Goal: Information Seeking & Learning: Learn about a topic

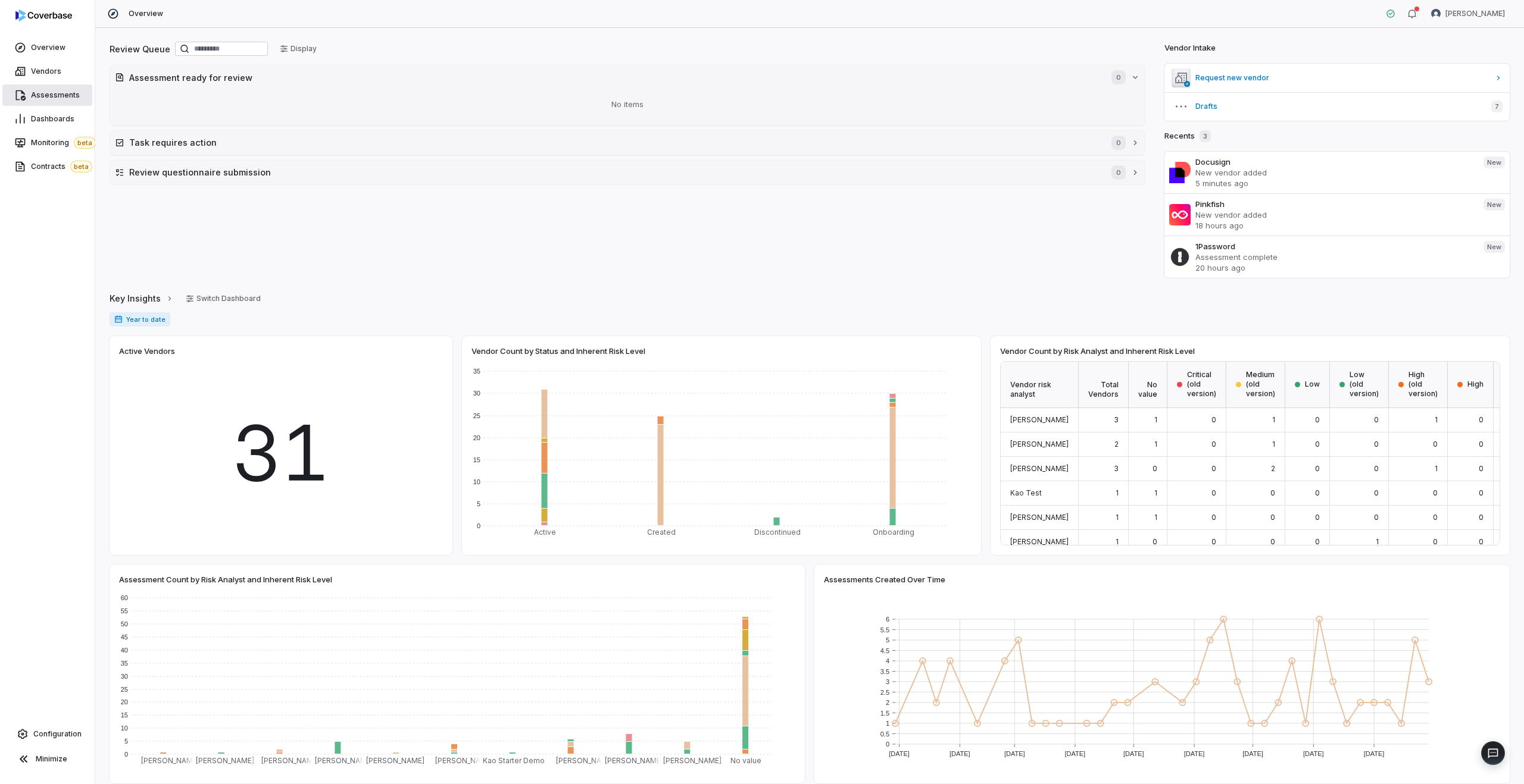
click at [65, 93] on span "Assessments" at bounding box center [55, 95] width 49 height 9
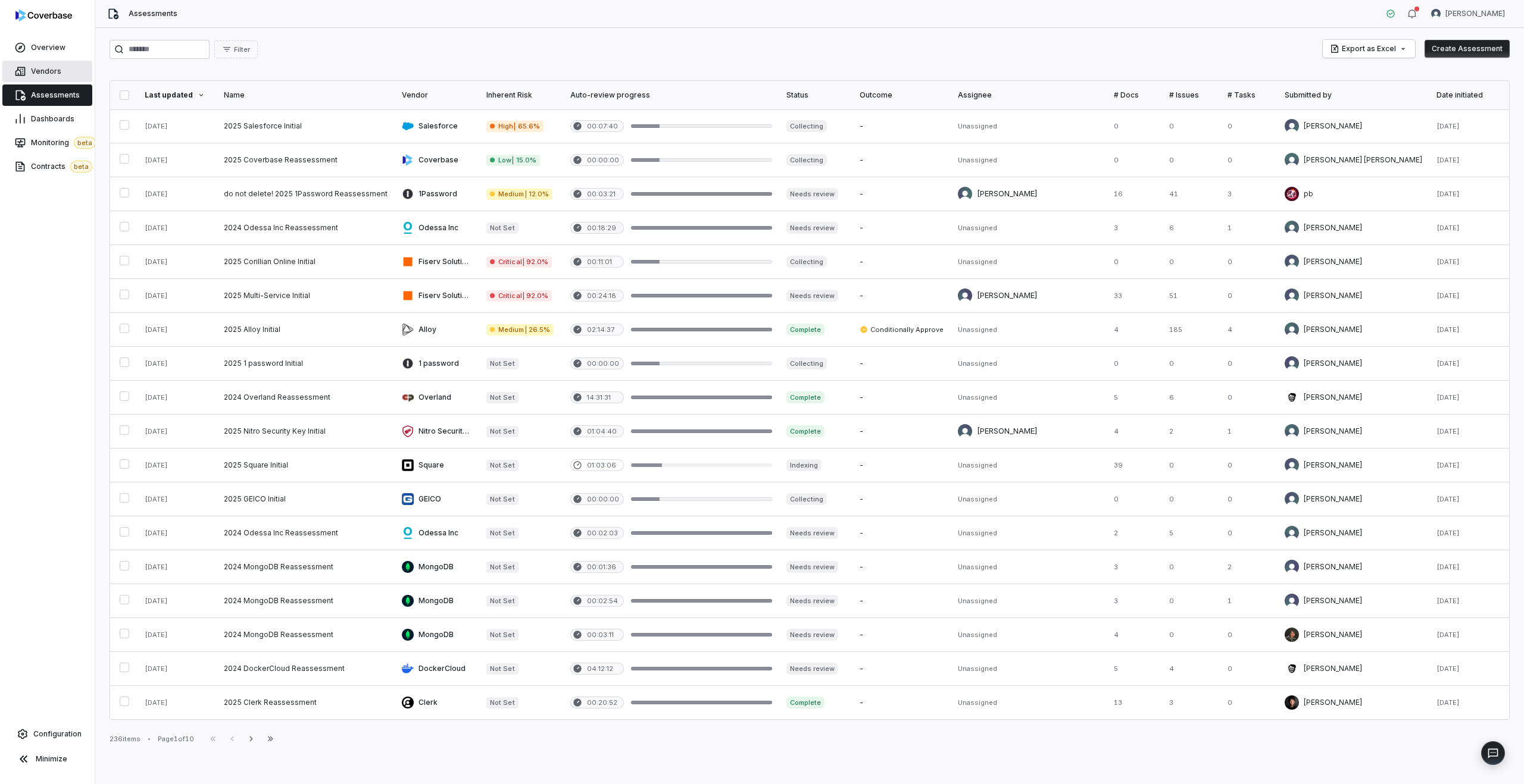
click at [35, 69] on span "Vendors" at bounding box center [45, 71] width 30 height 9
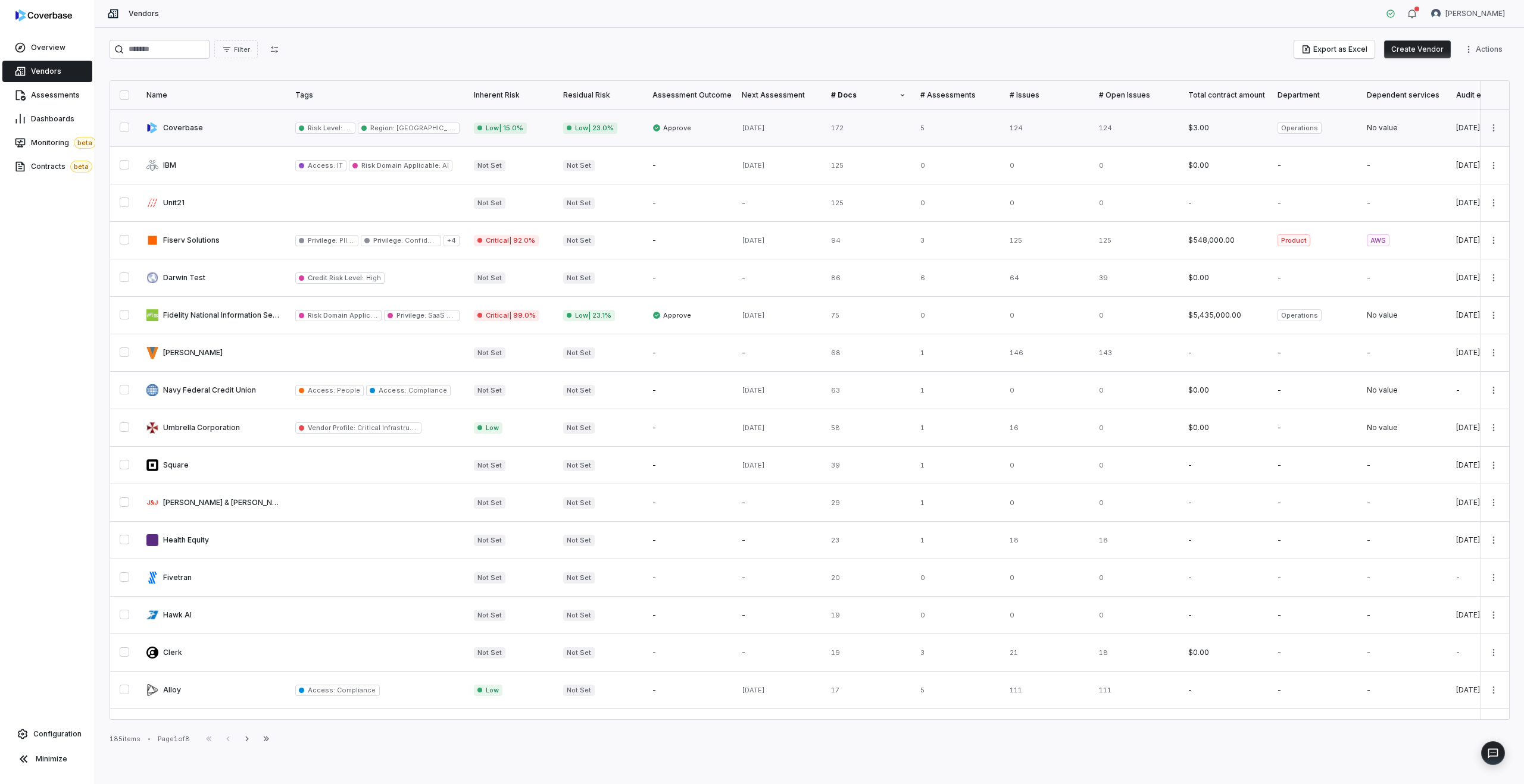
click at [223, 123] on link at bounding box center [214, 127] width 149 height 37
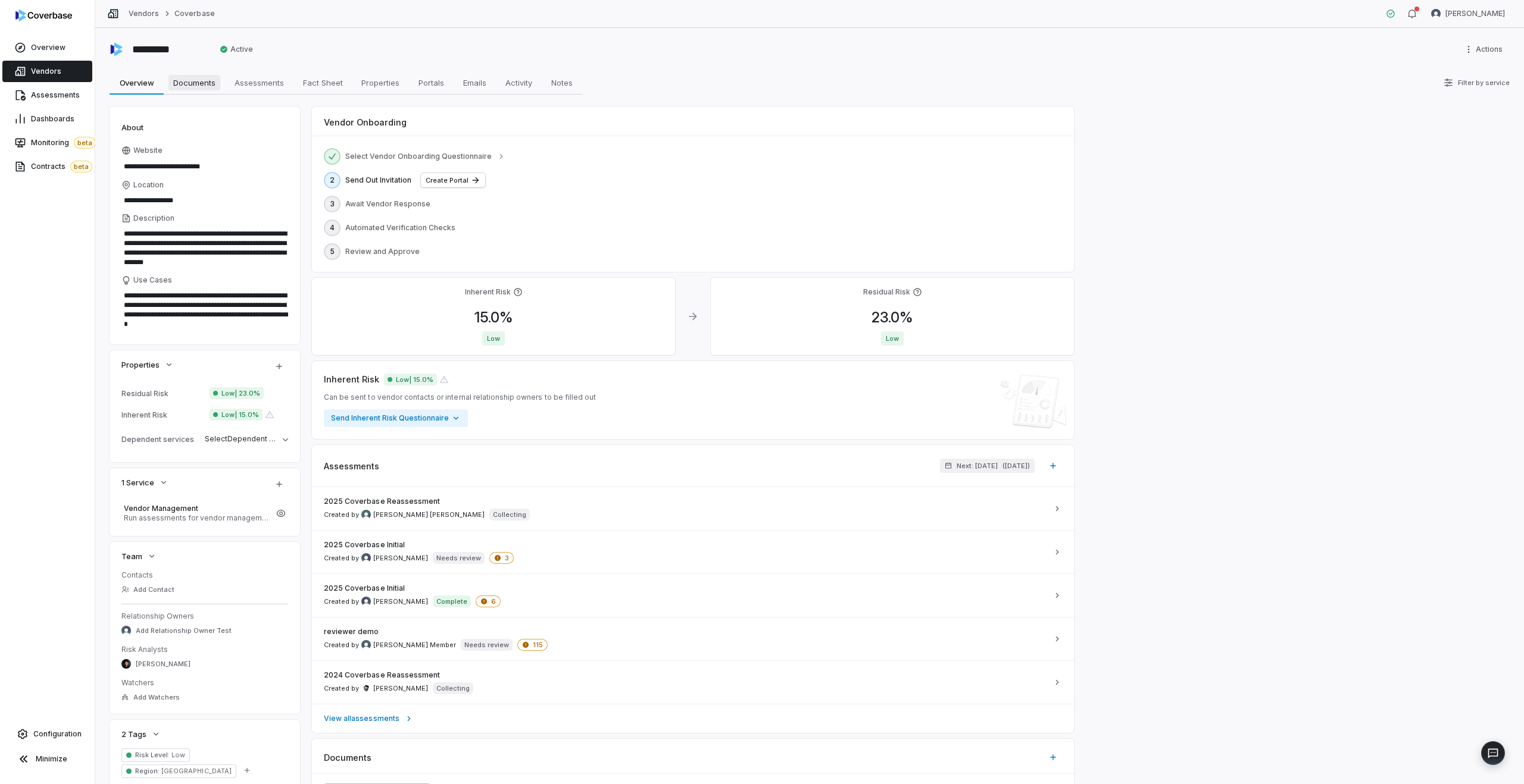
click at [202, 79] on span "Documents" at bounding box center [194, 82] width 52 height 15
type textarea "*"
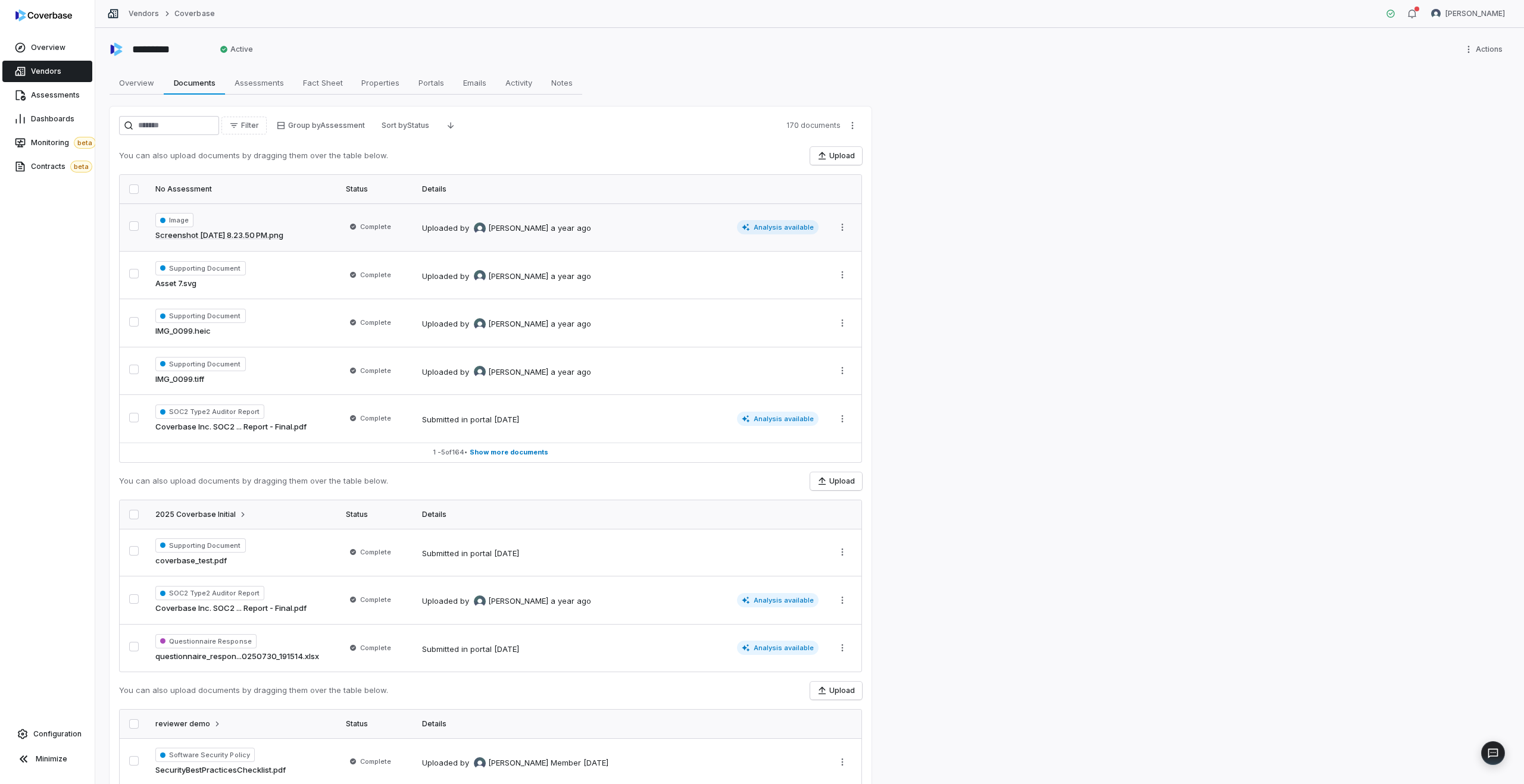
click at [642, 239] on td "Uploaded by [PERSON_NAME] a year ago Analysis available" at bounding box center [620, 227] width 411 height 47
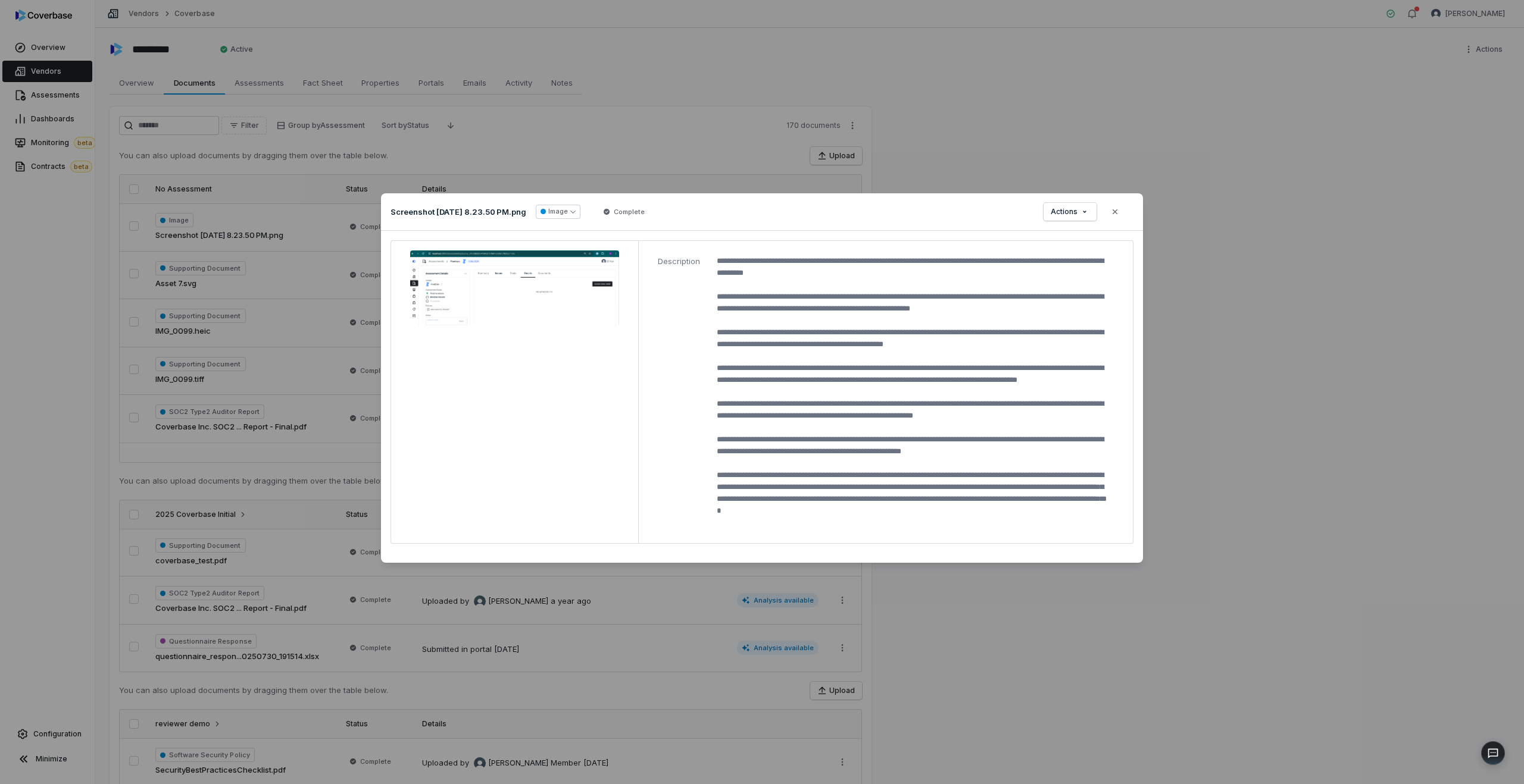
click at [993, 151] on div "Document Preview Screenshot [DATE] 8.23.50 PM.png Image Complete Actions Close …" at bounding box center [762, 392] width 1524 height 784
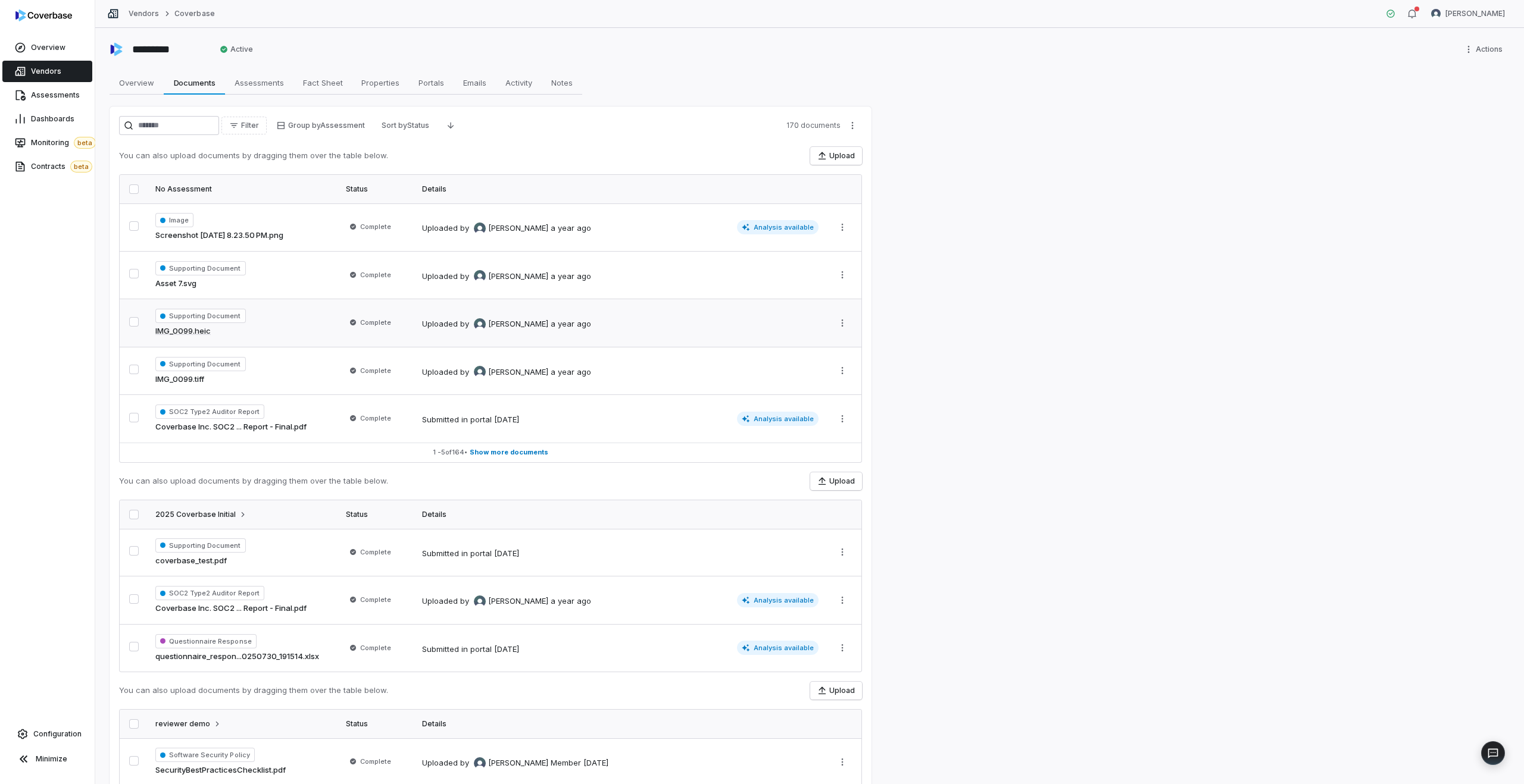
click at [471, 328] on div "by [PERSON_NAME]" at bounding box center [504, 324] width 88 height 12
click at [304, 415] on div "SOC2 Type2 Auditor Report Coverbase Inc. SOC2 ... Report - Final.pdf" at bounding box center [244, 418] width 176 height 29
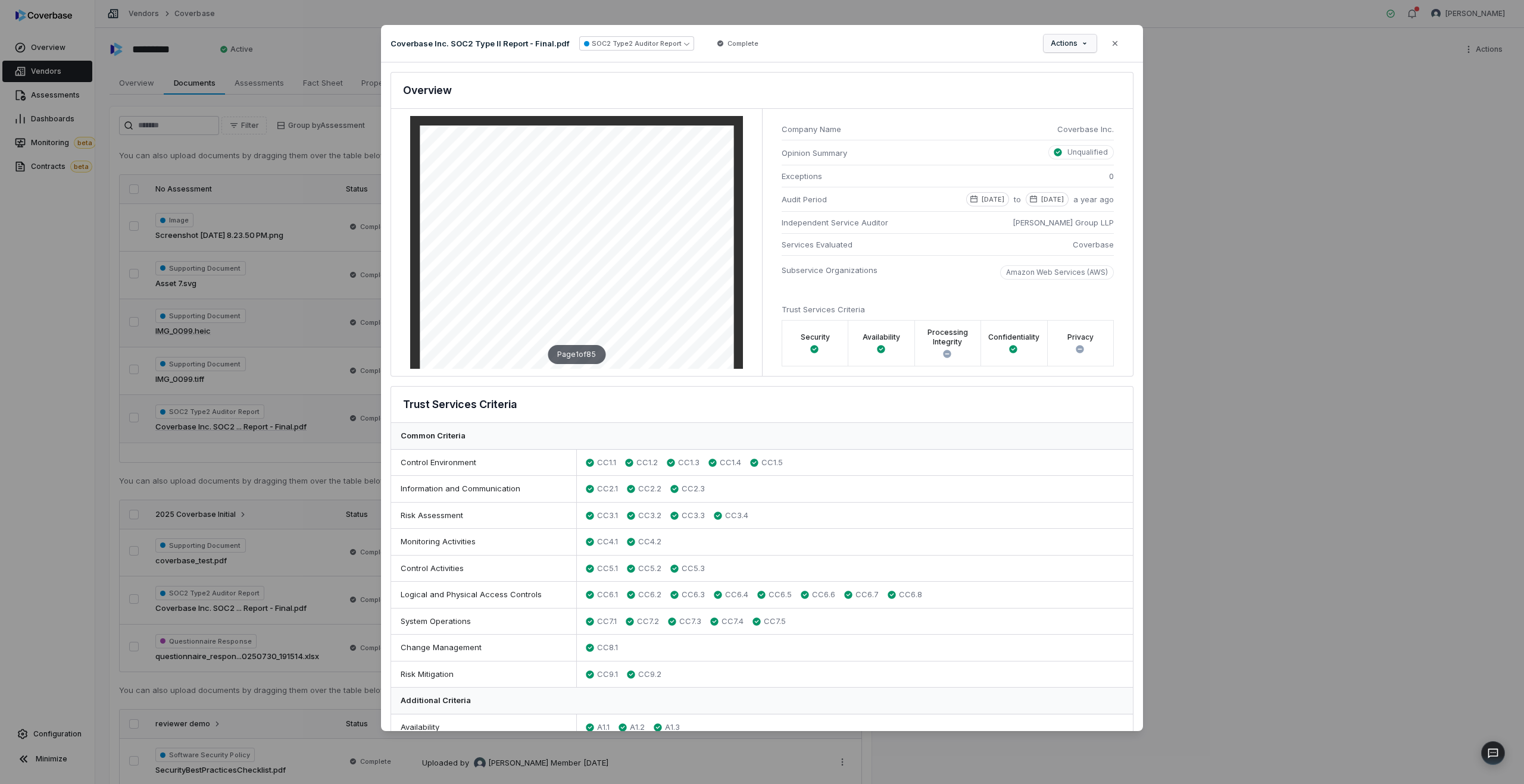
click at [1071, 40] on span "Actions" at bounding box center [1064, 43] width 27 height 9
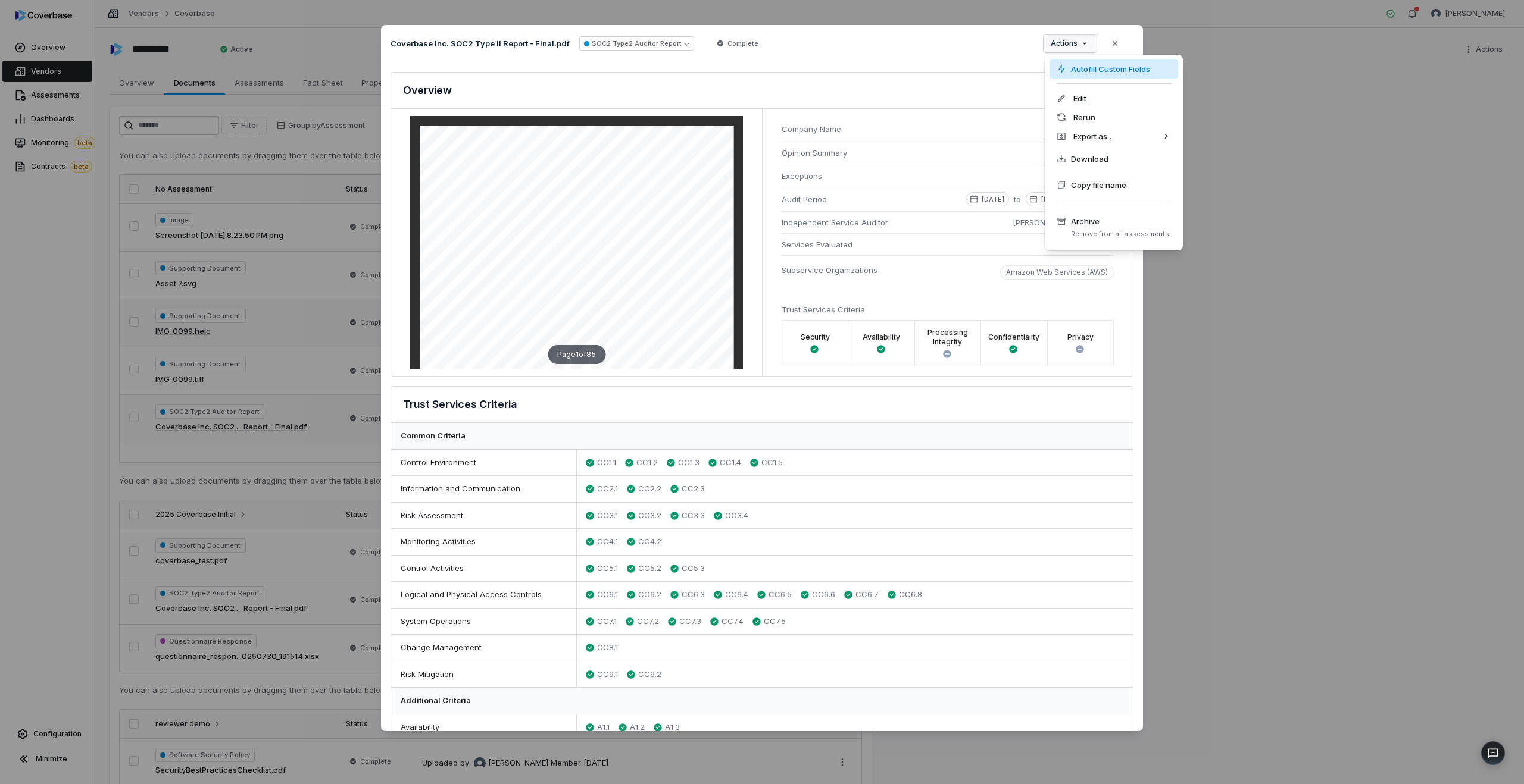
click at [1095, 69] on div "Autofill Custom Fields" at bounding box center [1113, 69] width 129 height 19
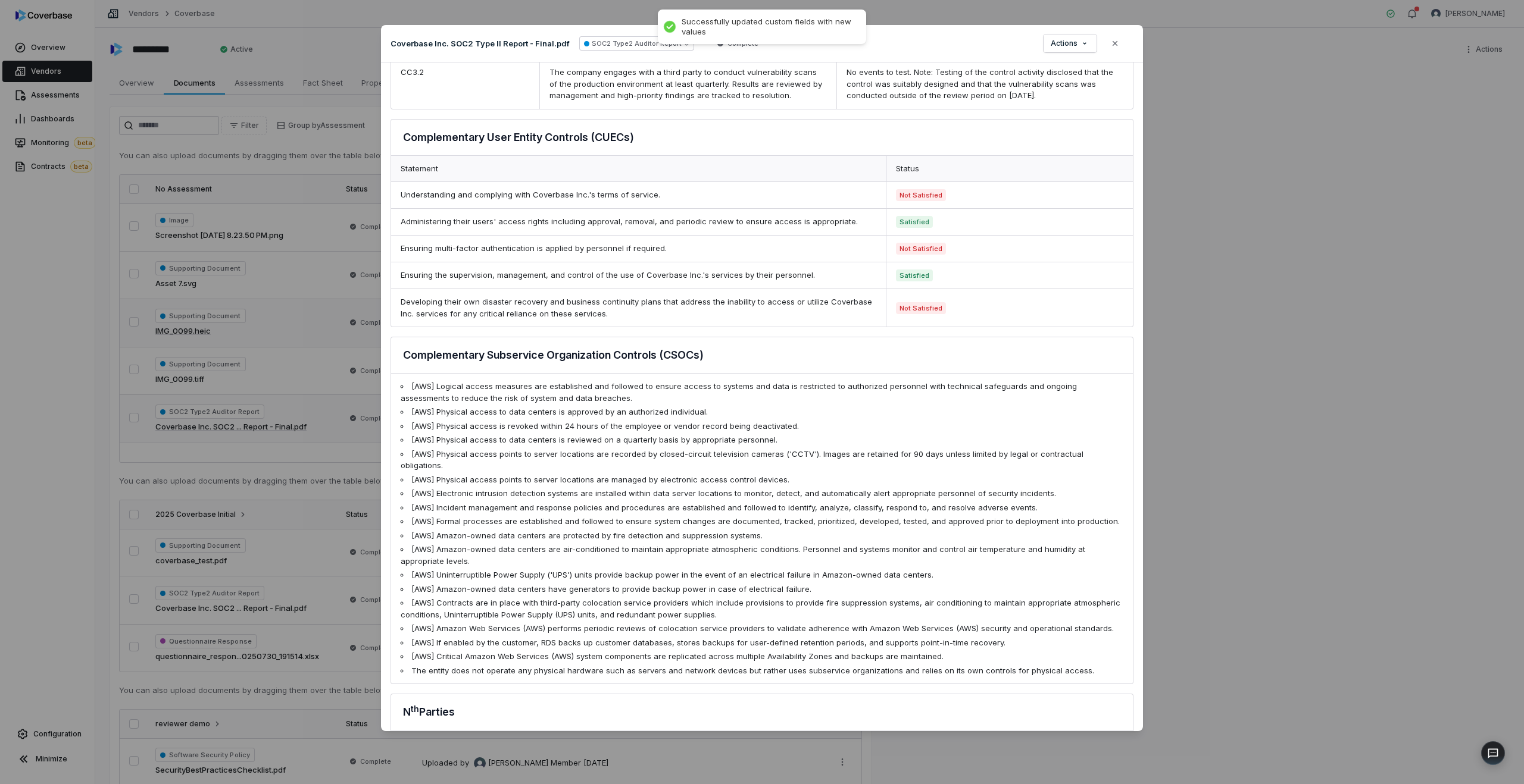
scroll to position [1172, 0]
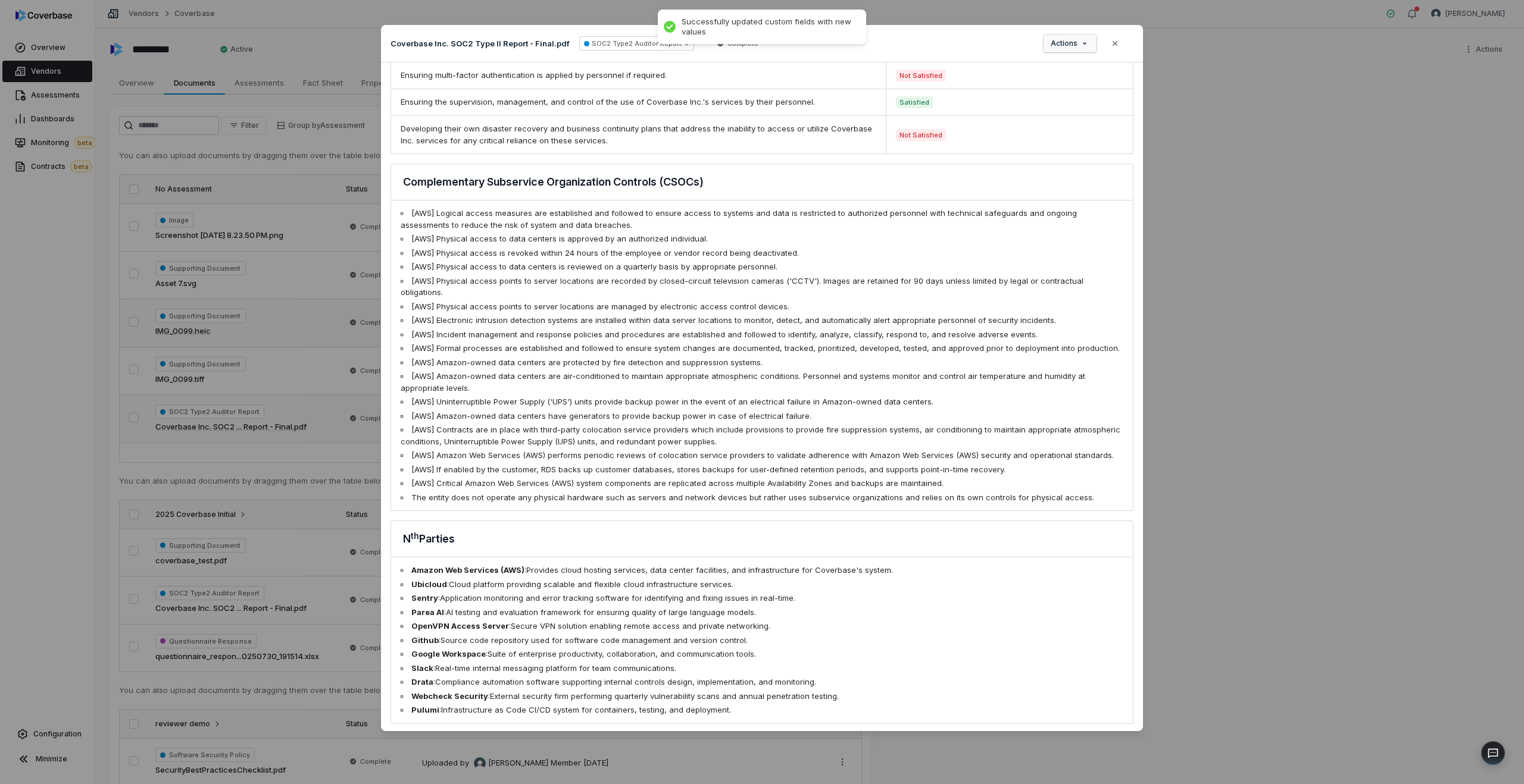
click at [1062, 51] on button "Actions" at bounding box center [1069, 43] width 53 height 18
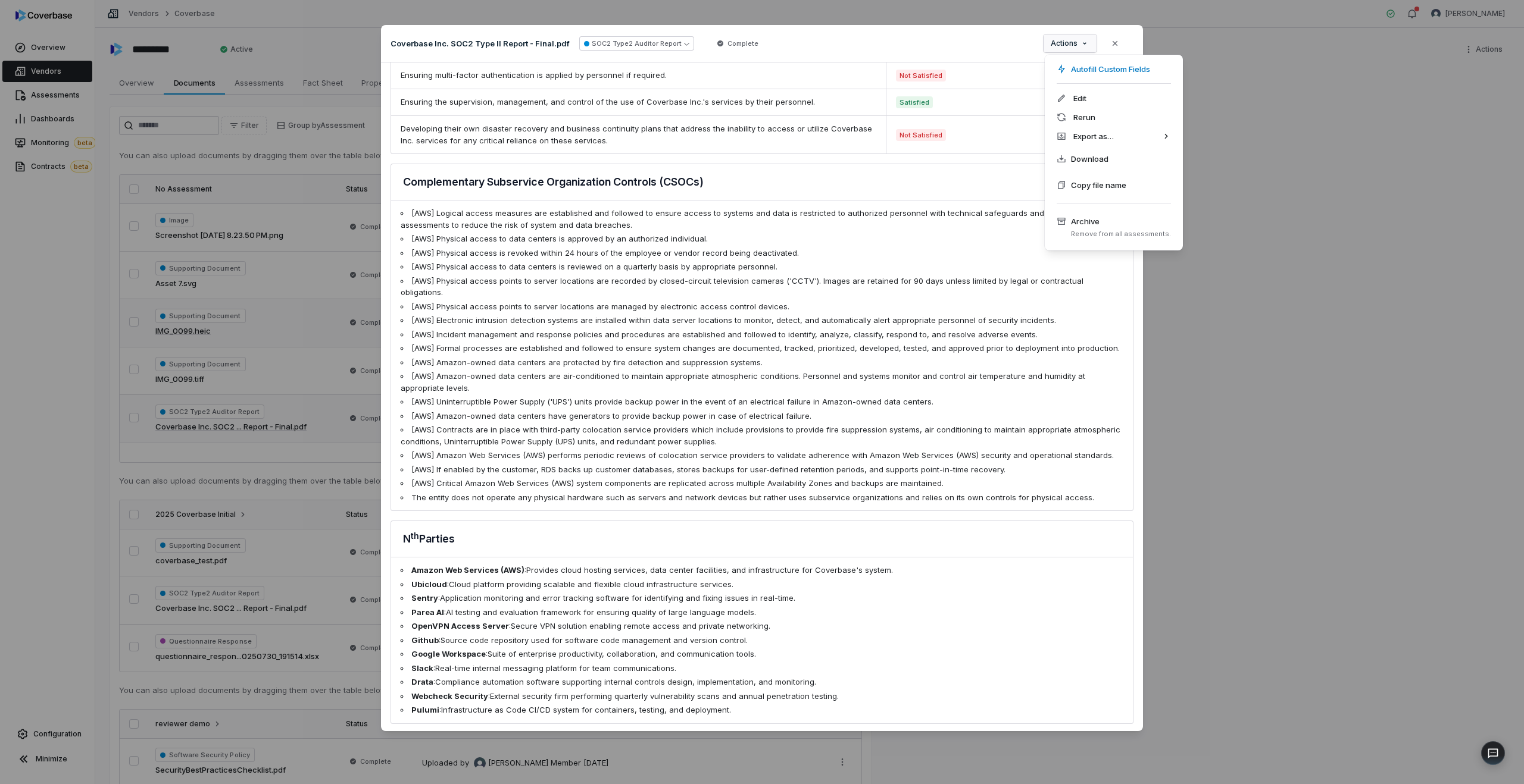
click at [884, 260] on div "Document Preview Coverbase Inc. SOC2 Type II Report - Final.pdf SOC2 Type2 Audi…" at bounding box center [762, 392] width 1524 height 772
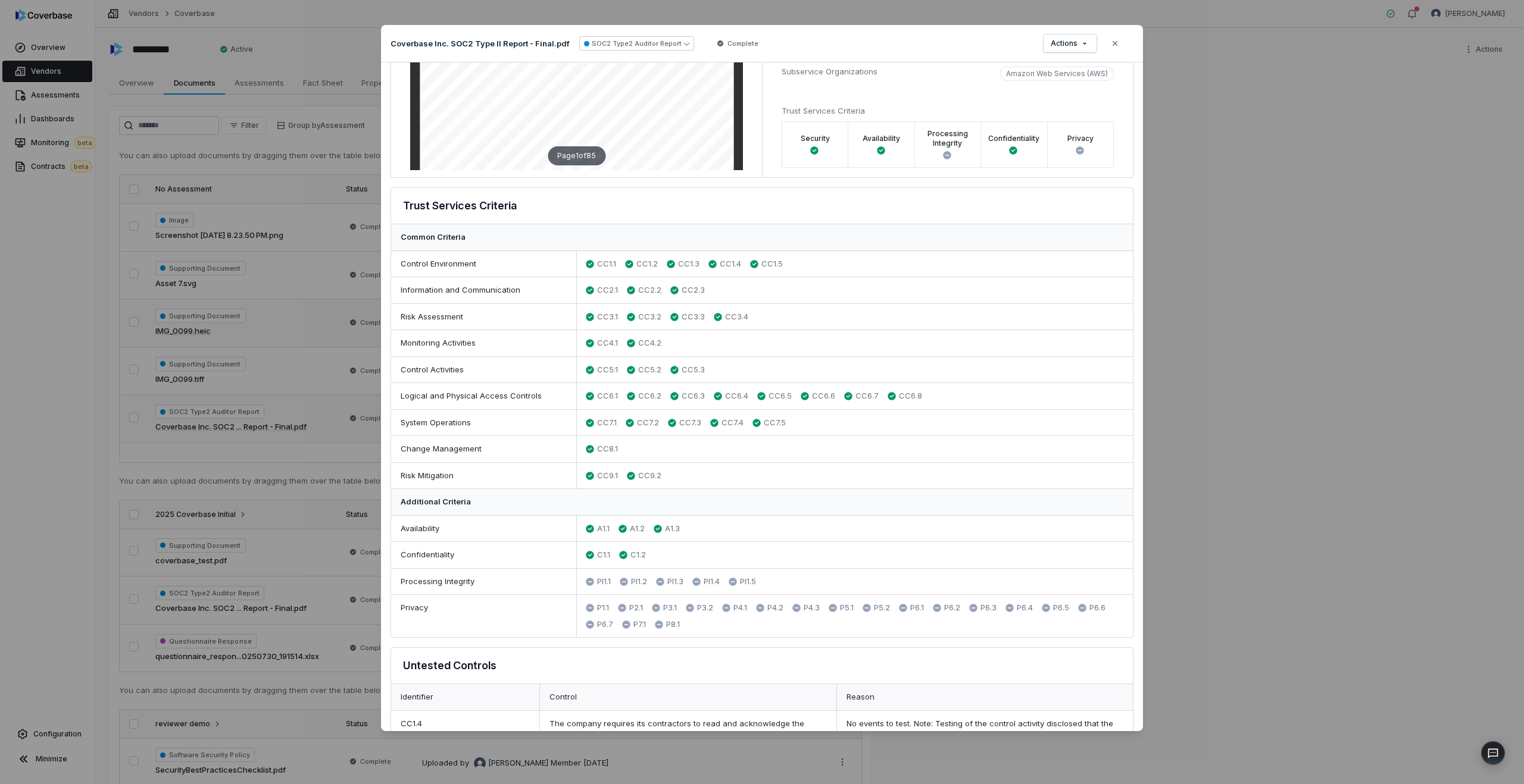
scroll to position [0, 0]
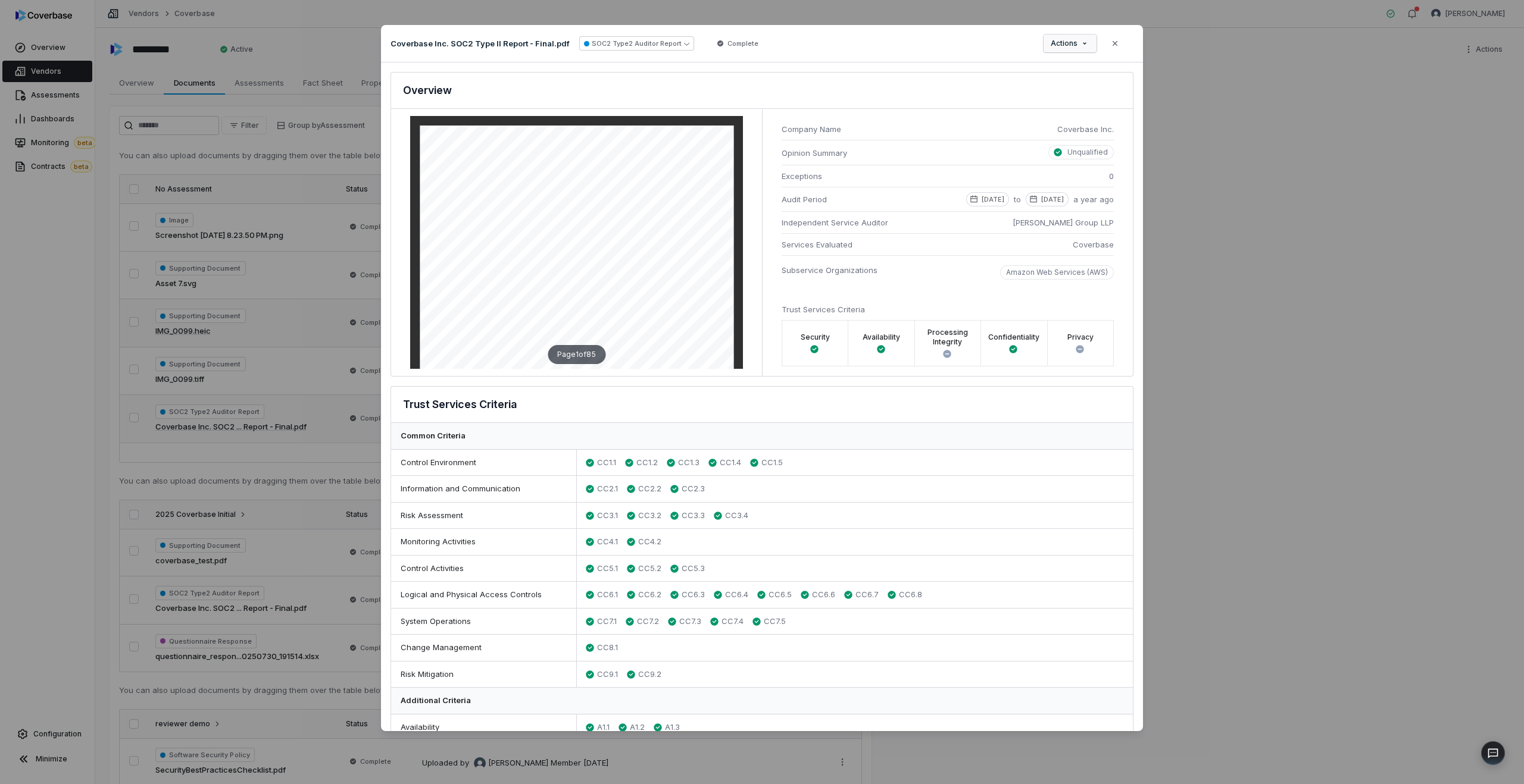
click at [1082, 43] on icon "button" at bounding box center [1085, 43] width 9 height 9
click at [989, 316] on div "Document Preview Coverbase Inc. SOC2 Type II Report - Final.pdf SOC2 Type2 Audi…" at bounding box center [762, 392] width 1524 height 772
click at [31, 265] on div "Document Preview Coverbase Inc. SOC2 Type II Report - Final.pdf SOC2 Type2 Audi…" at bounding box center [762, 392] width 1524 height 772
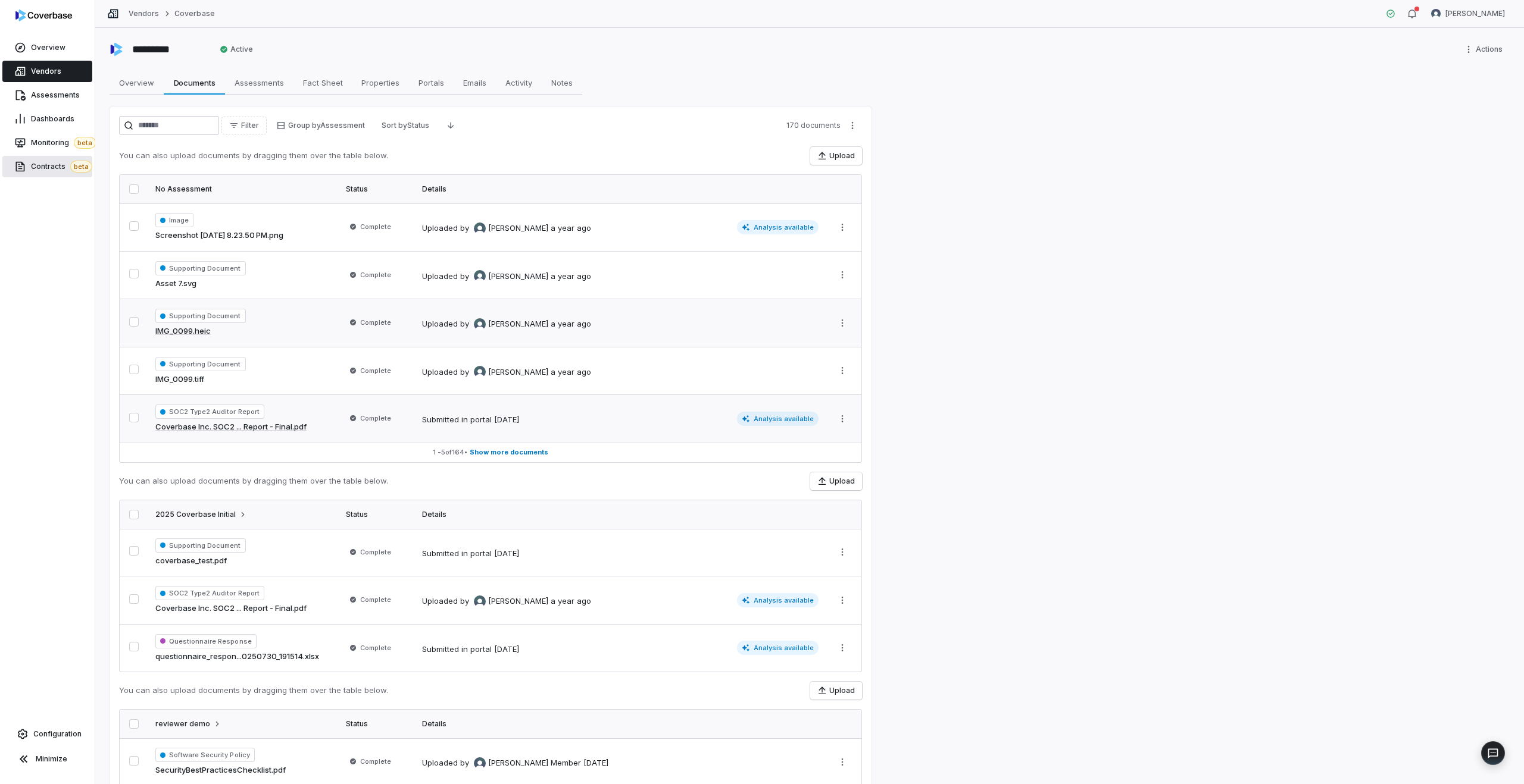
click at [35, 163] on span "Contracts beta" at bounding box center [61, 167] width 61 height 12
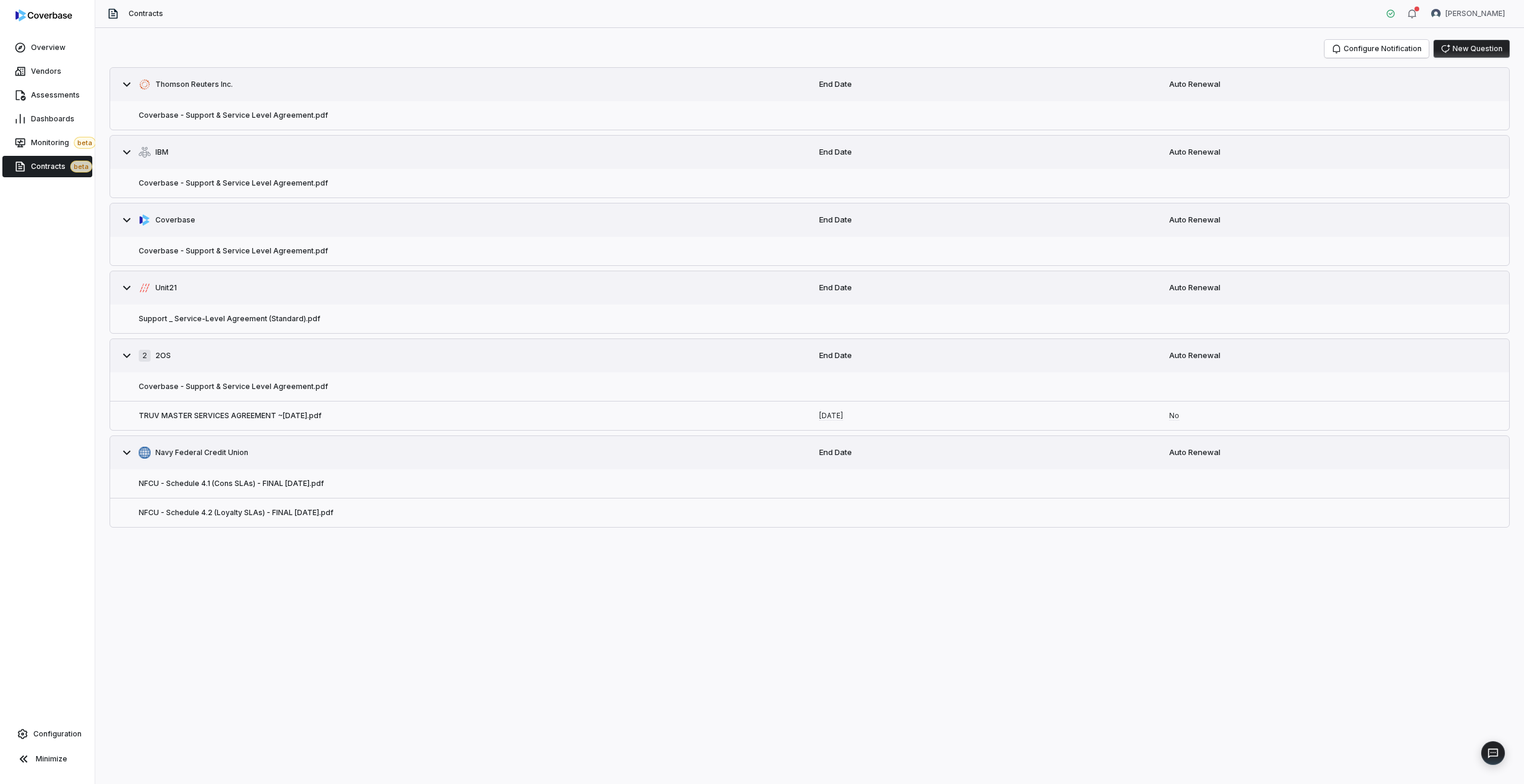
click at [1037, 102] on div "Coverbase - Support & Service Level Agreement.pdf" at bounding box center [810, 115] width 1399 height 29
click at [201, 119] on button "Coverbase - Support & Service Level Agreement.pdf" at bounding box center [234, 115] width 190 height 9
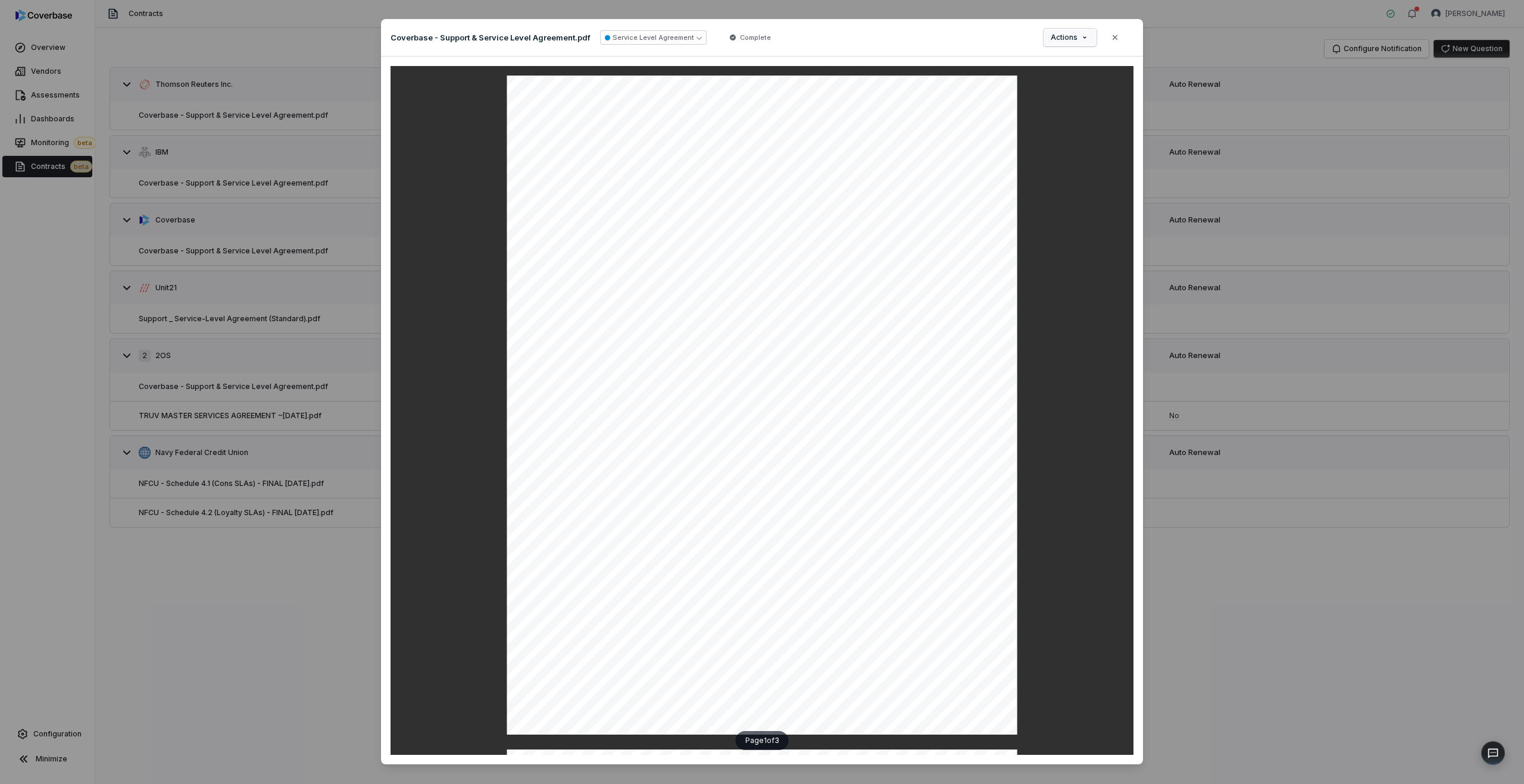
click at [1078, 41] on button "Actions" at bounding box center [1069, 37] width 53 height 18
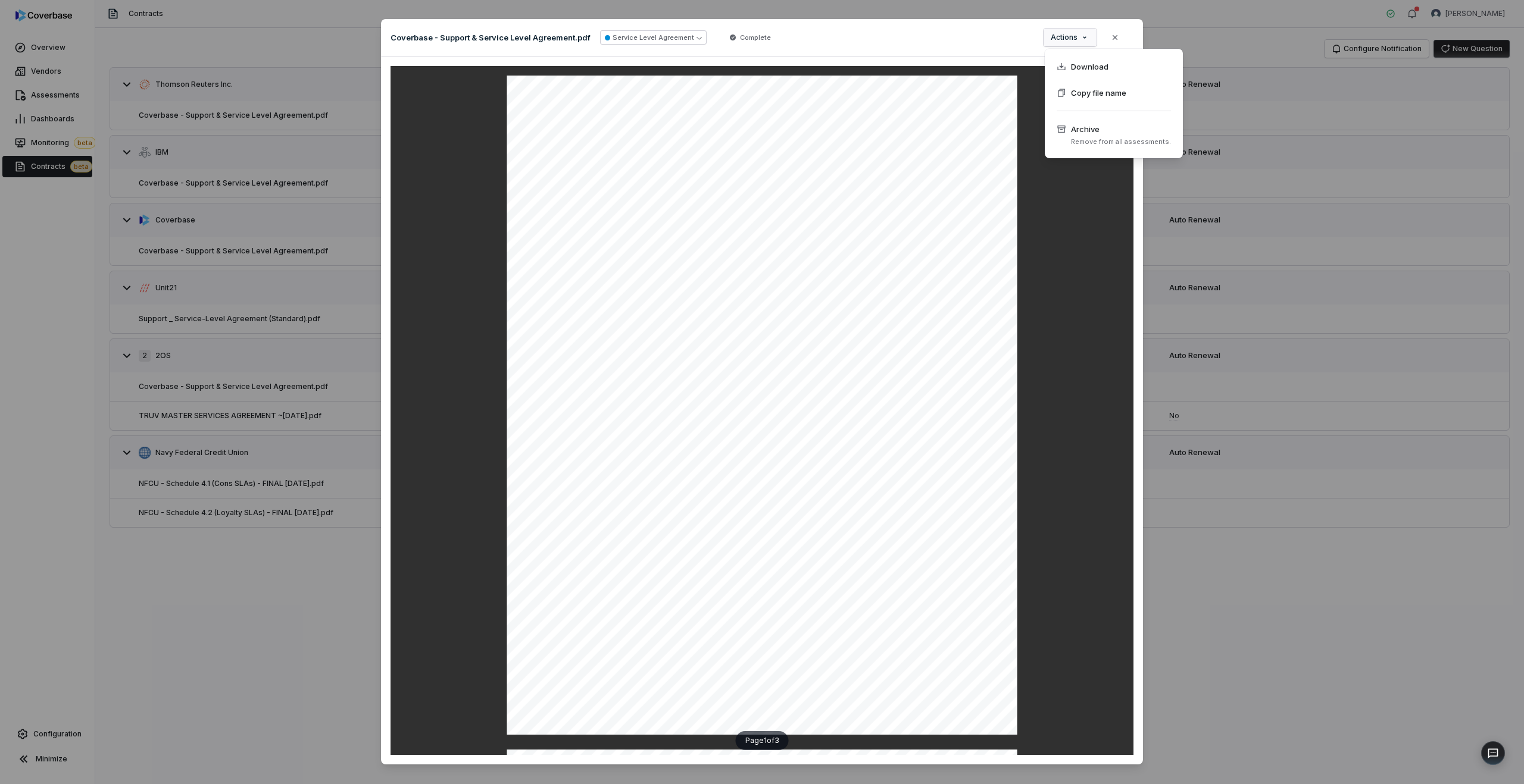
click at [1214, 209] on div "Document Preview Coverbase - Support & Service Level Agreement.pdf Service Leve…" at bounding box center [762, 406] width 1524 height 812
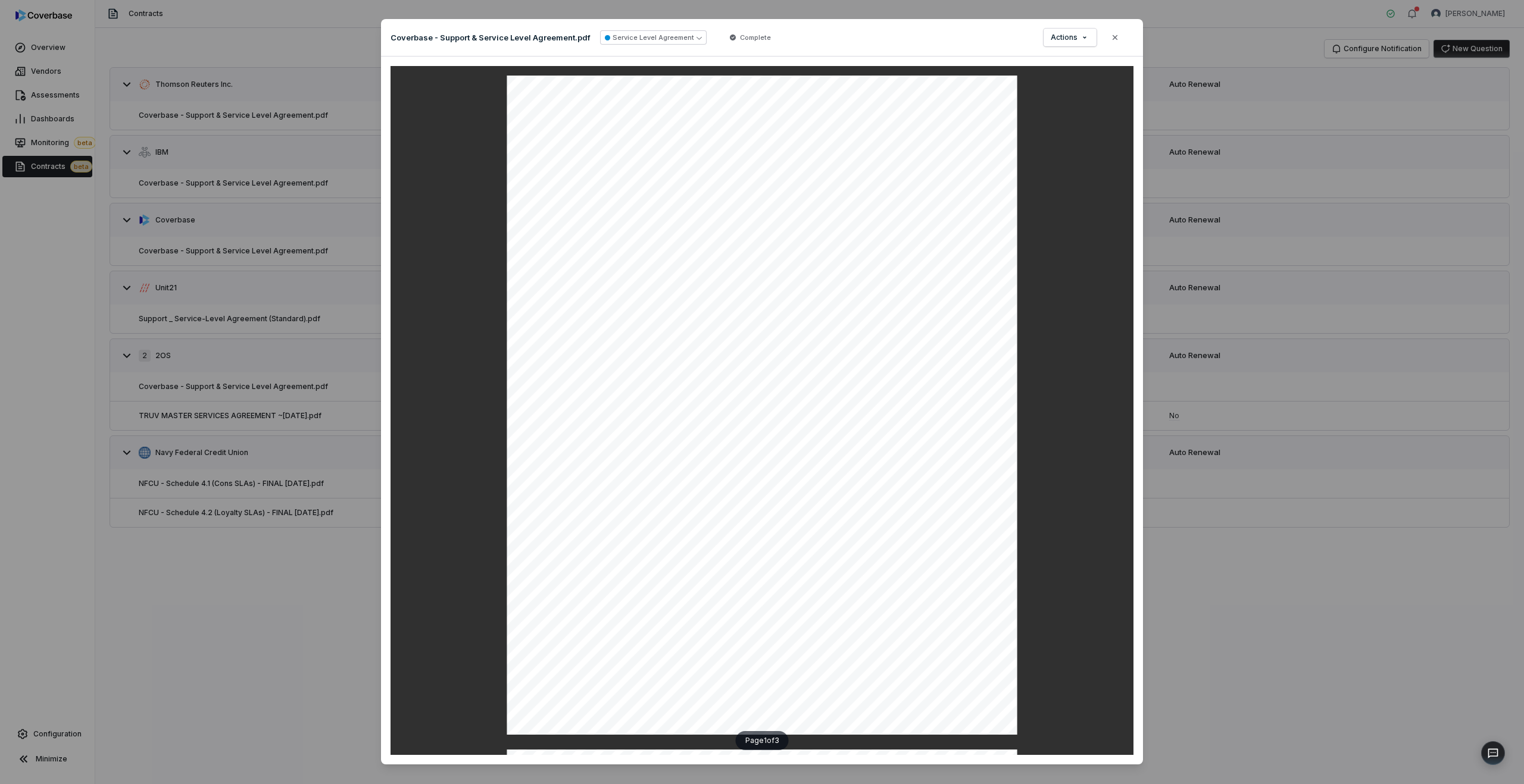
click at [1216, 240] on div "Document Preview Coverbase - Support & Service Level Agreement.pdf Service Leve…" at bounding box center [762, 406] width 1524 height 812
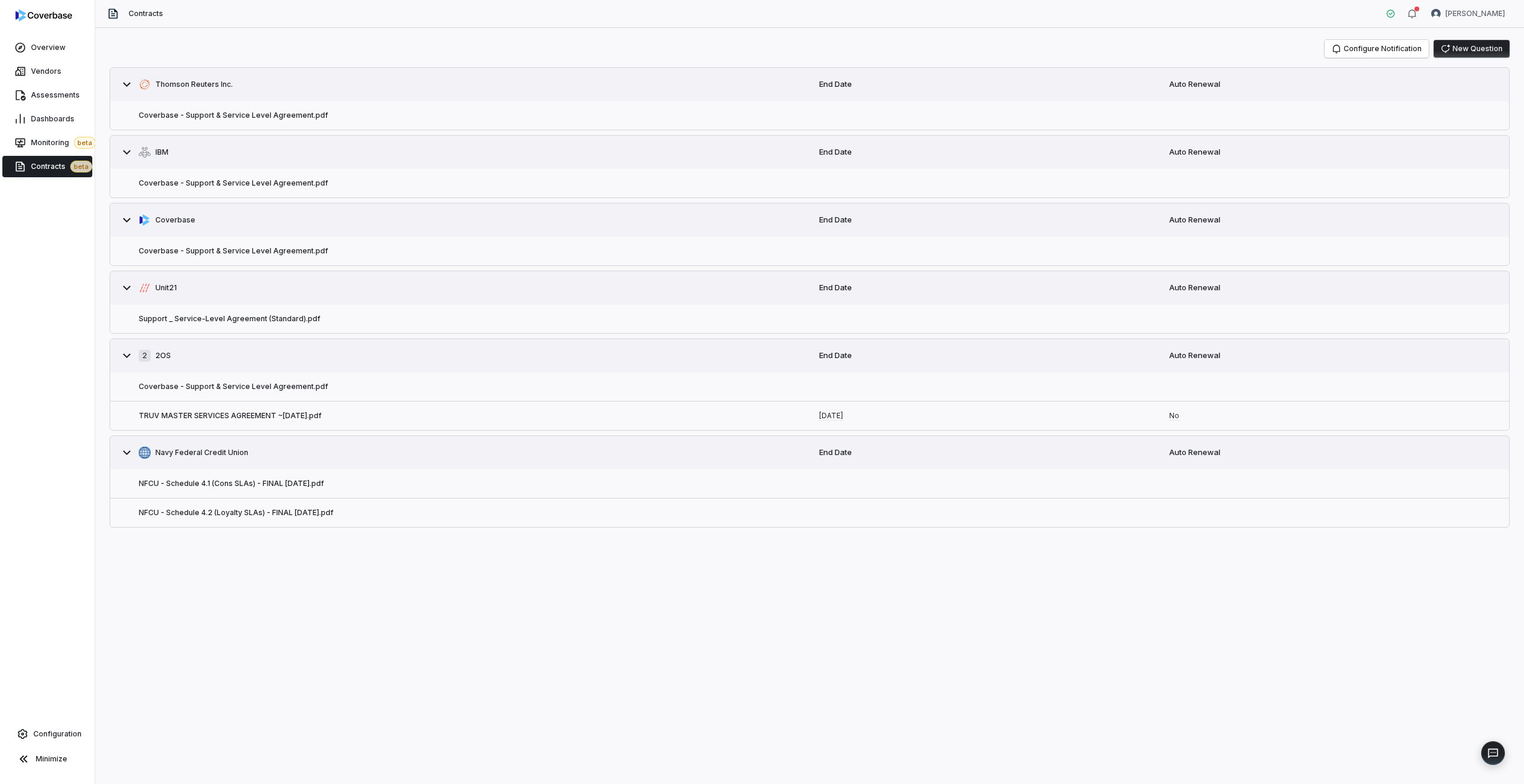
click at [402, 482] on div "NFCU - Schedule 4.1 (Cons SLAs) - FINAL [DATE].pdf" at bounding box center [460, 484] width 700 height 29
click at [232, 485] on button "NFCU - Schedule 4.1 (Cons SLAs) - FINAL [DATE].pdf" at bounding box center [231, 484] width 185 height 9
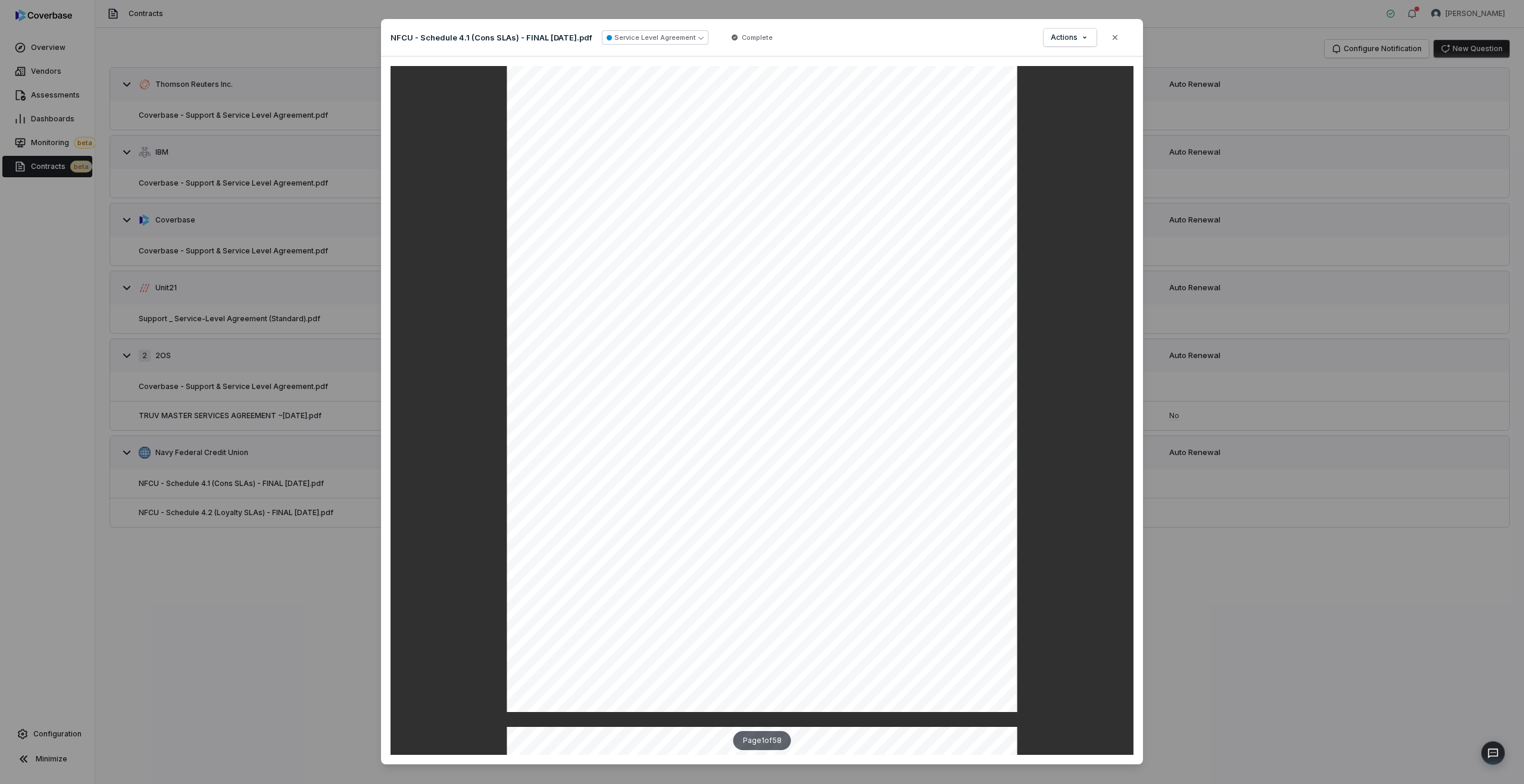
scroll to position [23, 0]
click at [1061, 40] on span "Actions" at bounding box center [1064, 37] width 27 height 9
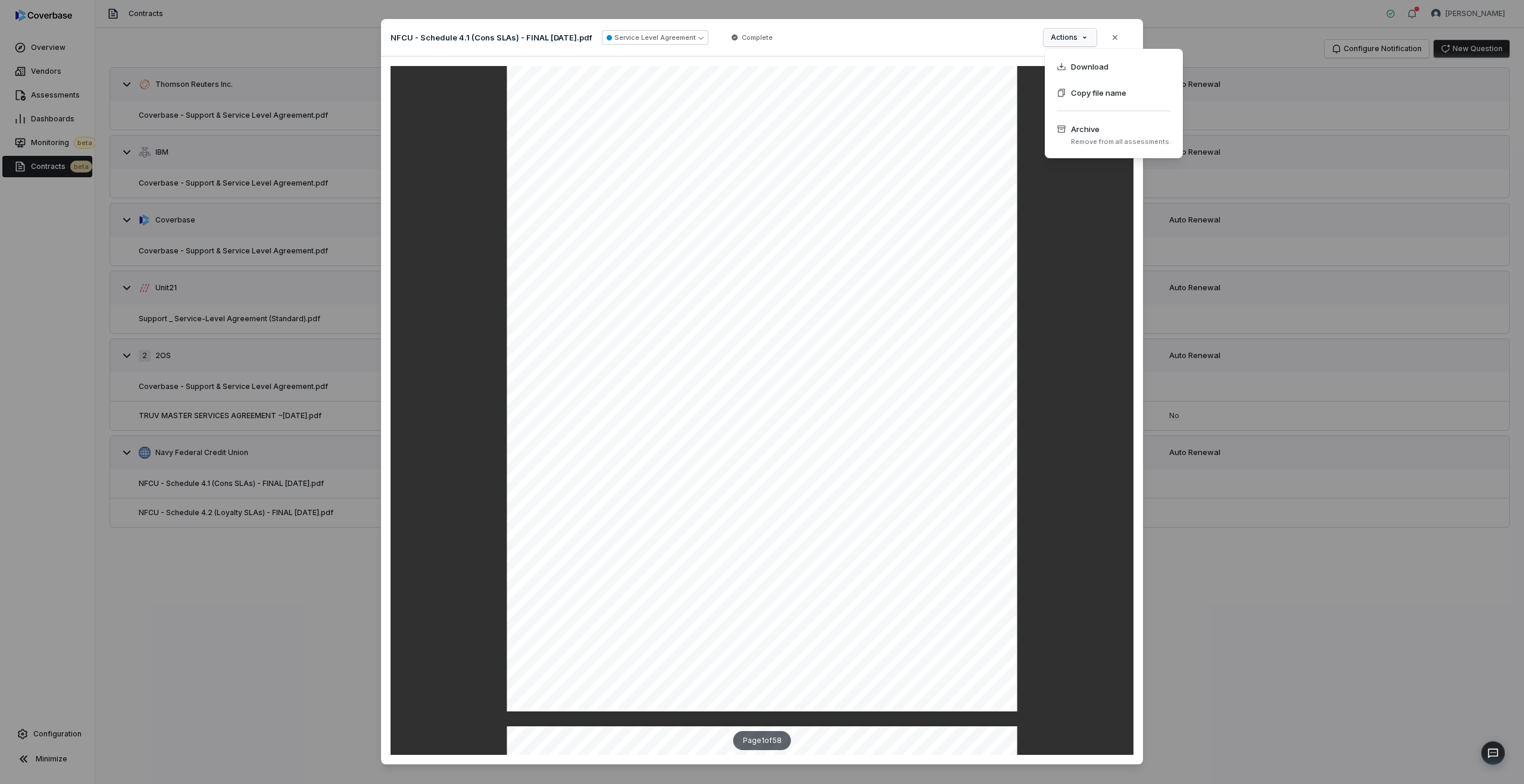
click at [949, 233] on div "Document Preview NFCU - Schedule 4.1 (Cons SLAs) - FINAL [DATE].pdf Service Lev…" at bounding box center [762, 406] width 1524 height 812
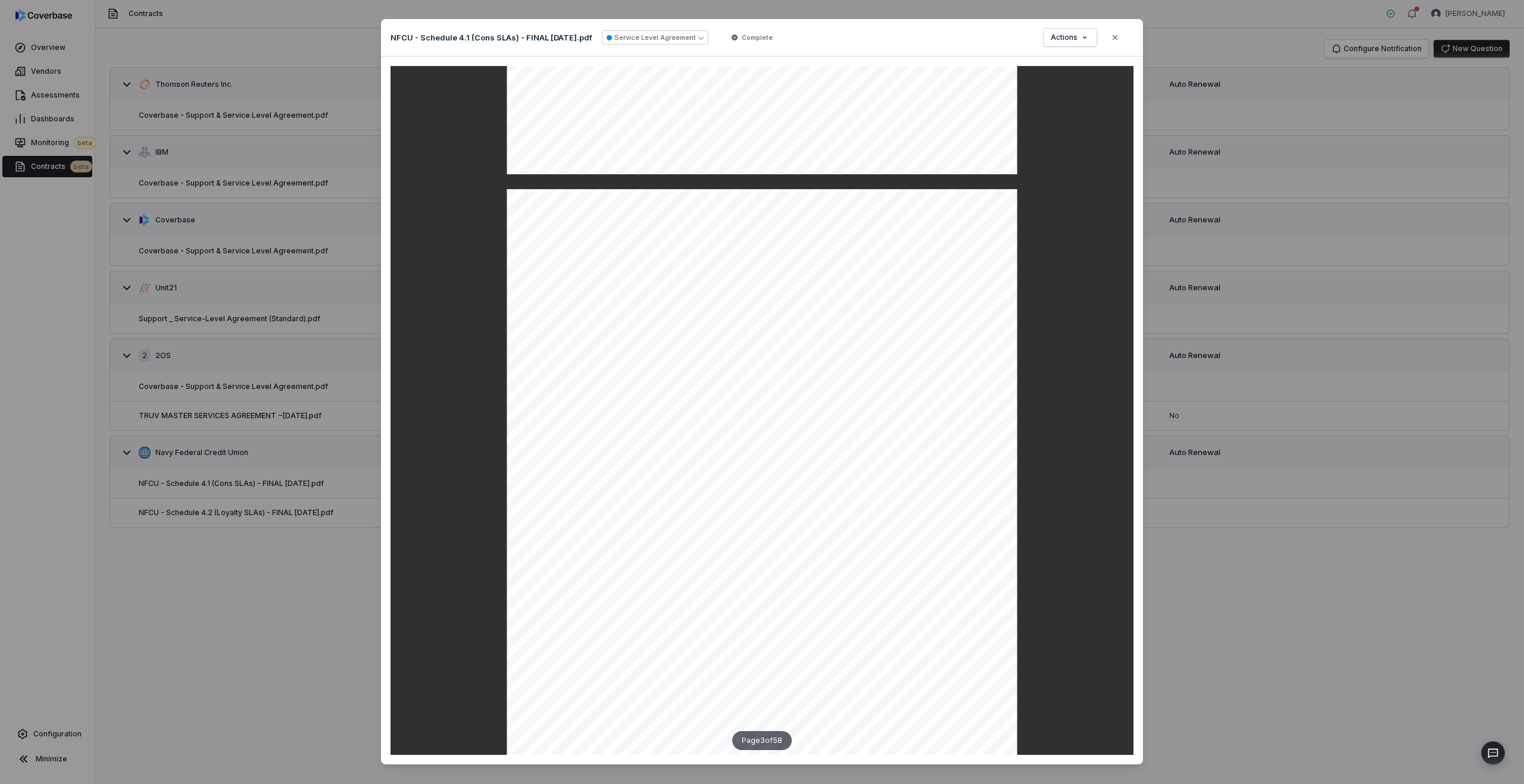
scroll to position [0, 0]
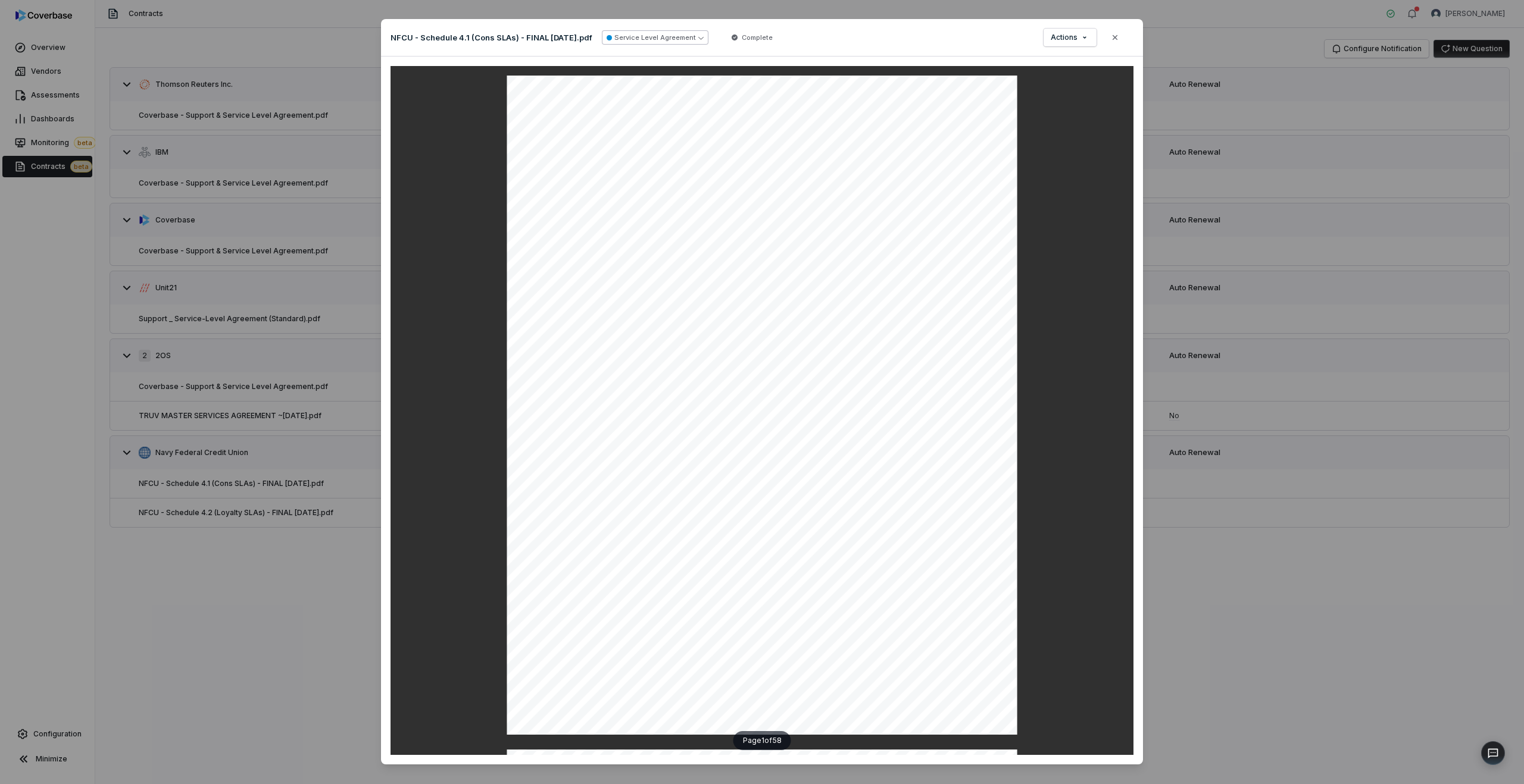
click at [680, 35] on button "Service Level Agreement" at bounding box center [656, 37] width 107 height 14
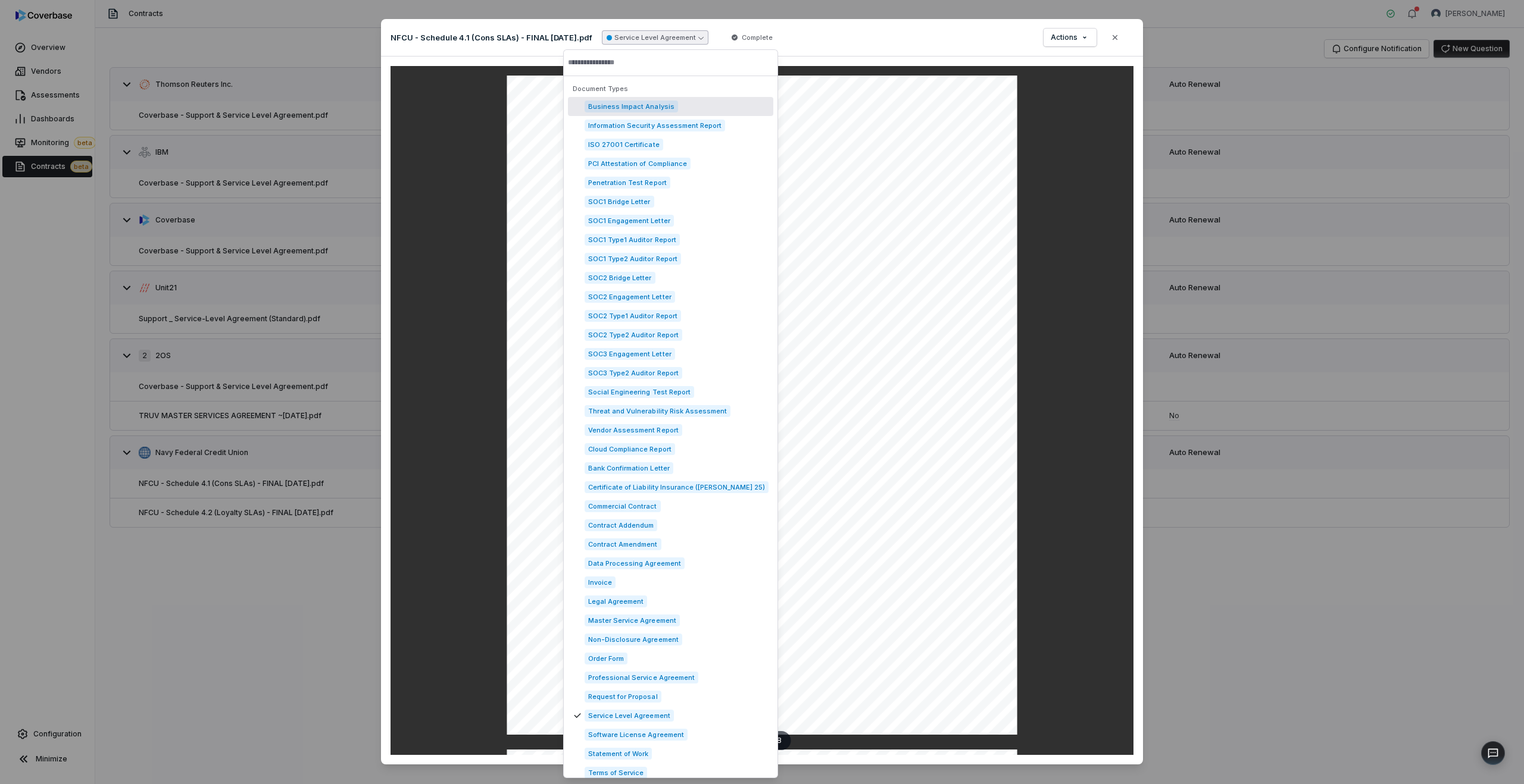
click at [917, 45] on div "NFCU - Schedule 4.1 (Cons SLAs) - FINAL [DATE].pdf Service Level Agreement Comp…" at bounding box center [762, 38] width 762 height 37
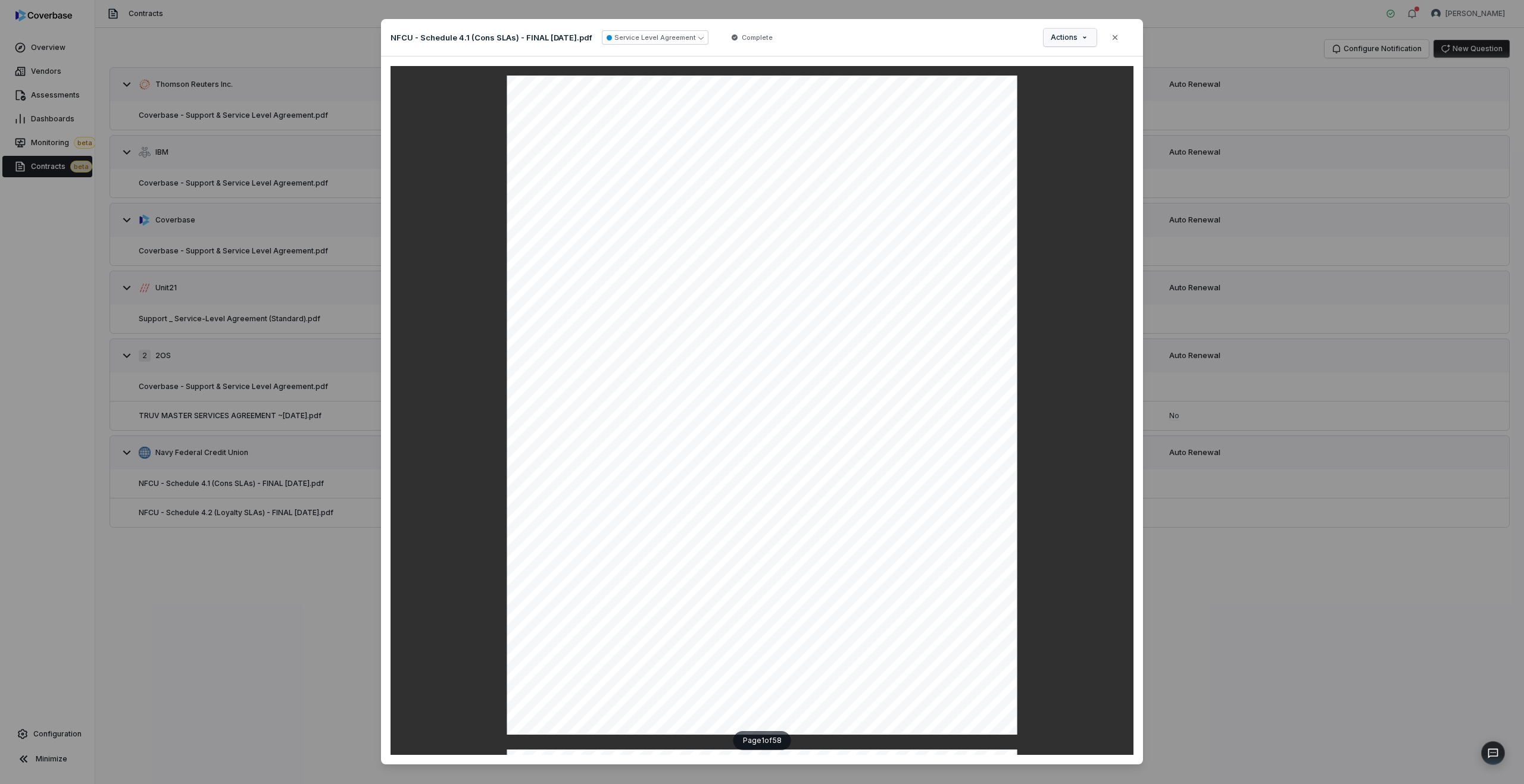
click at [1064, 33] on div "Document Preview NFCU - Schedule 4.1 (Cons SLAs) - FINAL [DATE].pdf Service Lev…" at bounding box center [762, 406] width 1524 height 812
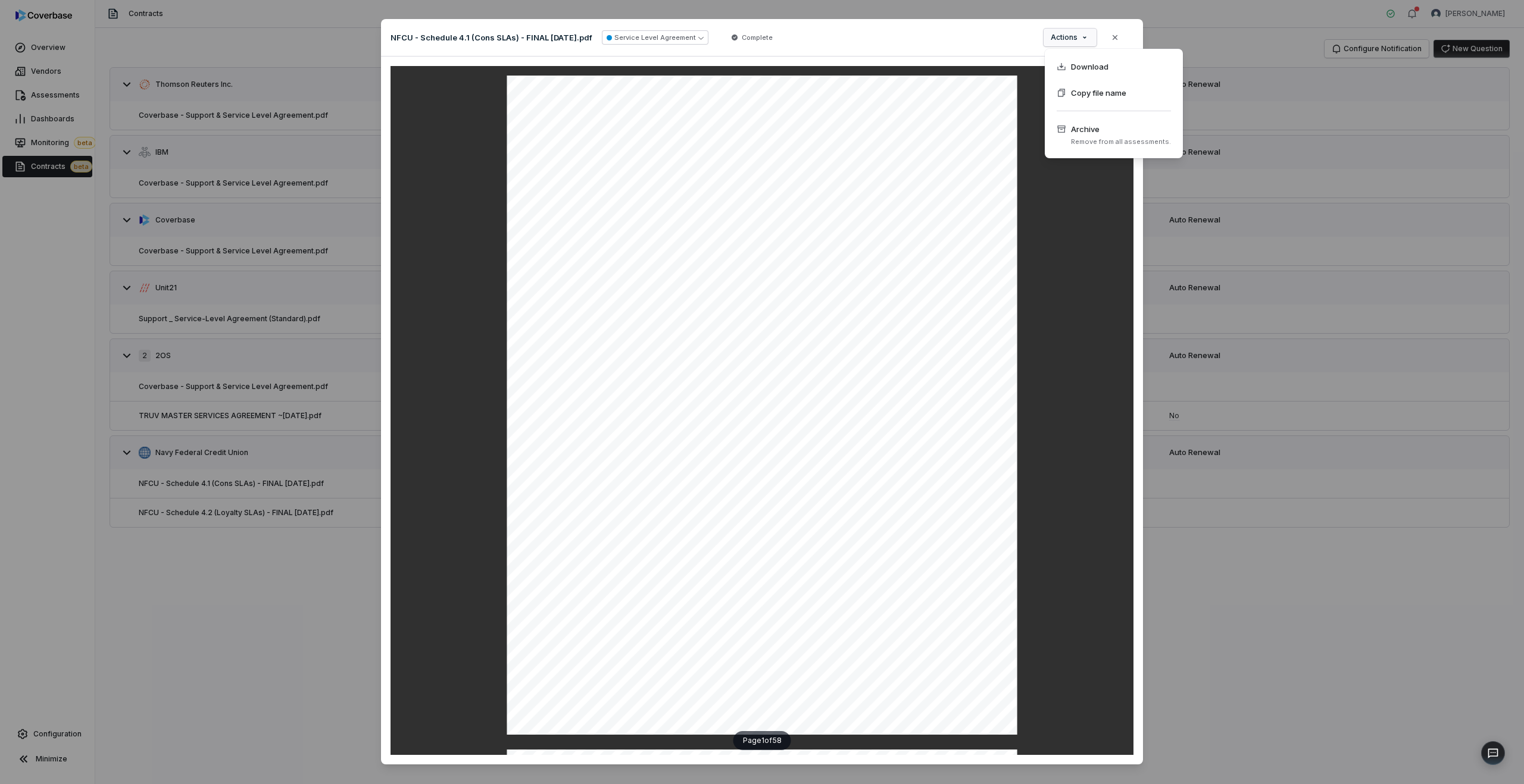
click at [1047, 238] on div "Document Preview NFCU - Schedule 4.1 (Cons SLAs) - FINAL [DATE].pdf Service Lev…" at bounding box center [762, 406] width 1524 height 812
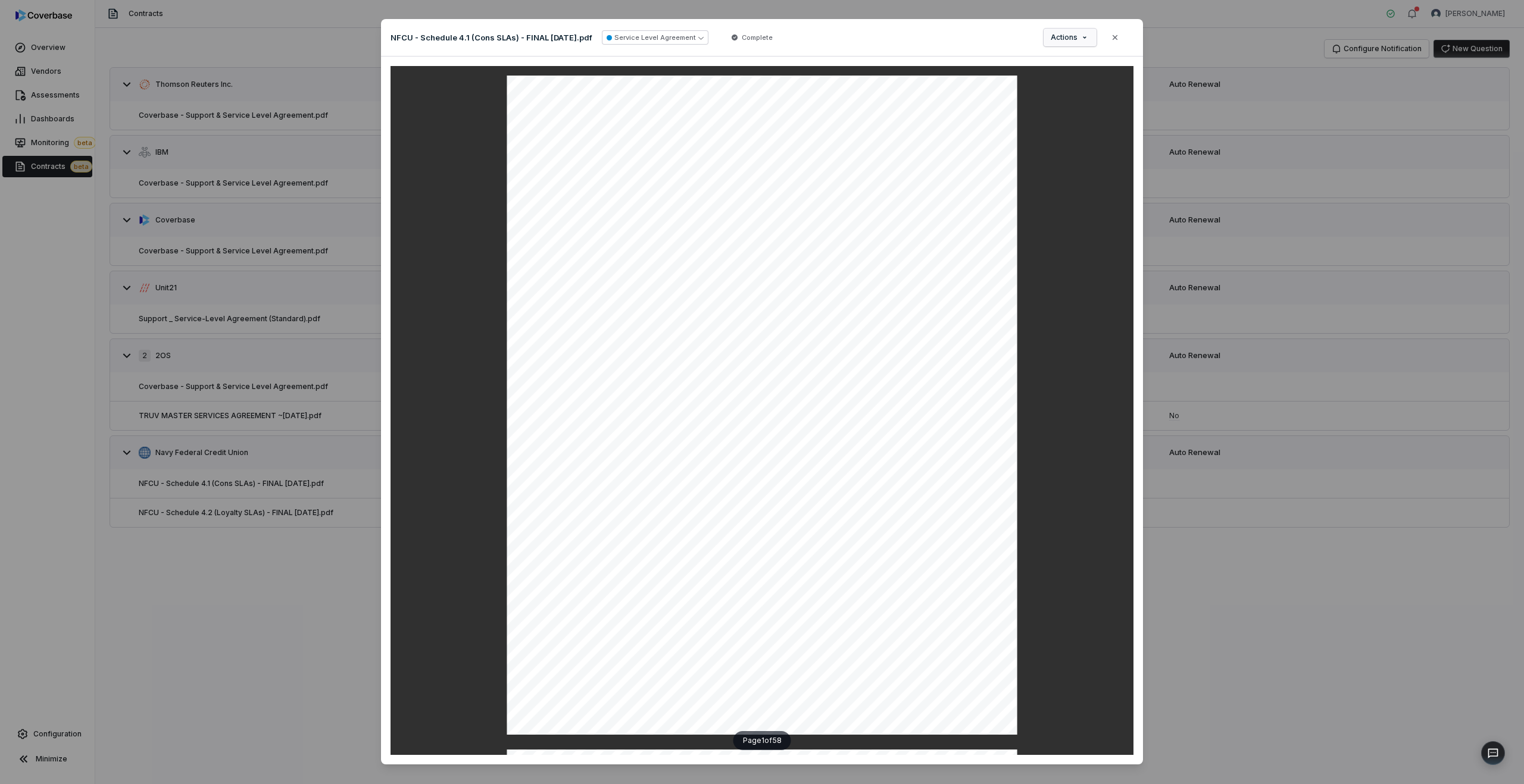
click at [1062, 36] on span "Actions" at bounding box center [1064, 37] width 27 height 9
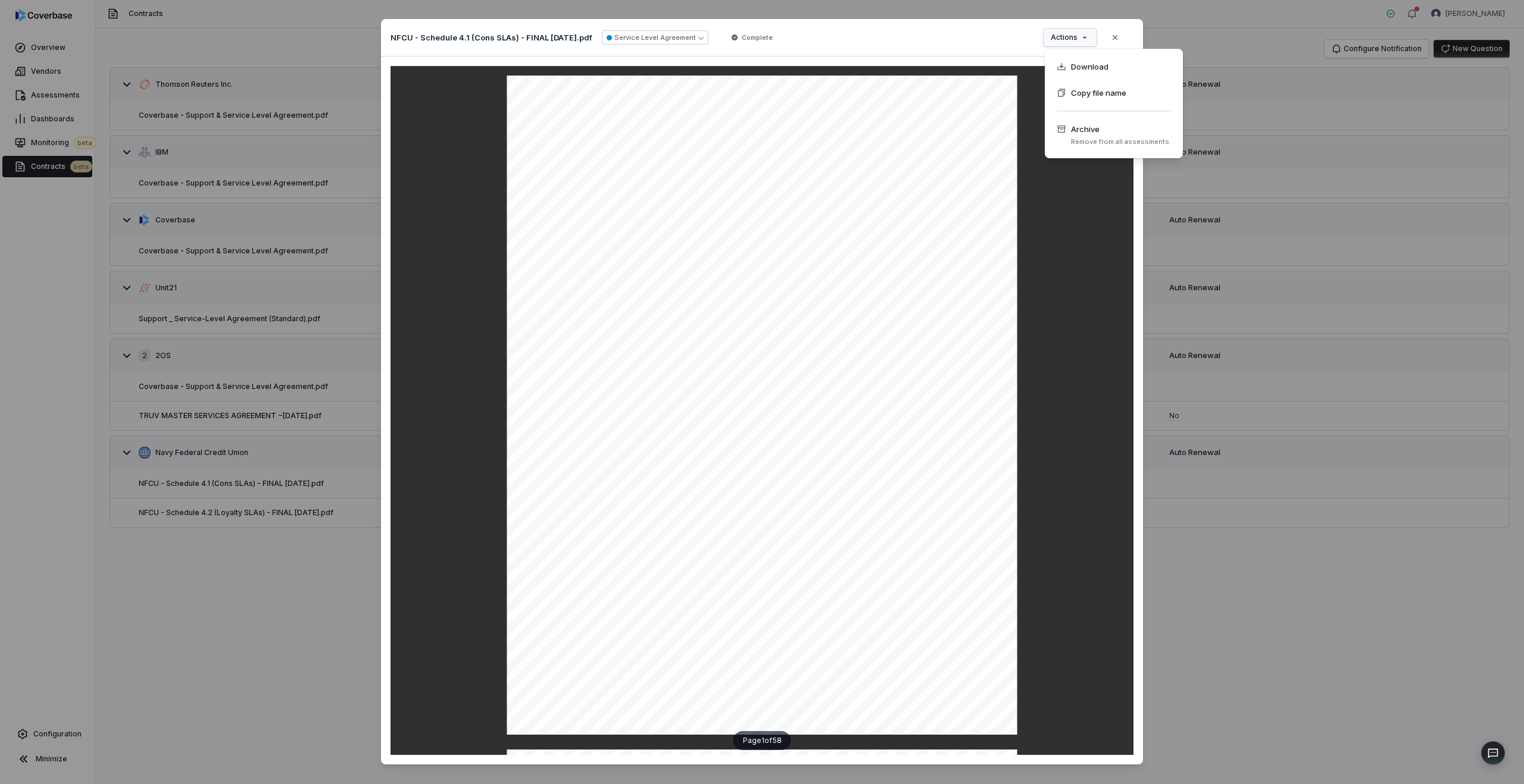
click at [865, 395] on div "Document Preview NFCU - Schedule 4.1 (Cons SLAs) - FINAL [DATE].pdf Service Lev…" at bounding box center [762, 406] width 1524 height 812
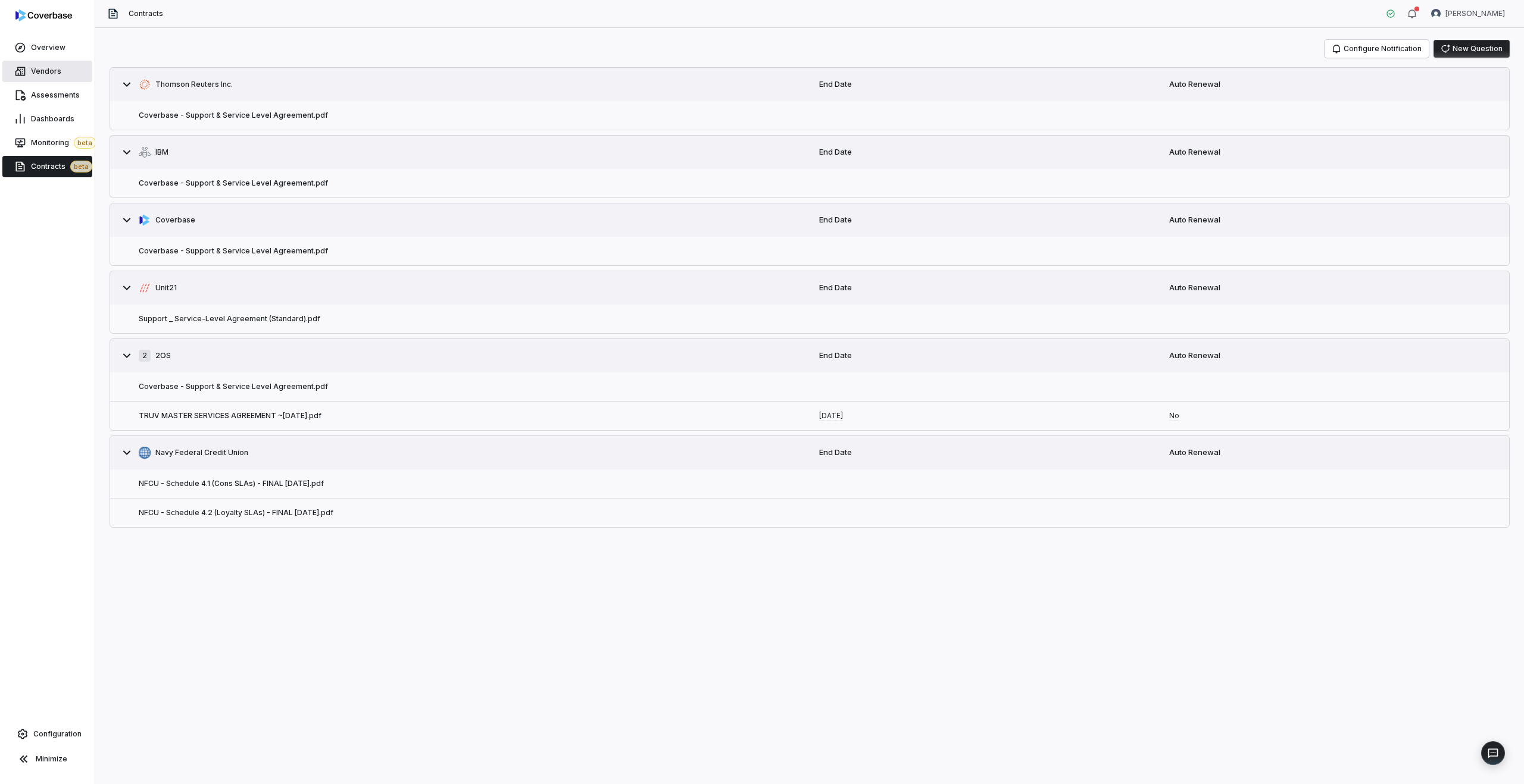
click at [31, 63] on link "Vendors" at bounding box center [47, 71] width 90 height 21
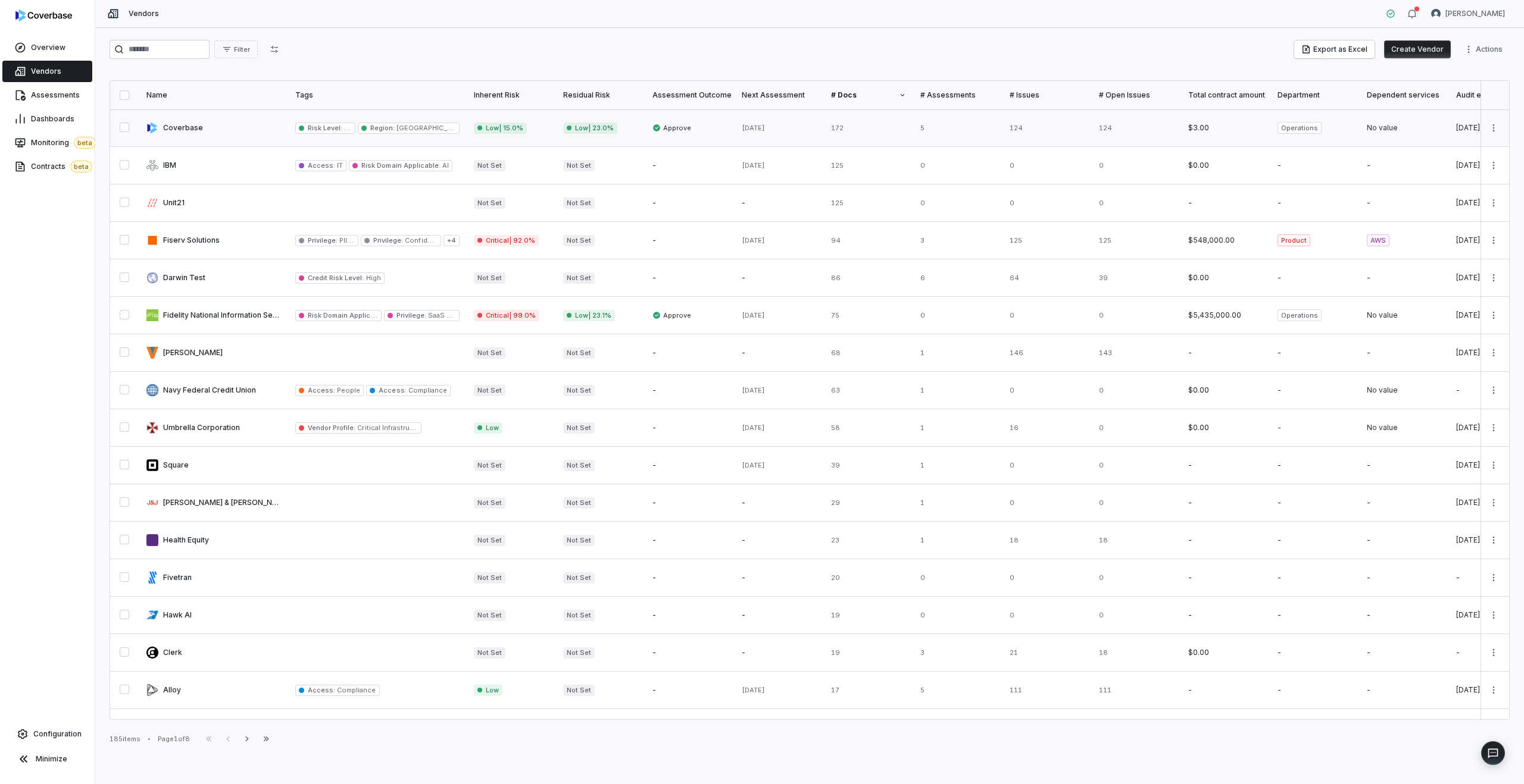
click at [233, 125] on link at bounding box center [214, 127] width 149 height 37
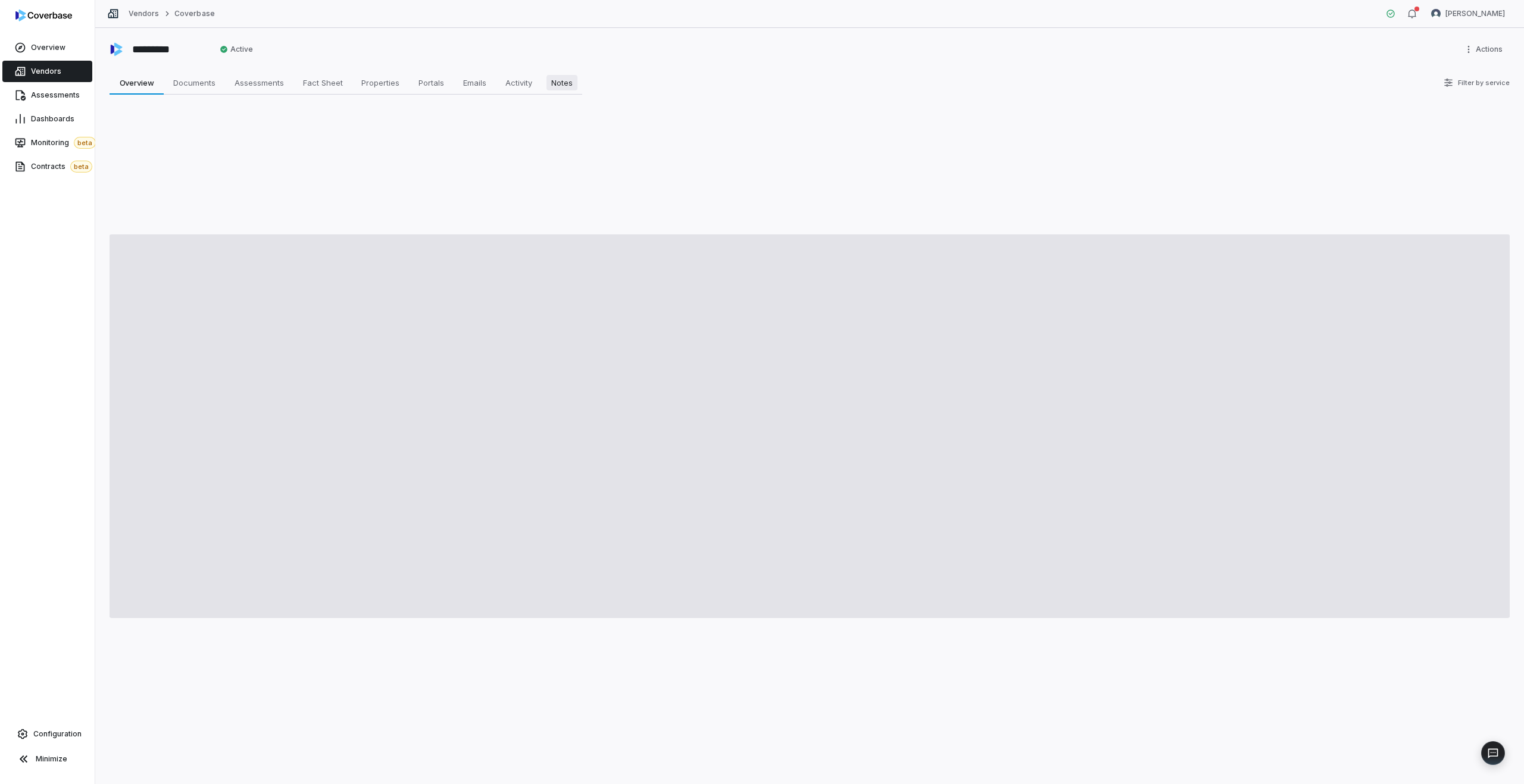
click at [564, 85] on span "Notes" at bounding box center [562, 82] width 31 height 15
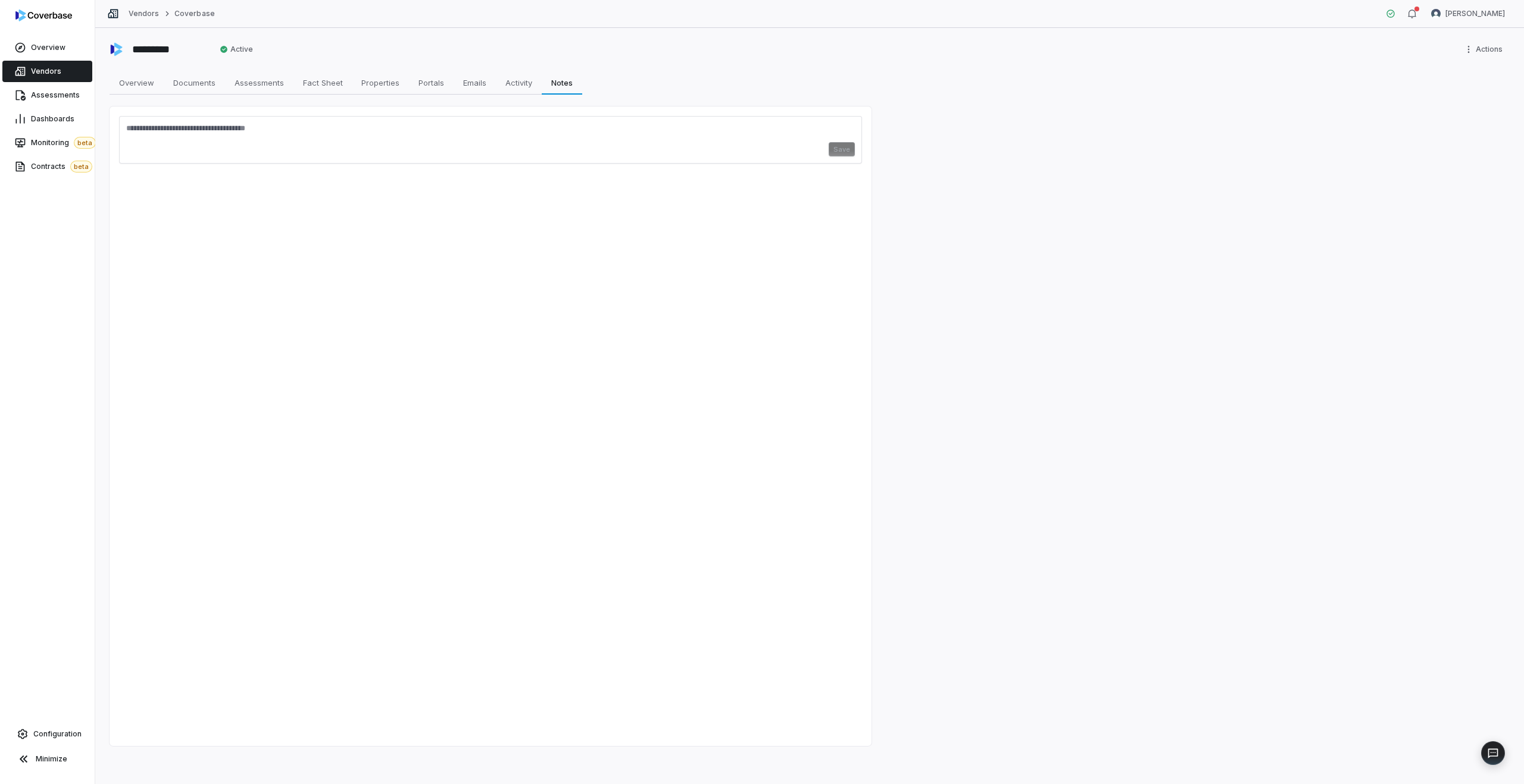
click at [210, 131] on textarea at bounding box center [491, 133] width 729 height 19
type textarea "*"
click at [38, 96] on span "Assessments" at bounding box center [55, 95] width 49 height 9
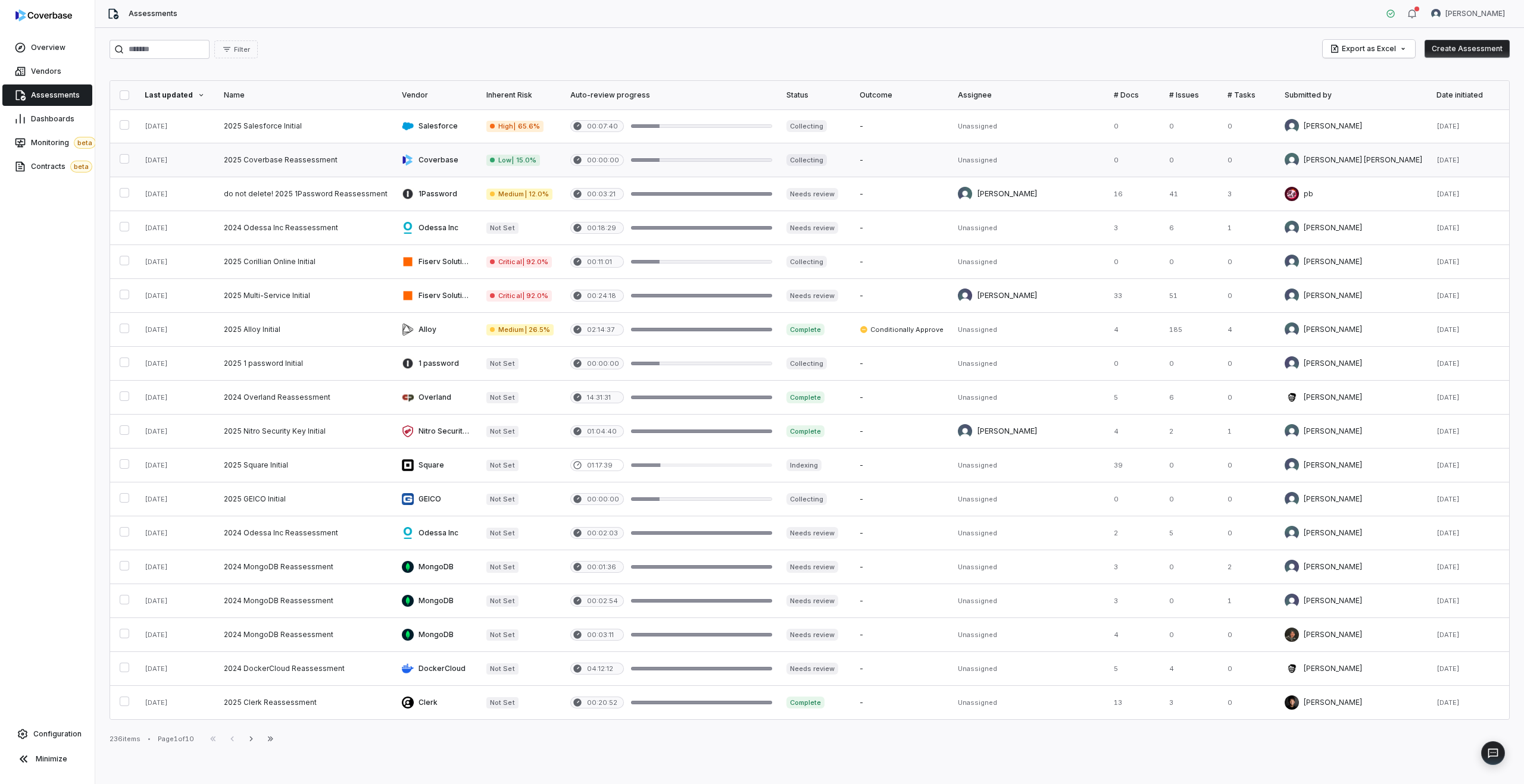
click at [320, 163] on link at bounding box center [306, 160] width 178 height 33
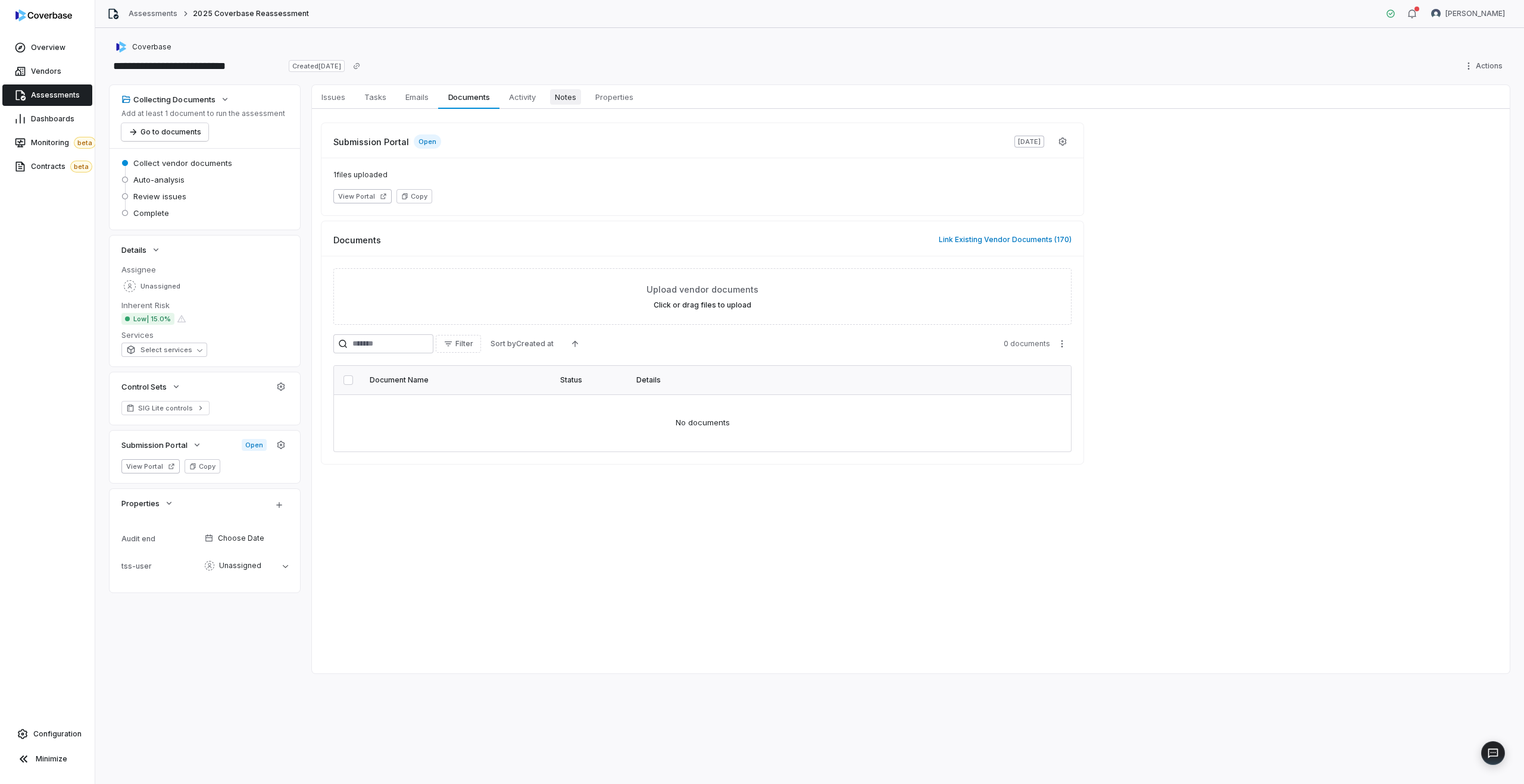
click at [555, 96] on span "Notes" at bounding box center [565, 97] width 31 height 15
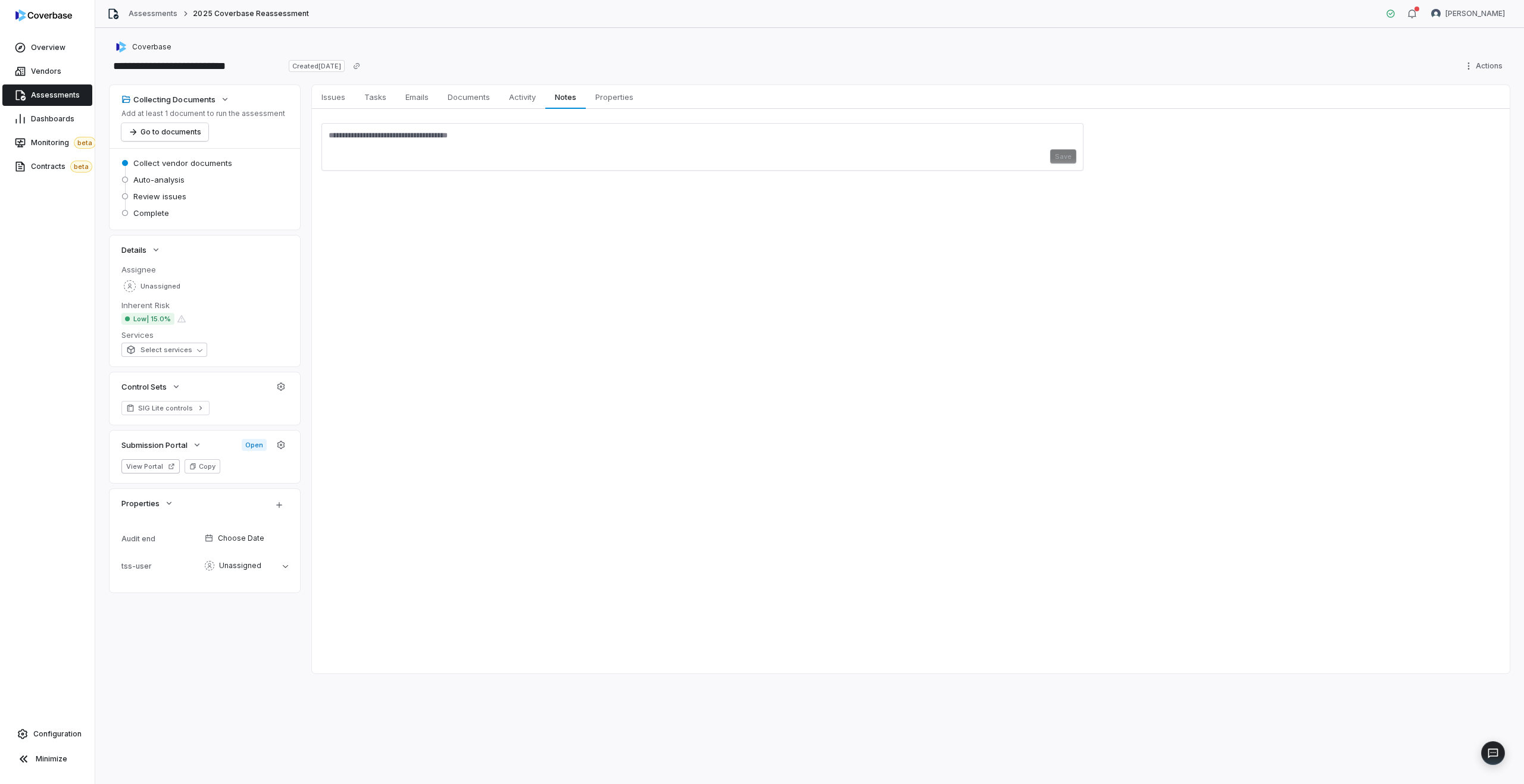
click at [408, 135] on textarea at bounding box center [702, 139] width 748 height 19
type textarea "*"
click at [469, 101] on span "Documents" at bounding box center [469, 97] width 52 height 15
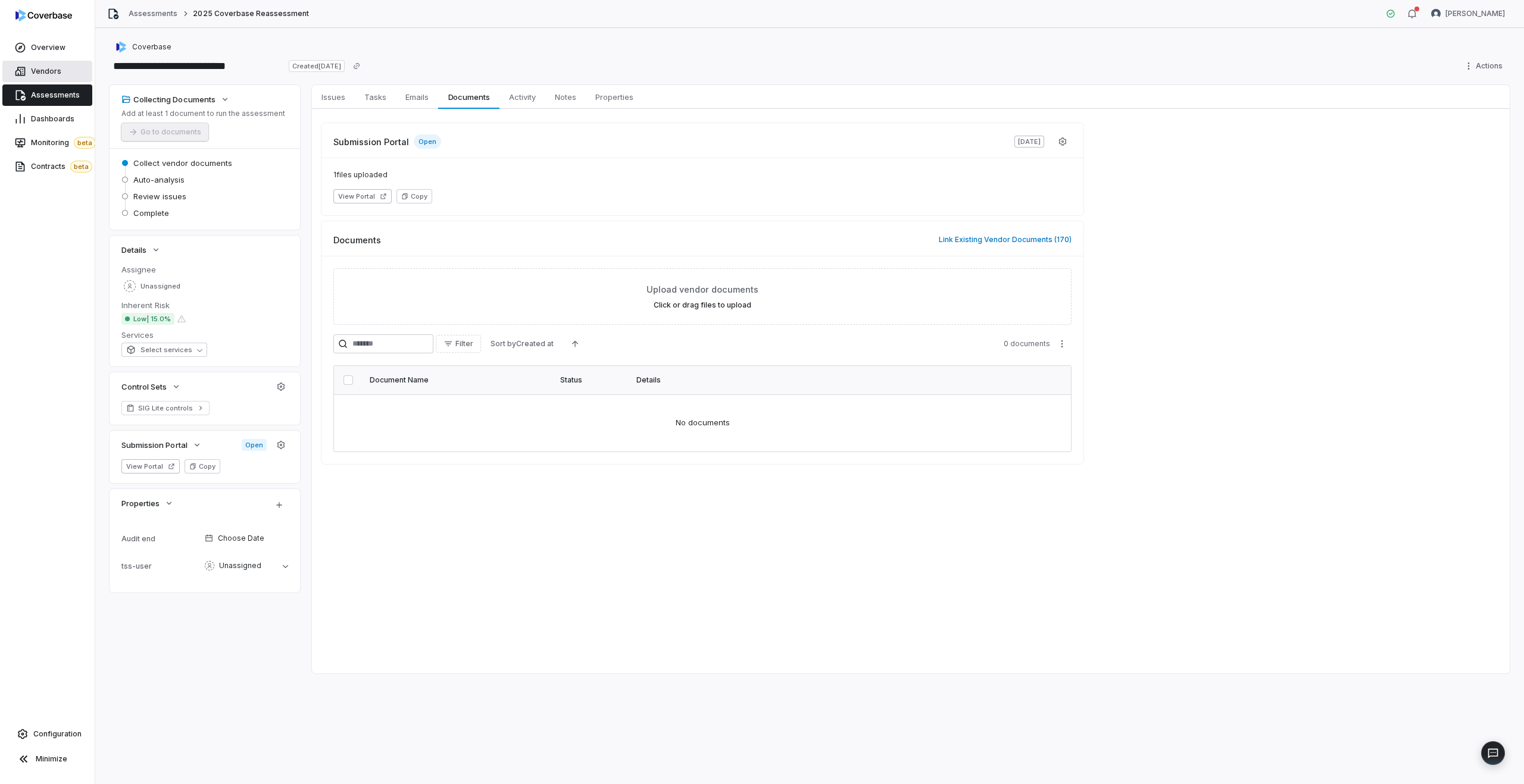
click at [37, 74] on span "Vendors" at bounding box center [45, 71] width 30 height 9
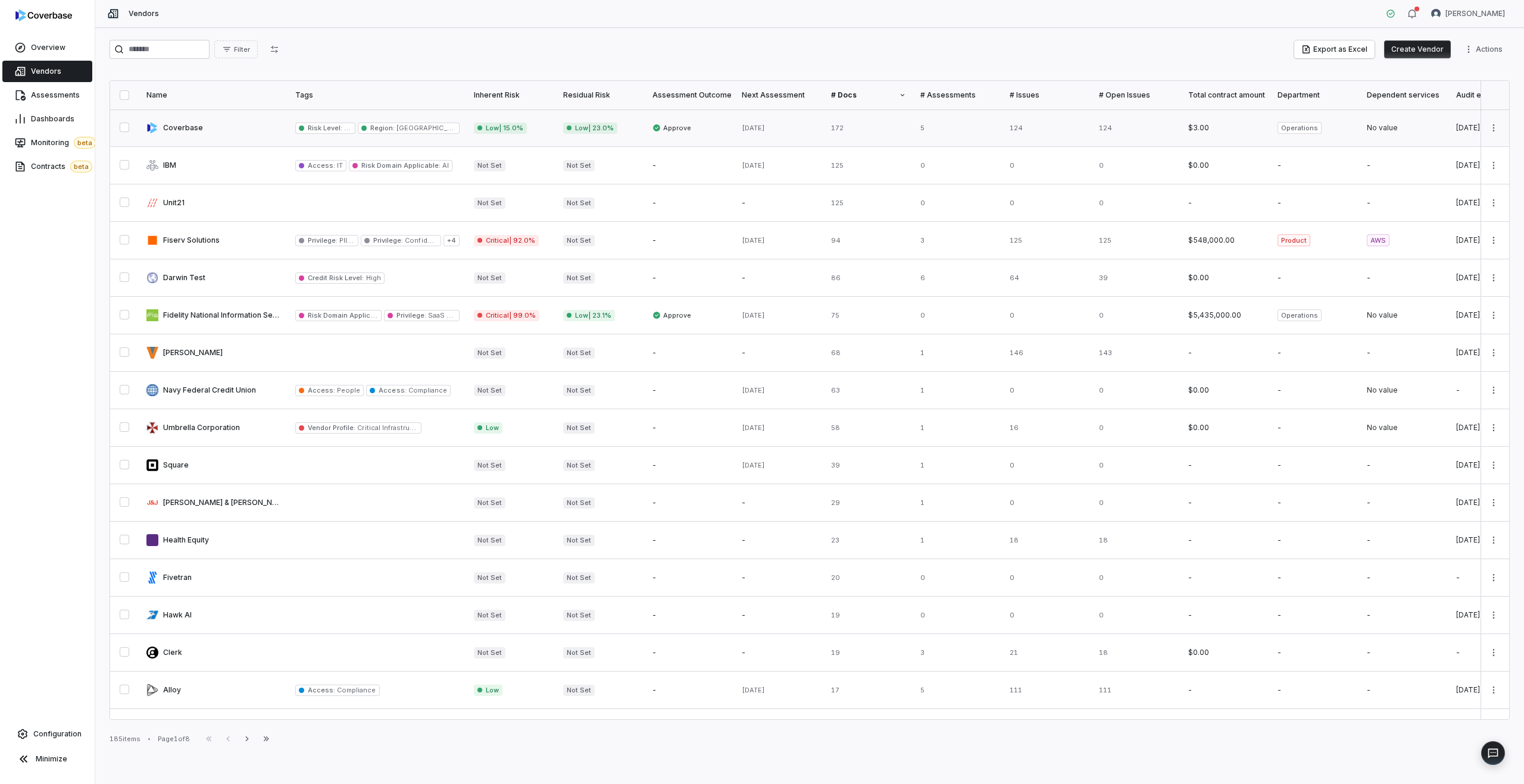
click at [213, 135] on link at bounding box center [214, 127] width 149 height 37
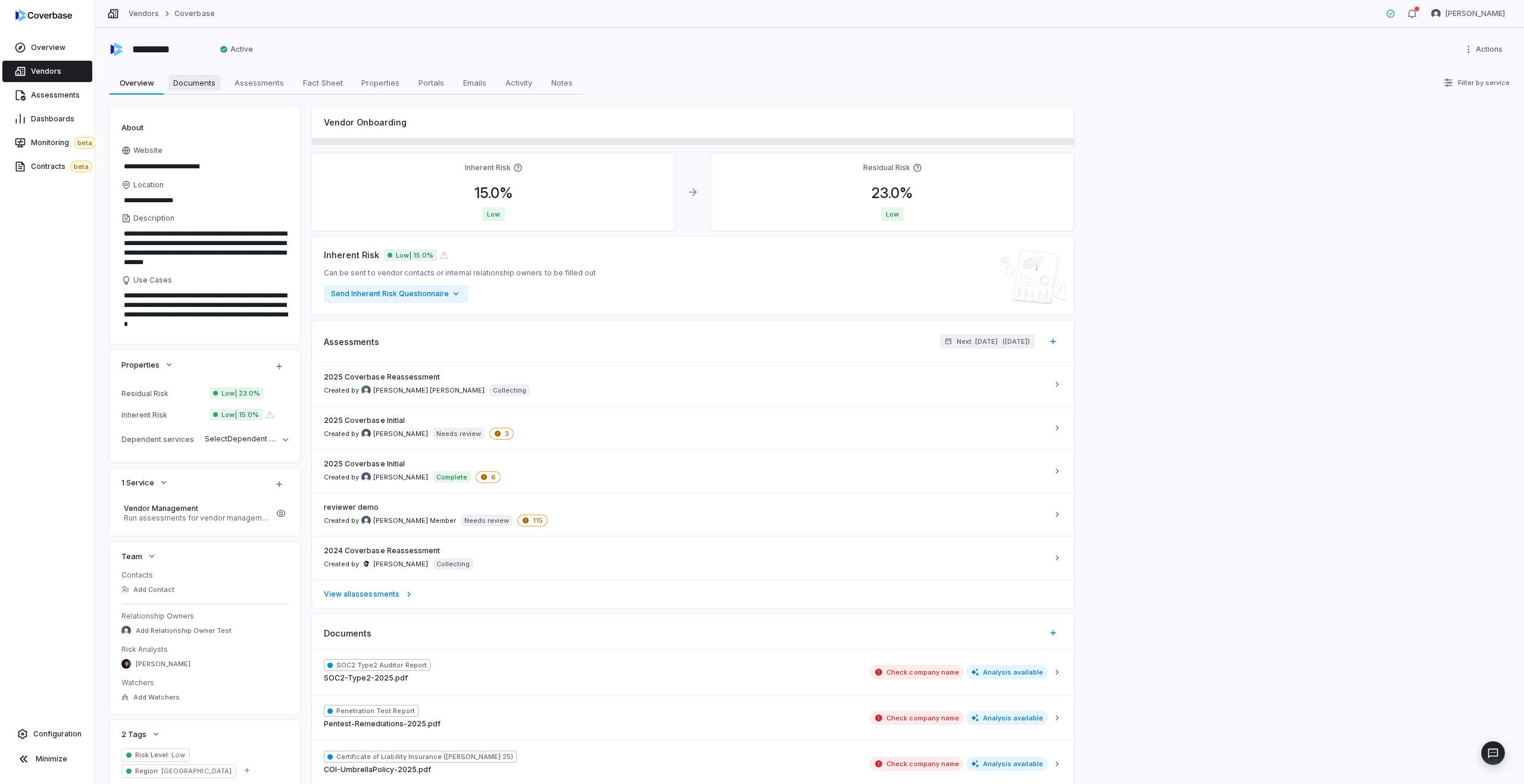
click at [204, 85] on span "Documents" at bounding box center [194, 82] width 52 height 15
type textarea "*"
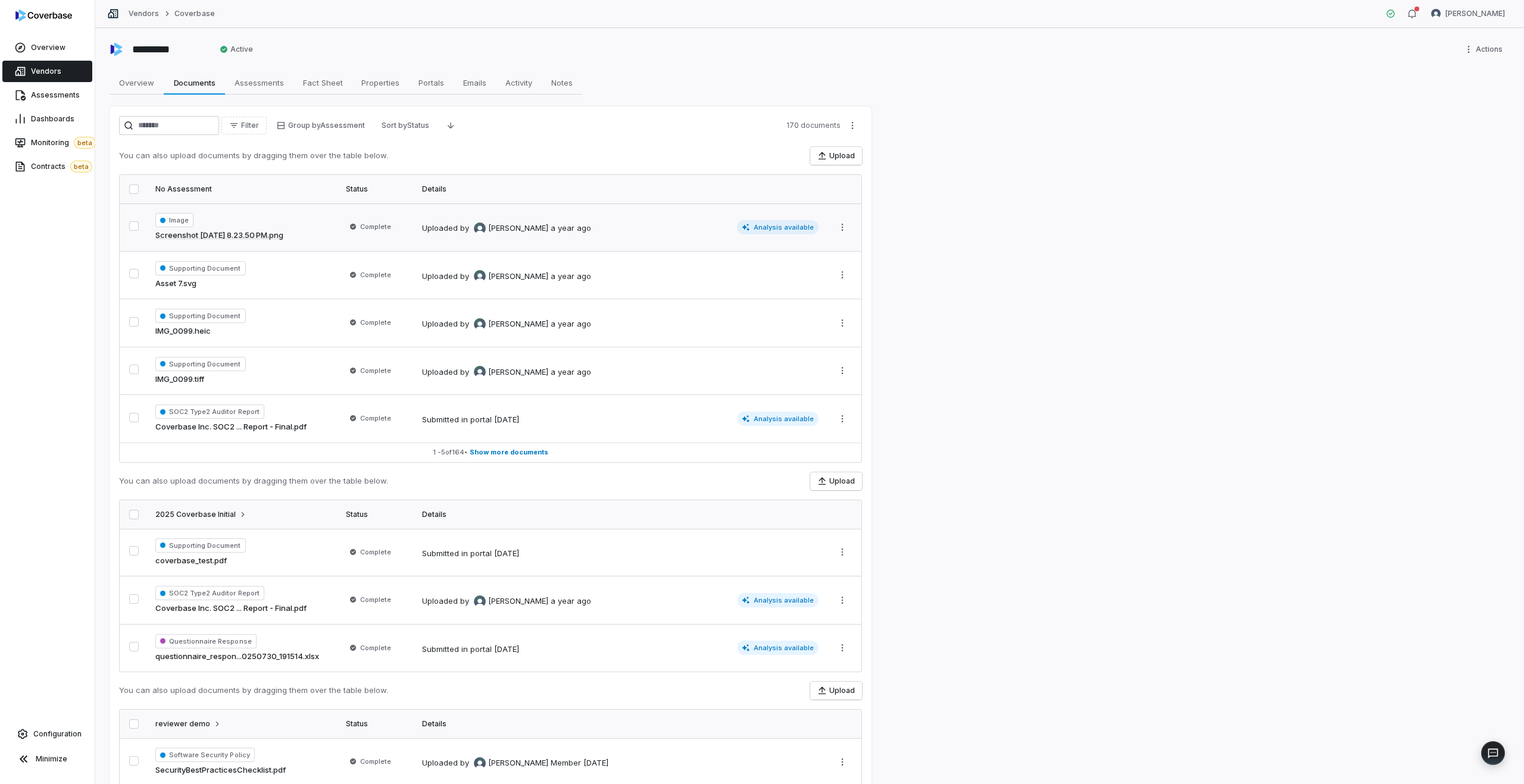
click at [322, 218] on div "Image Screenshot [DATE] 8.23.50 PM.png" at bounding box center [244, 227] width 176 height 29
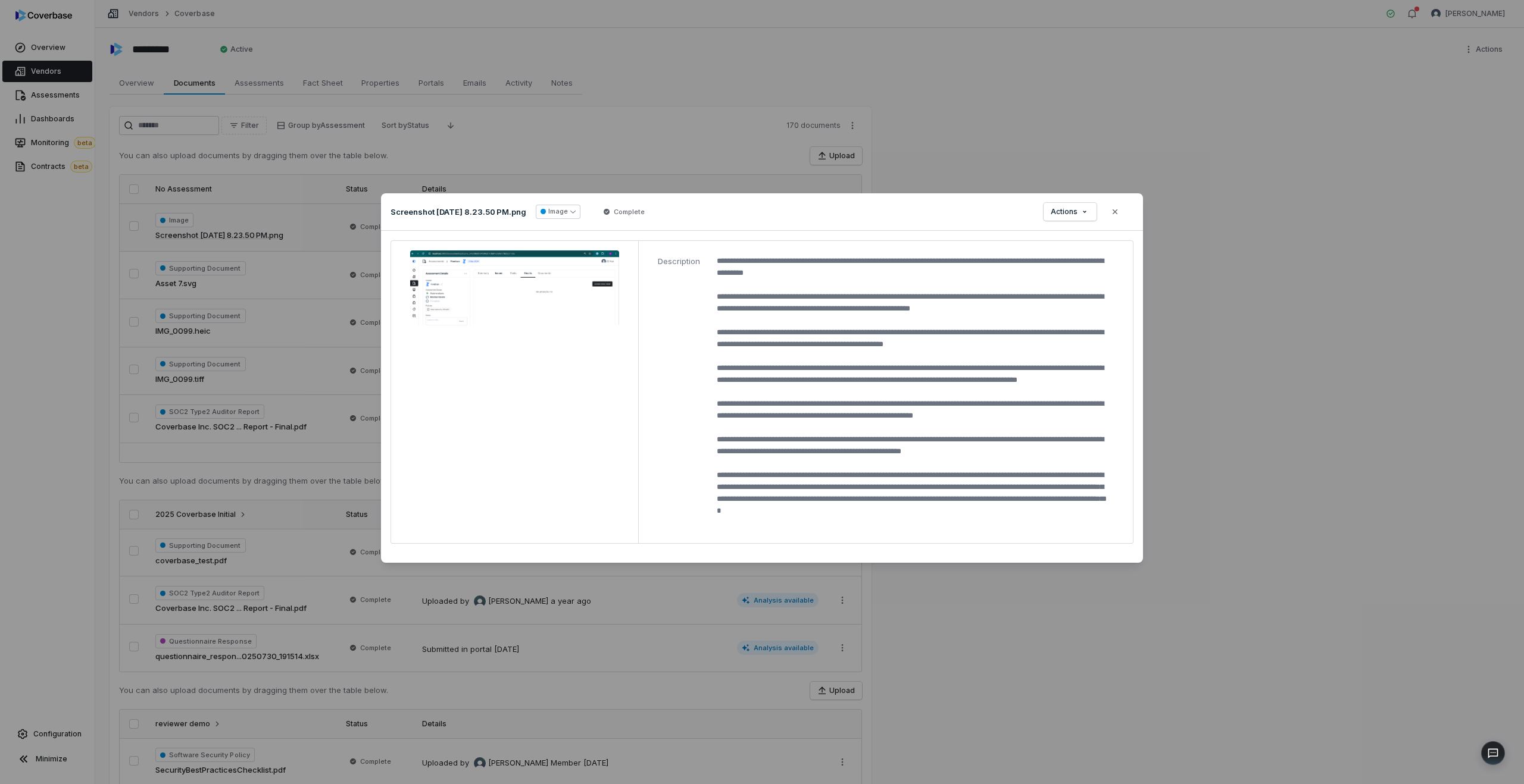
click at [244, 322] on div "Document Preview Screenshot [DATE] 8.23.50 PM.png Image Complete Actions Close …" at bounding box center [762, 392] width 1524 height 436
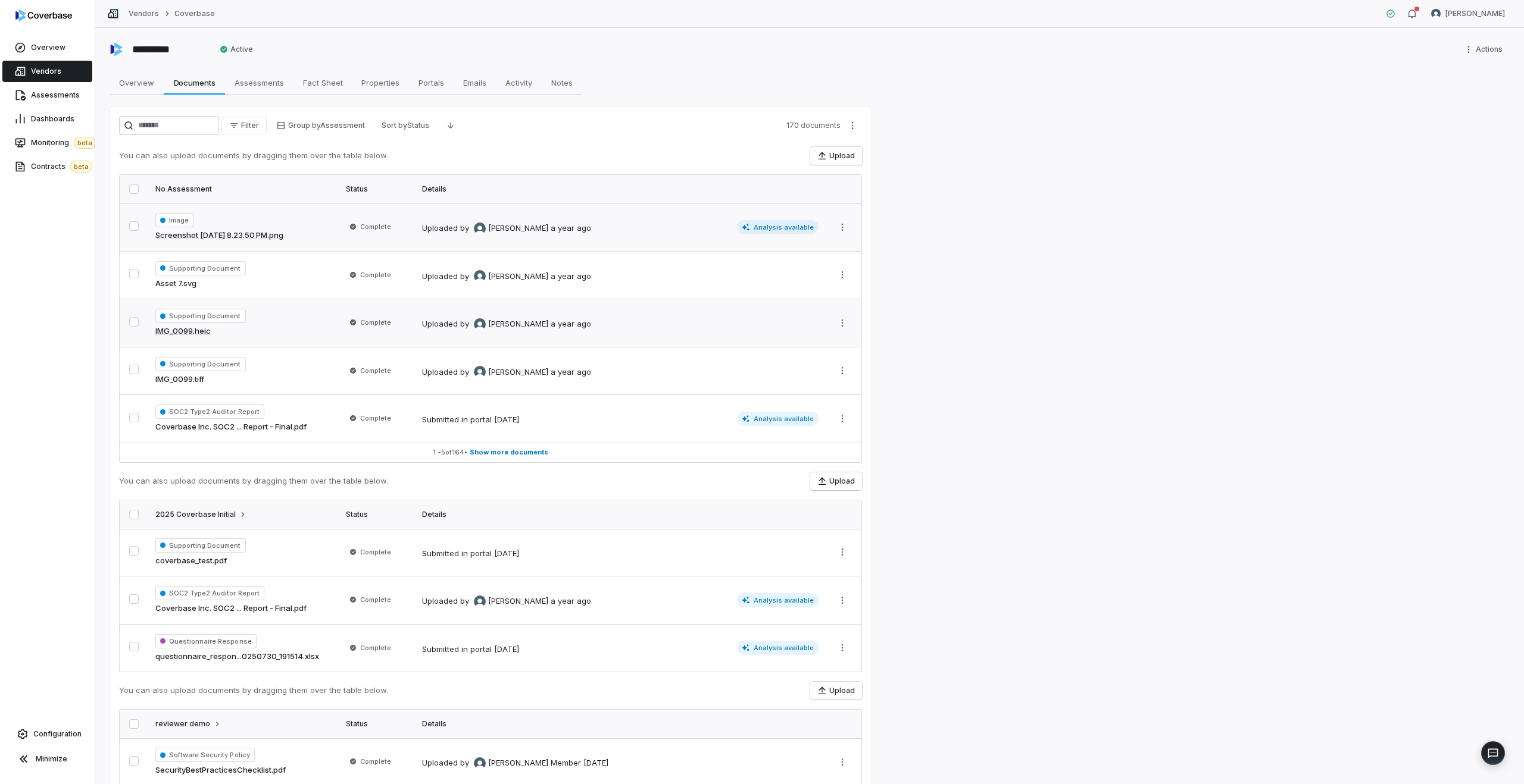
click at [302, 334] on div "Supporting Document IMG_0099.heic" at bounding box center [244, 323] width 176 height 29
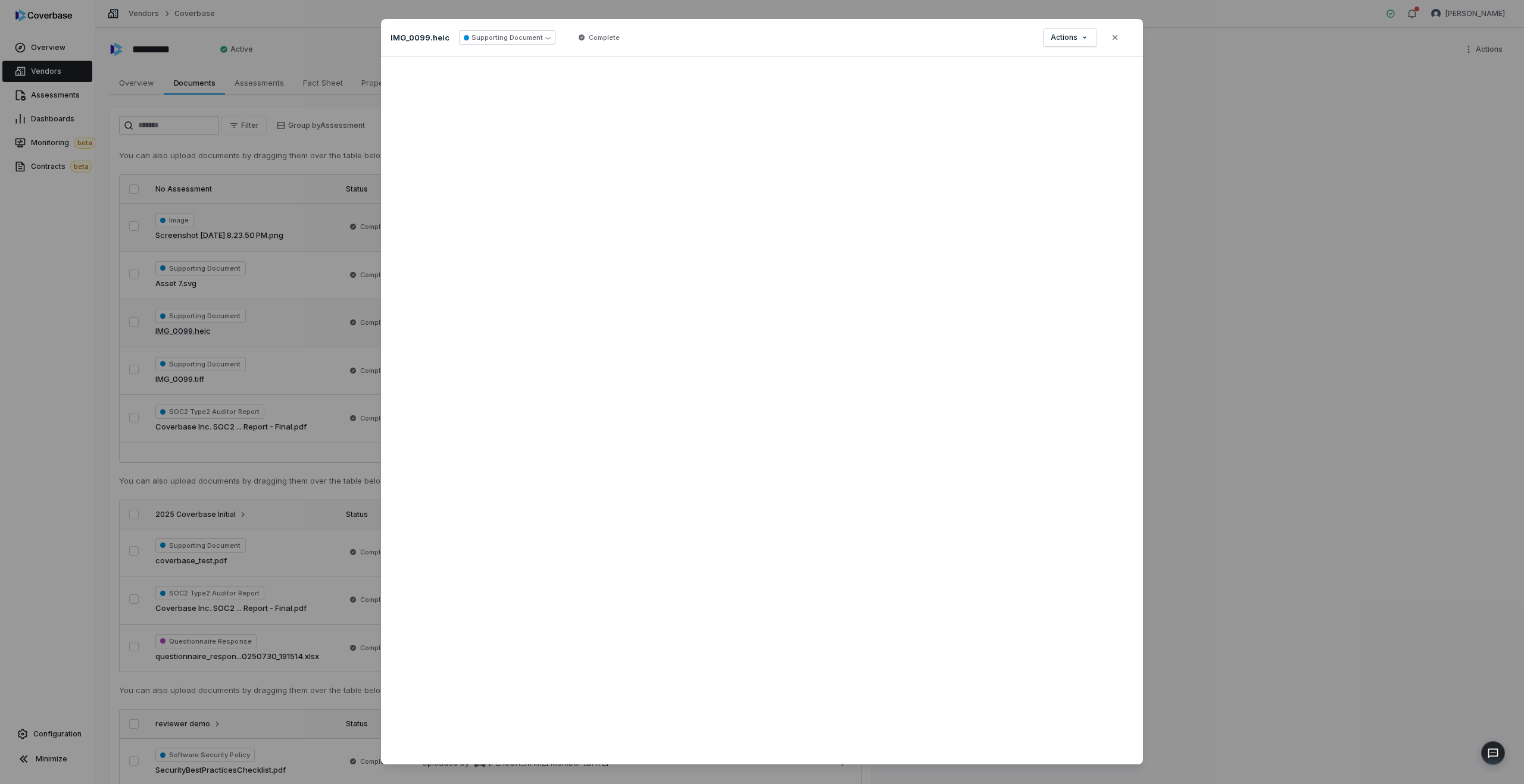
click at [286, 350] on div "Document Preview IMG_0099.heic Supporting Document Complete Actions Close" at bounding box center [762, 406] width 1524 height 812
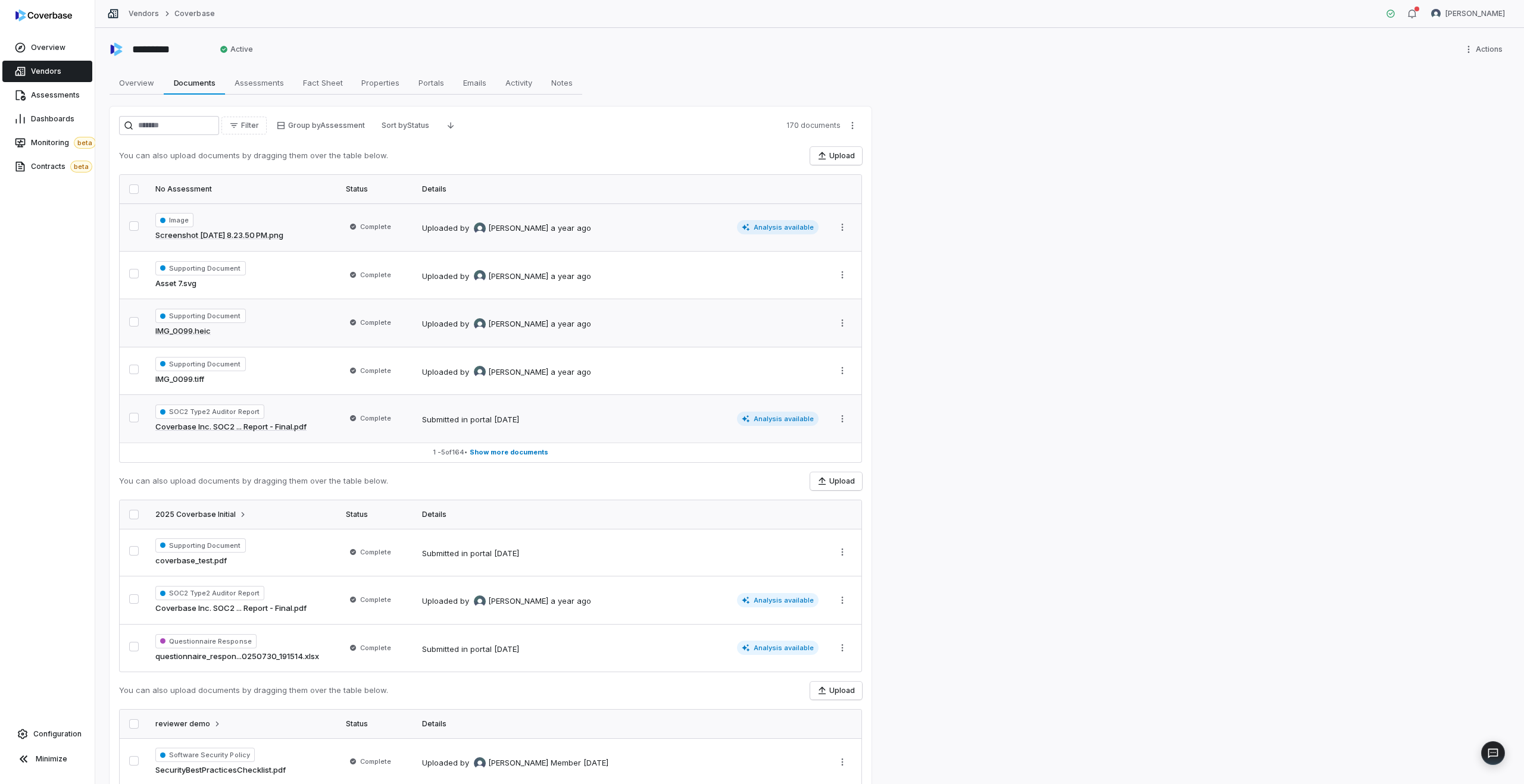
click at [348, 424] on span "Complete" at bounding box center [370, 418] width 49 height 12
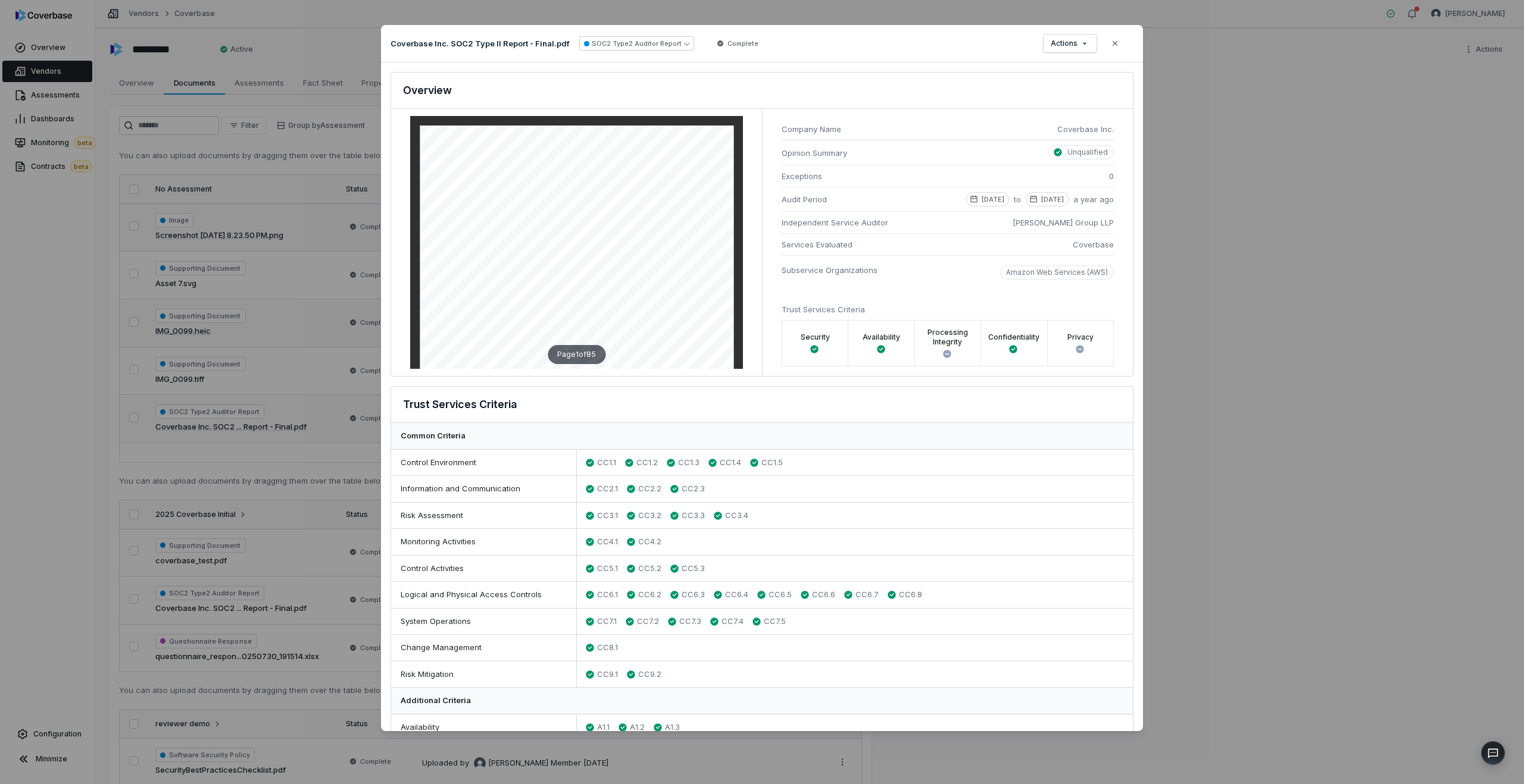
click at [297, 533] on div "Document Preview Coverbase Inc. SOC2 Type II Report - Final.pdf SOC2 Type2 Audi…" at bounding box center [762, 392] width 1524 height 772
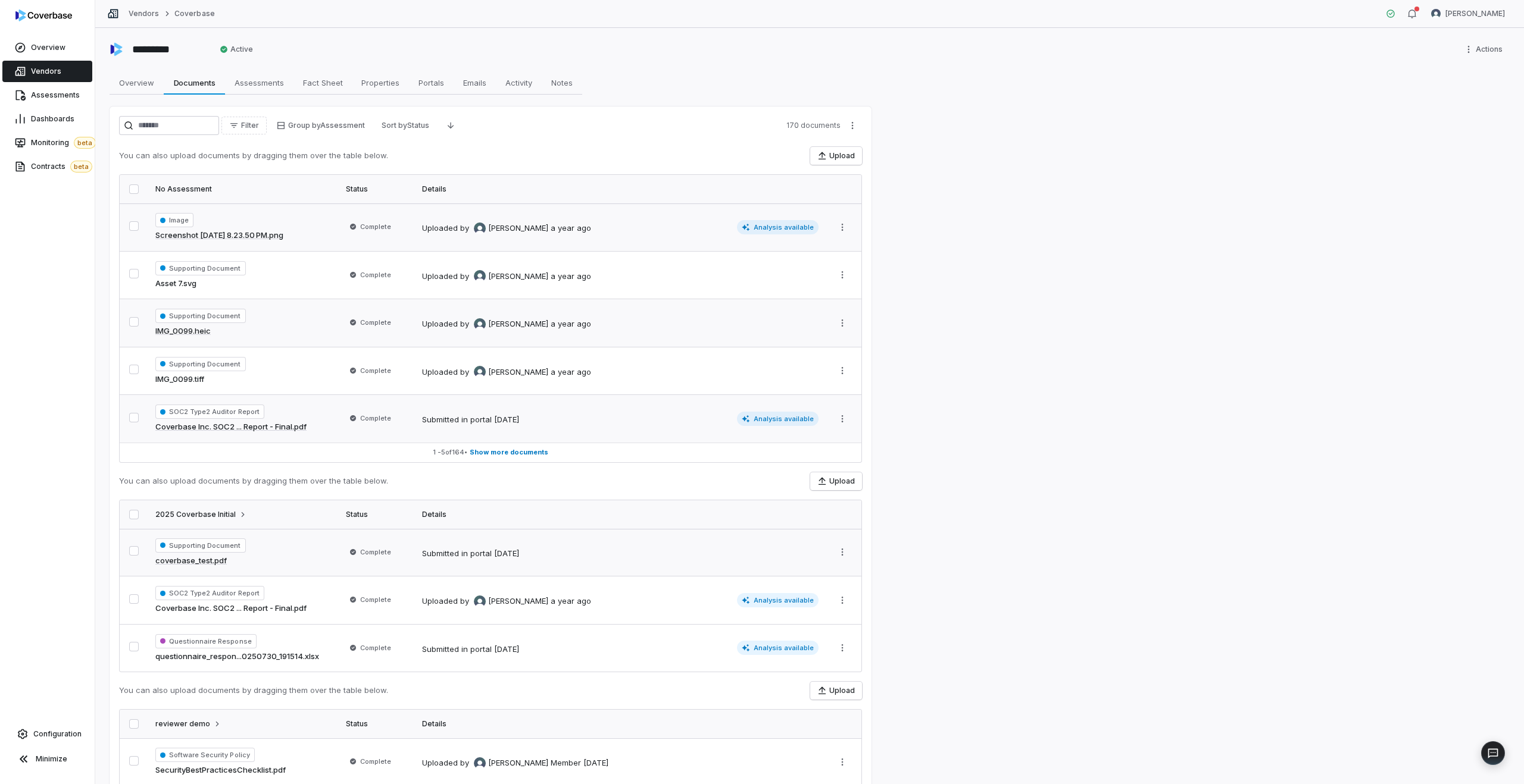
click at [300, 566] on td "Supporting Document coverbase_test.pdf" at bounding box center [243, 552] width 190 height 47
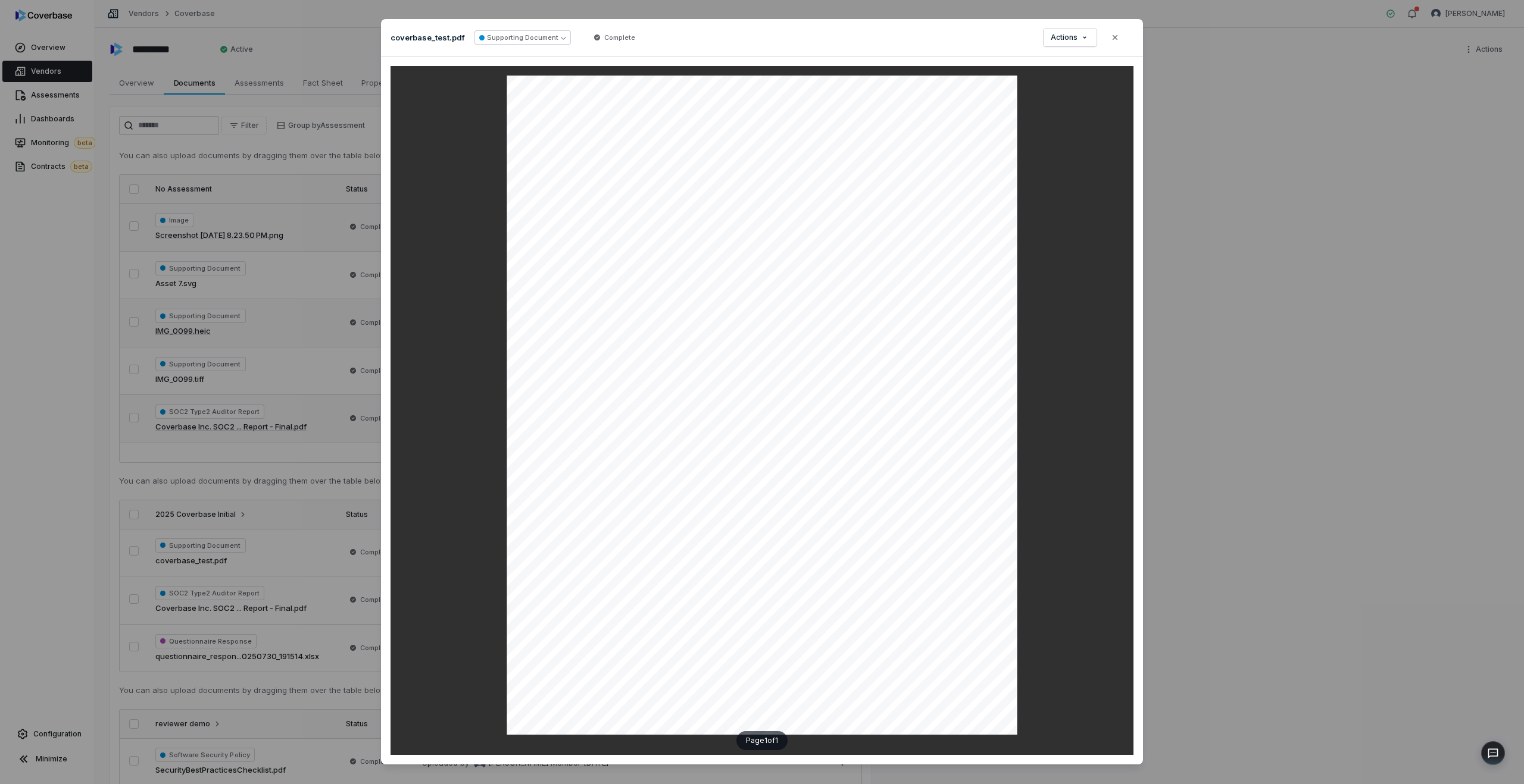
click at [248, 502] on div "Document Preview coverbase_test.pdf Supporting Document Complete Actions Close …" at bounding box center [762, 392] width 1524 height 784
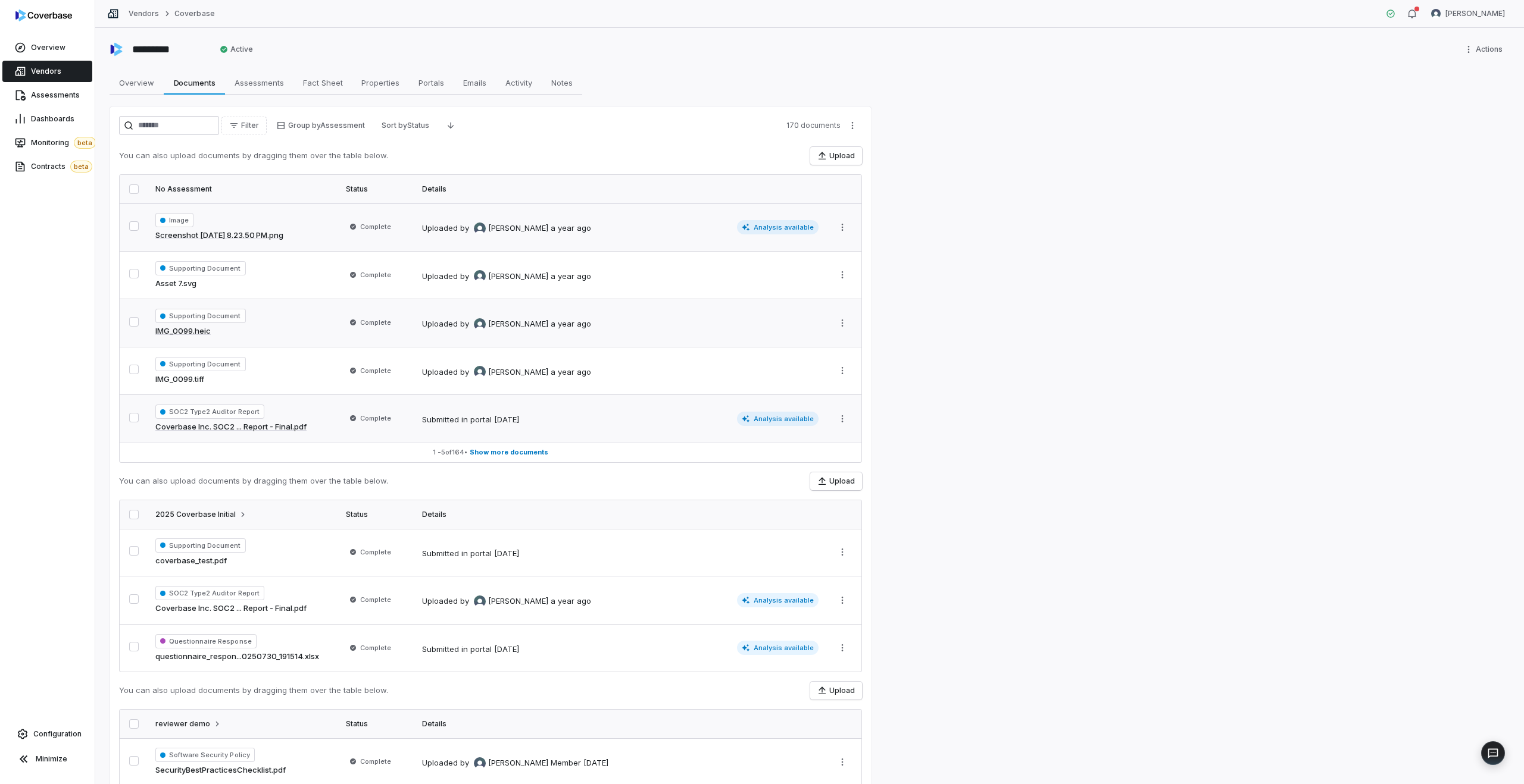
click at [326, 237] on div "Image Screenshot [DATE] 8.23.50 PM.png" at bounding box center [244, 227] width 176 height 29
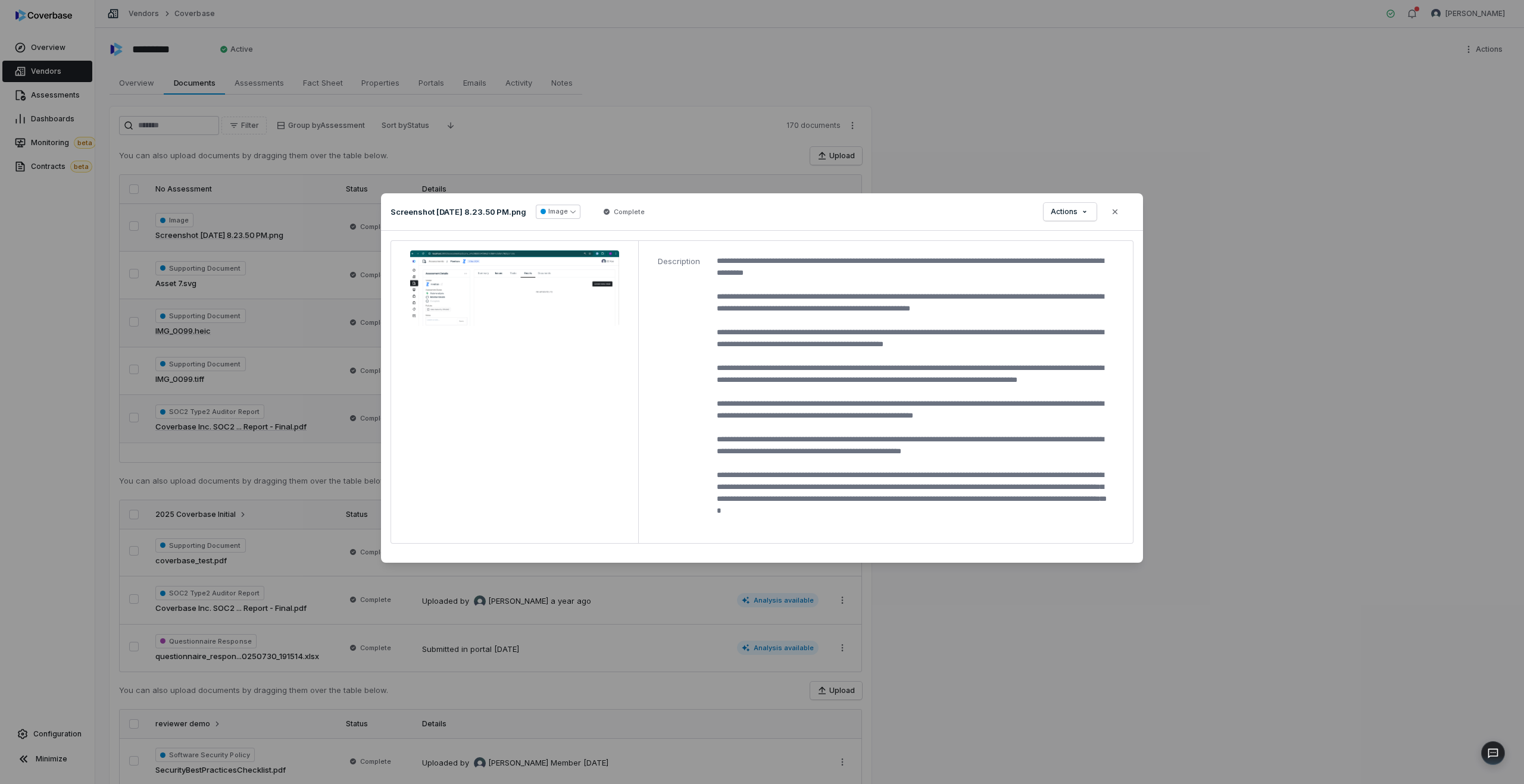
click at [330, 464] on div "Document Preview Screenshot [DATE] 8.23.50 PM.png Image Complete Actions Close …" at bounding box center [762, 392] width 1524 height 436
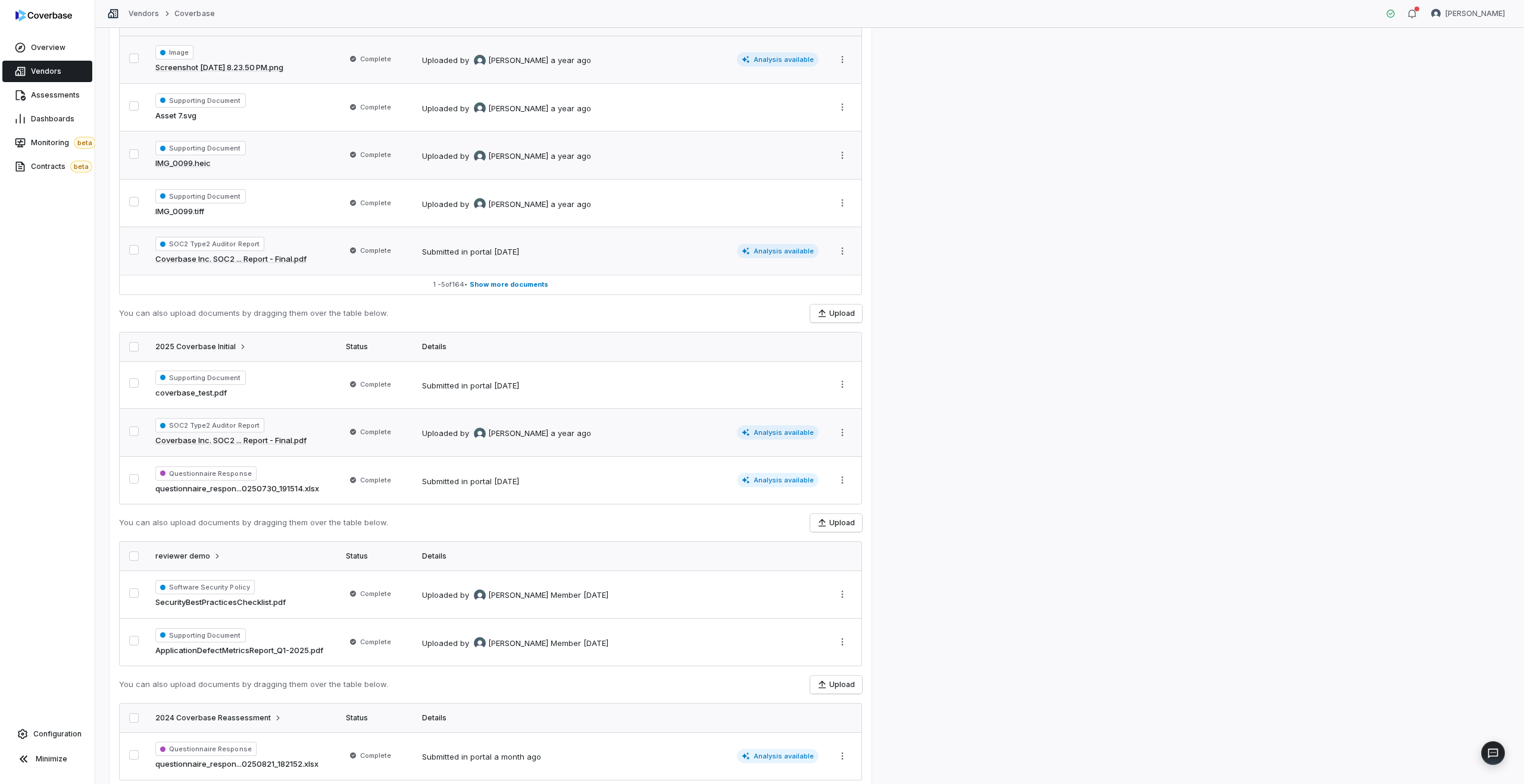
scroll to position [212, 0]
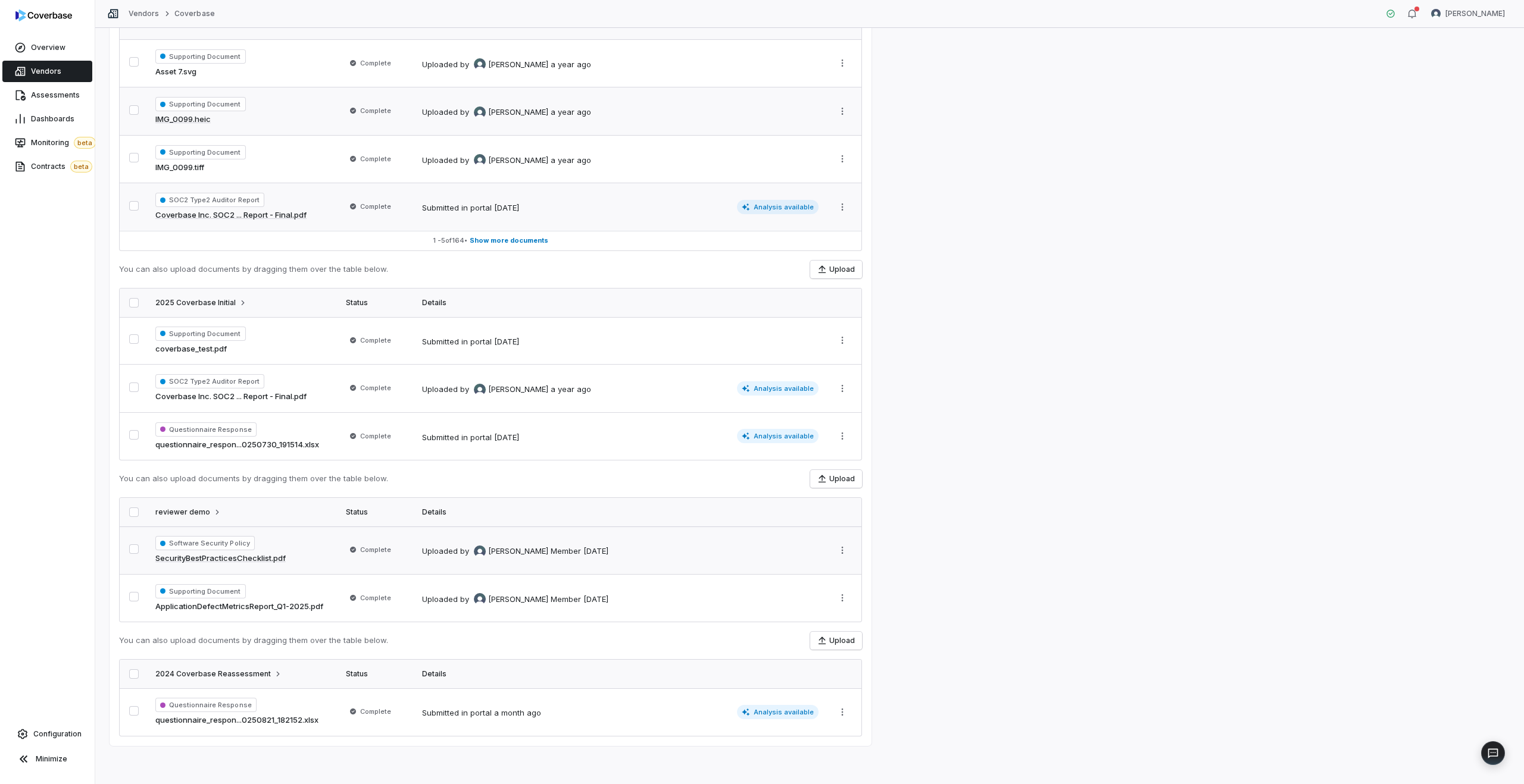
click at [324, 564] on td "Software Security Policy SecurityBestPracticesChecklist.pdf" at bounding box center [243, 550] width 190 height 47
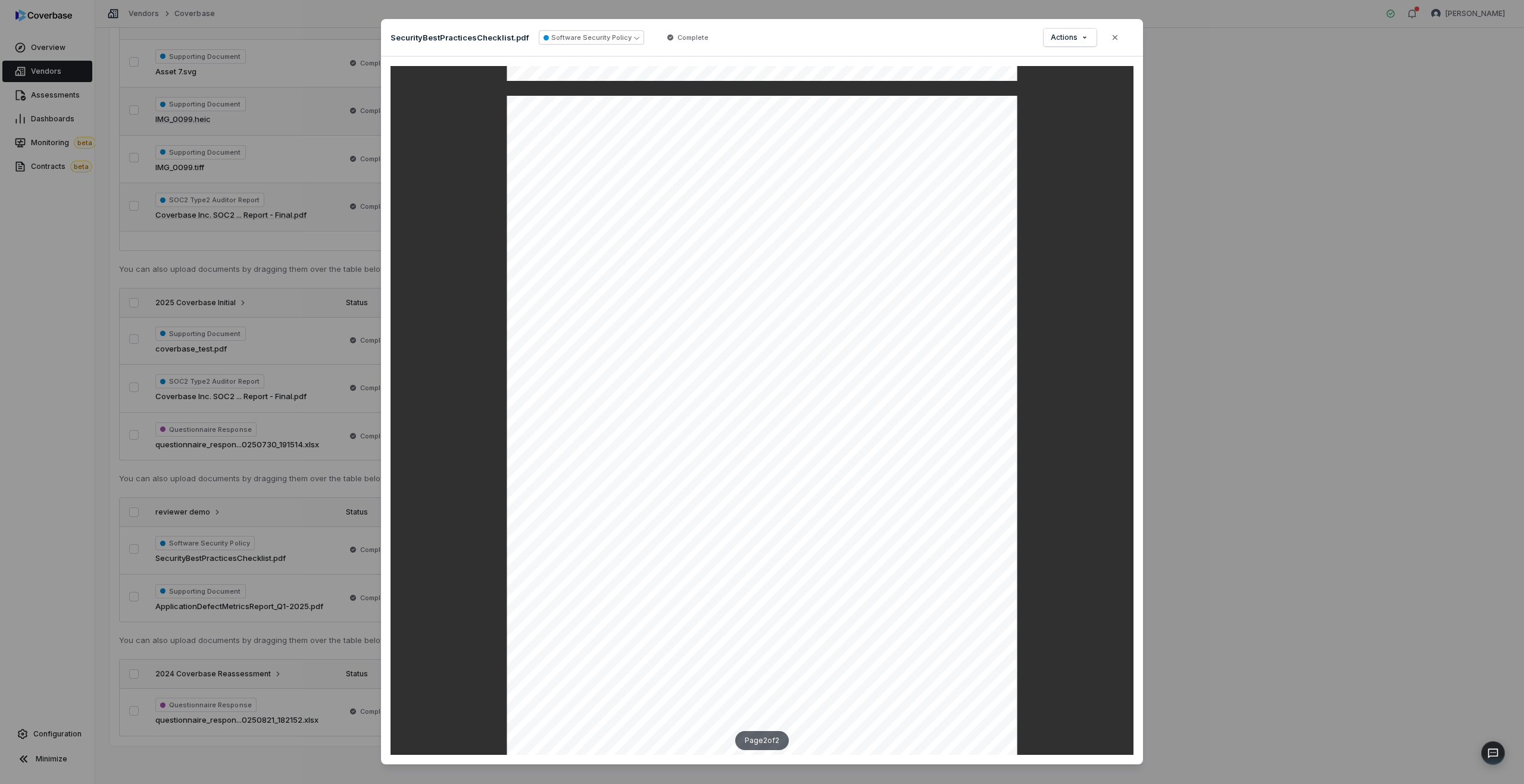
scroll to position [27, 0]
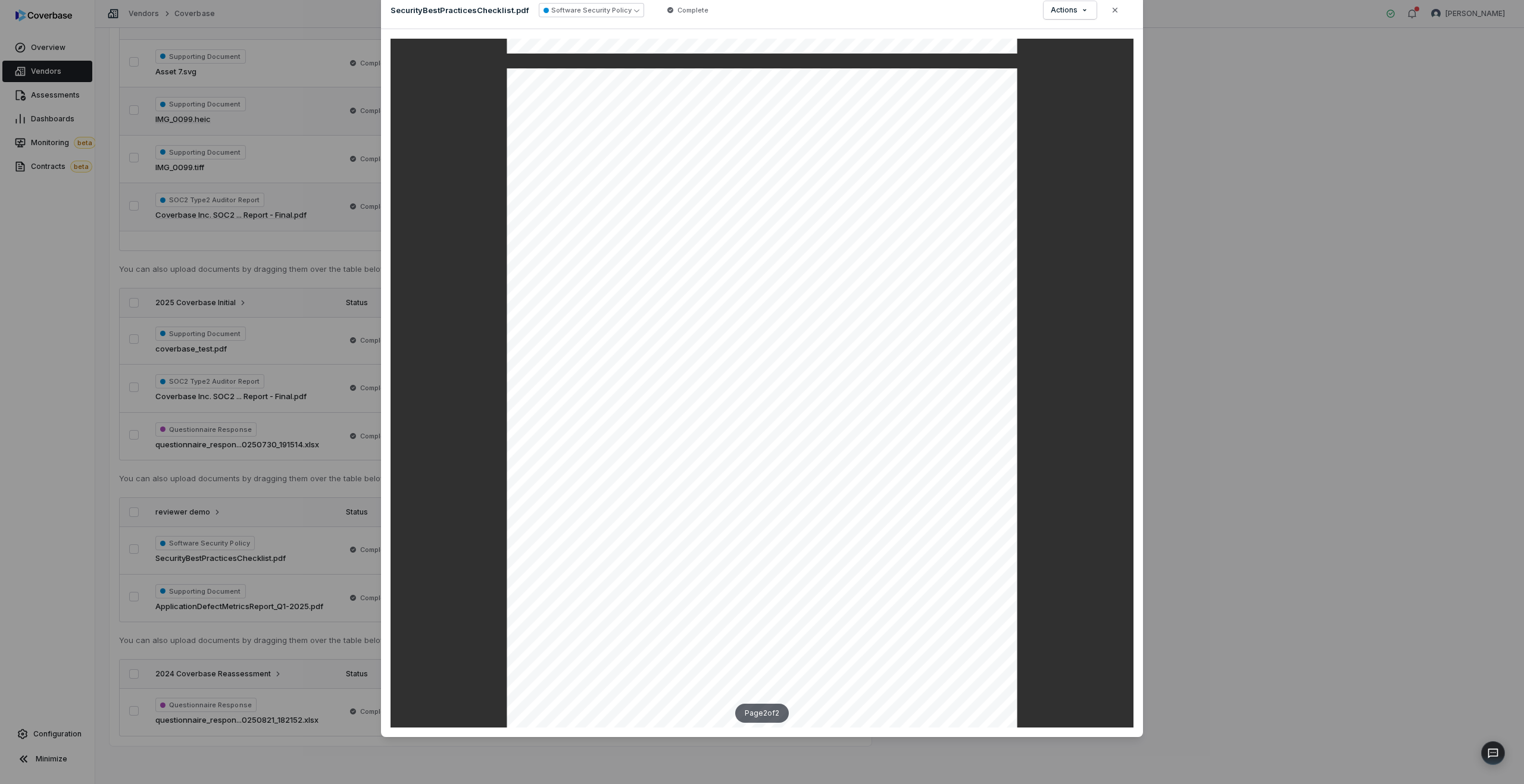
click at [298, 548] on div "Document Preview SecurityBestPracticesChecklist.pdf Software Security Policy Co…" at bounding box center [762, 378] width 1524 height 812
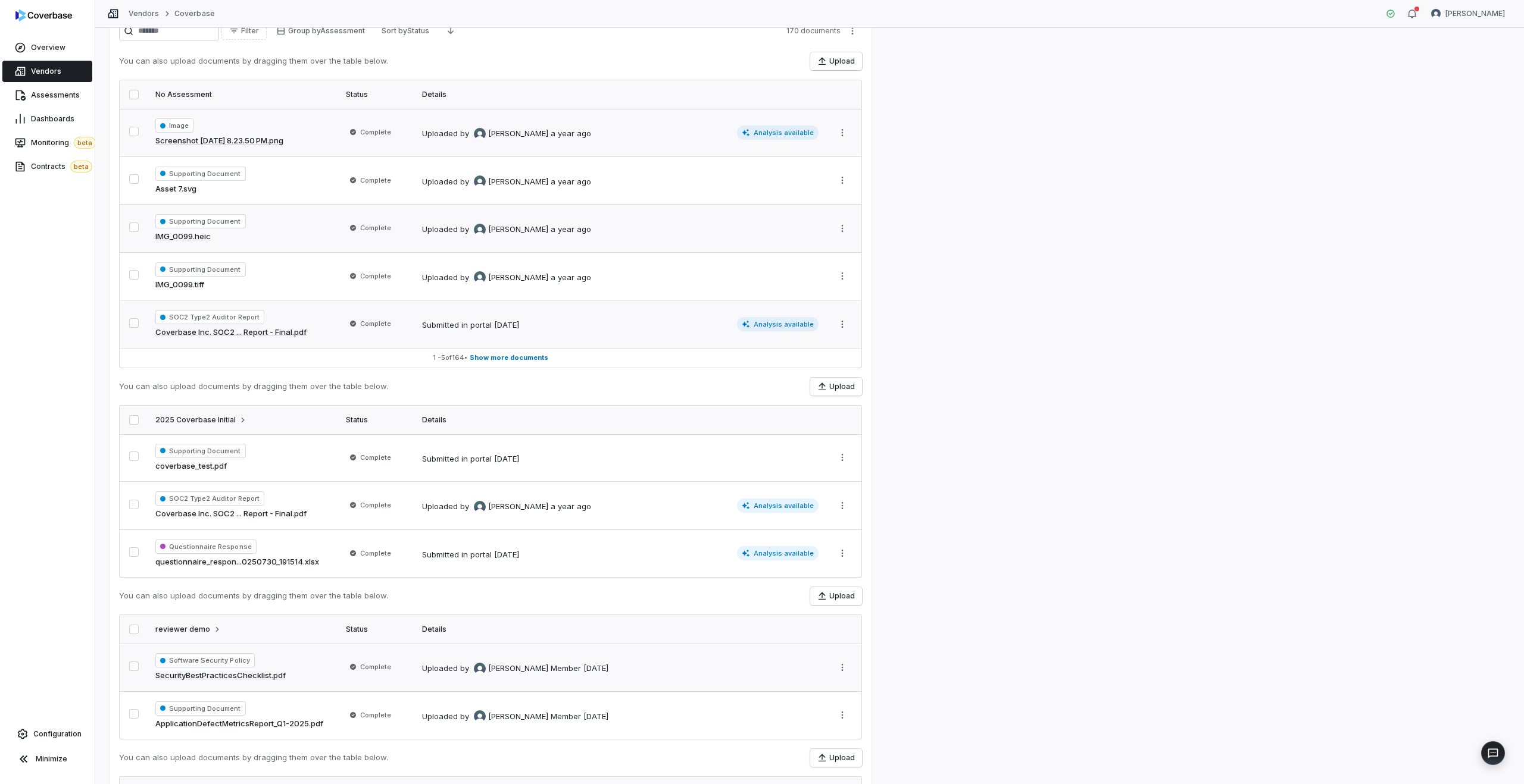
scroll to position [212, 0]
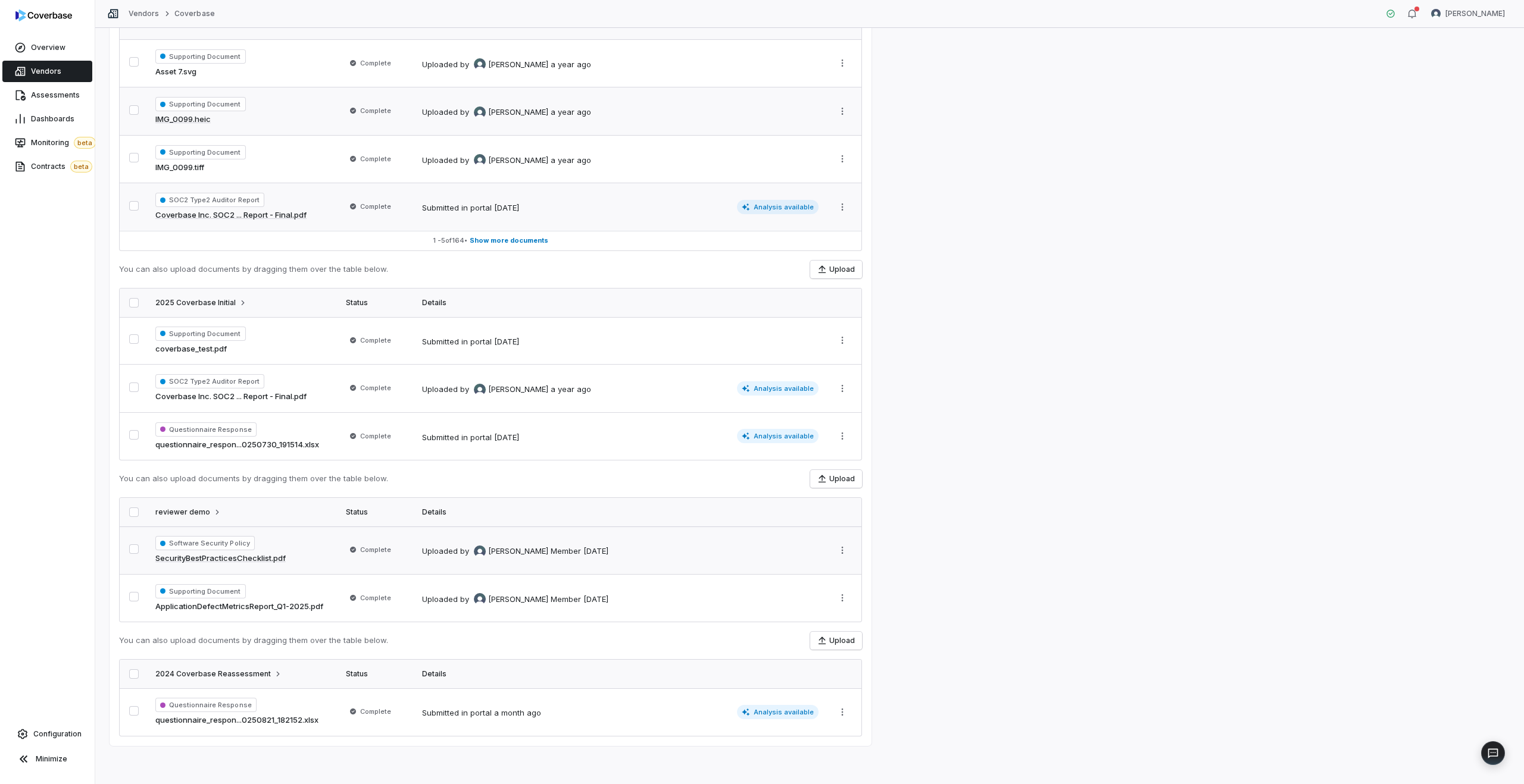
click at [338, 554] on td "Complete" at bounding box center [376, 550] width 76 height 47
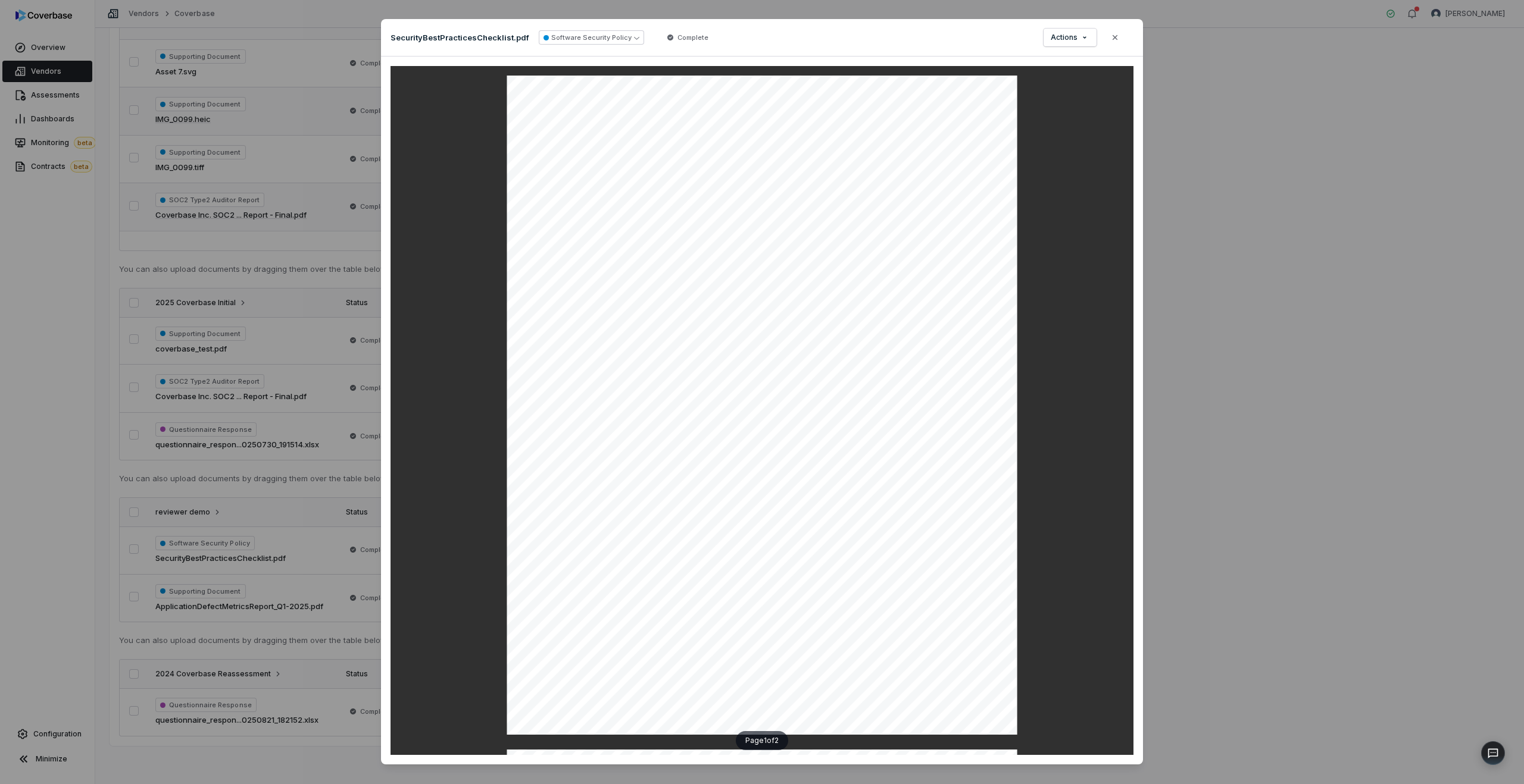
click at [258, 360] on div "Document Preview SecurityBestPracticesChecklist.pdf Software Security Policy Co…" at bounding box center [762, 406] width 1524 height 812
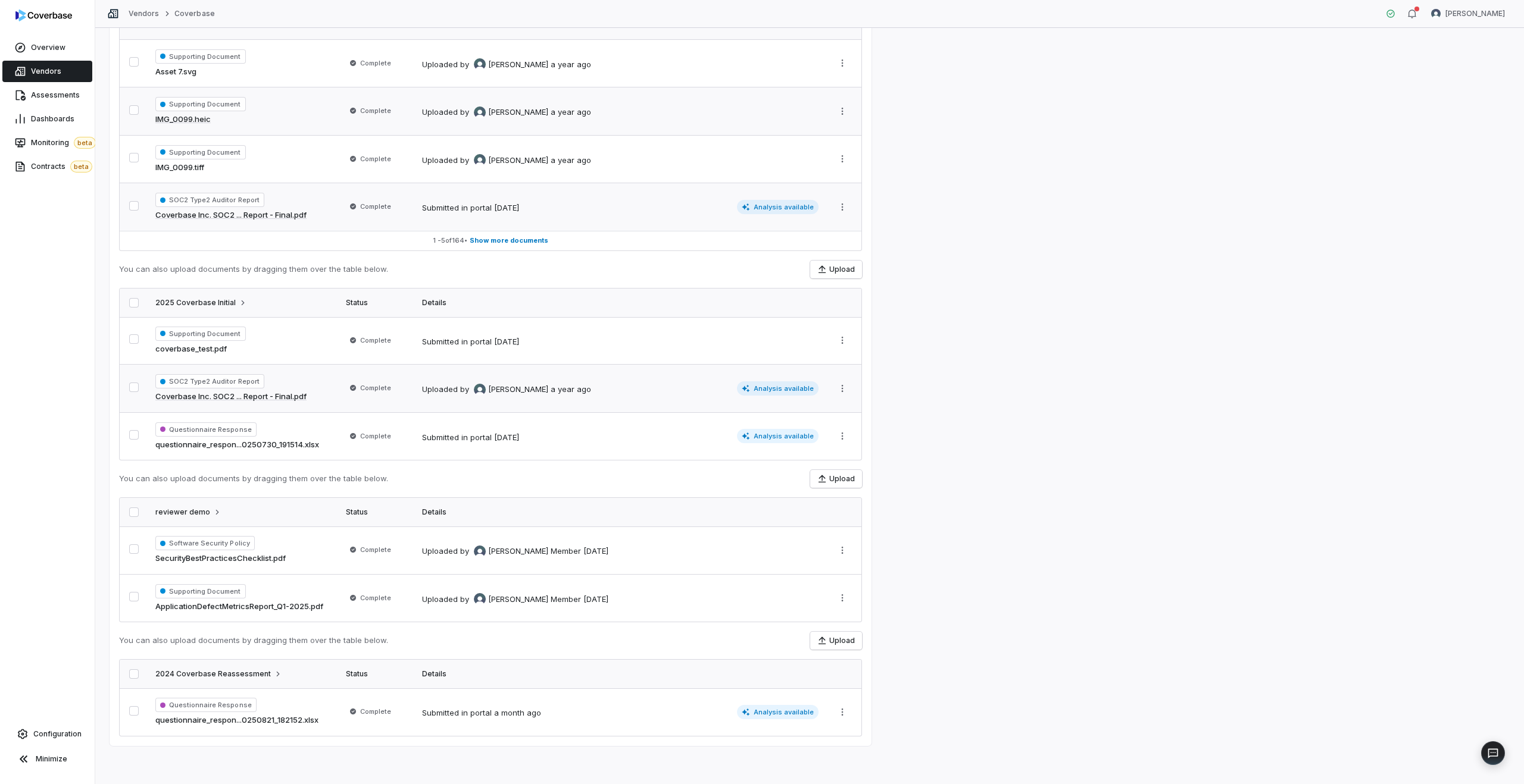
click at [342, 384] on td "Complete" at bounding box center [376, 389] width 76 height 48
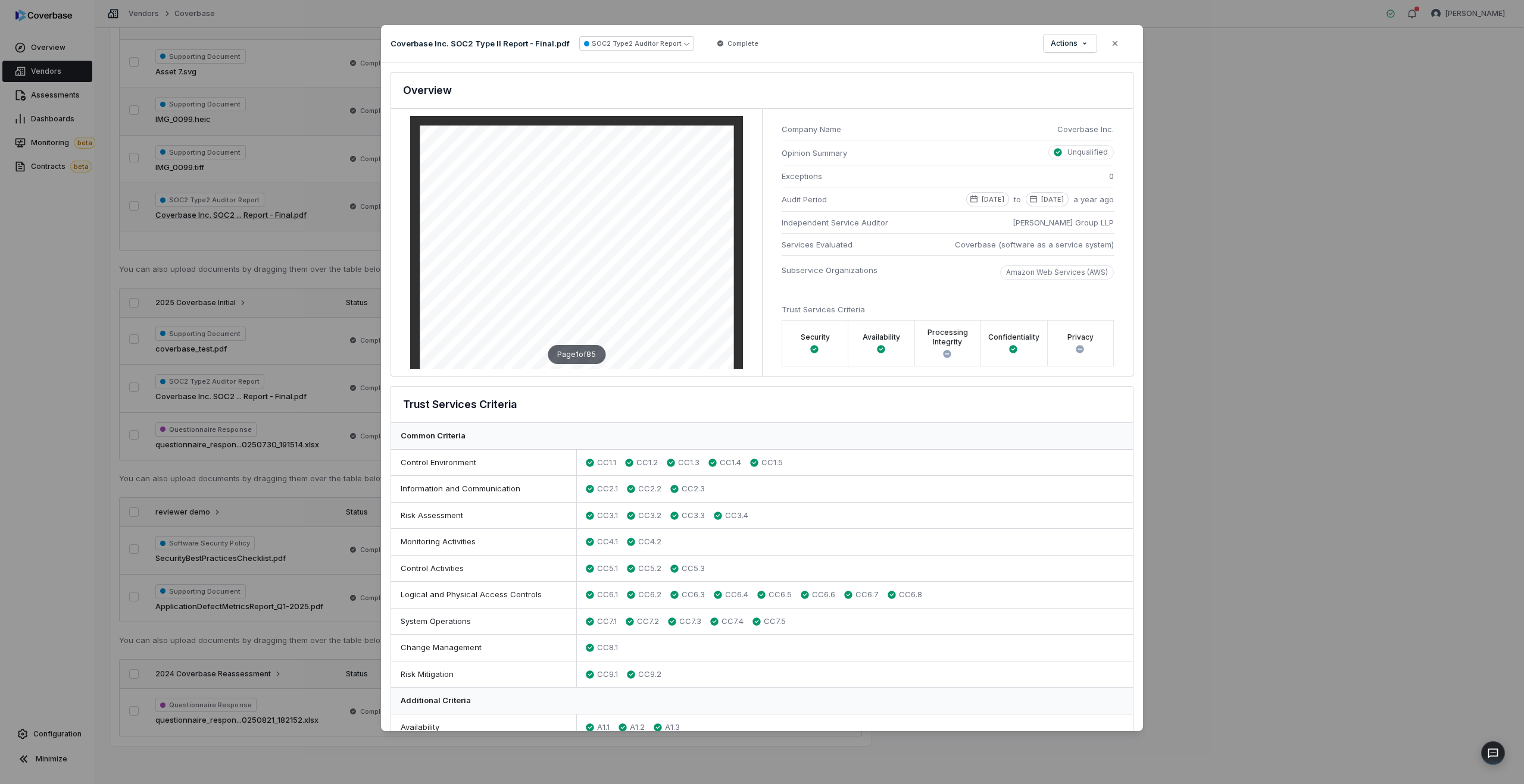
click at [367, 367] on div "Document Preview Coverbase Inc. SOC2 Type II Report - Final.pdf SOC2 Type2 Audi…" at bounding box center [762, 392] width 1524 height 772
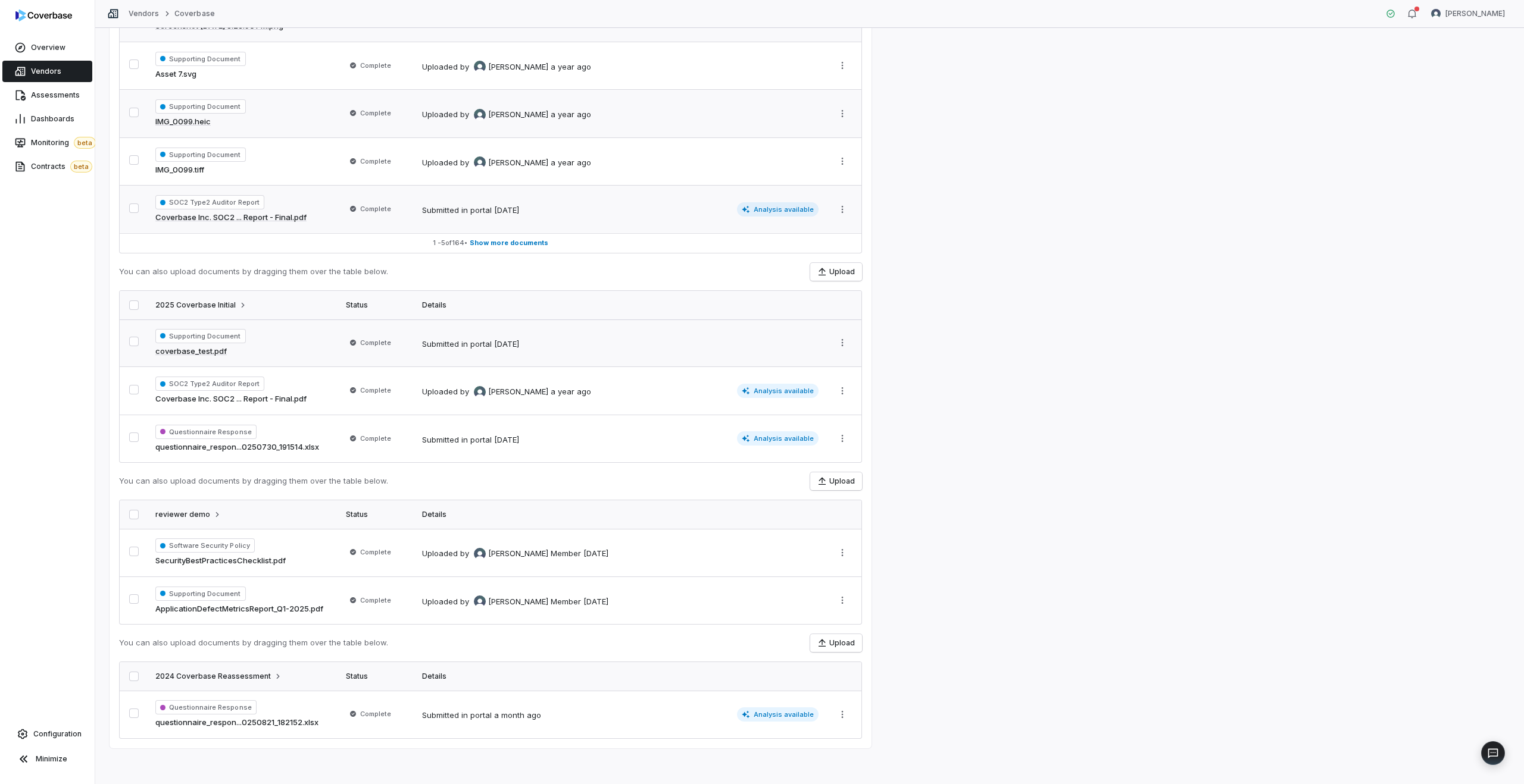
scroll to position [212, 0]
click at [37, 163] on span "Contracts beta" at bounding box center [61, 167] width 61 height 12
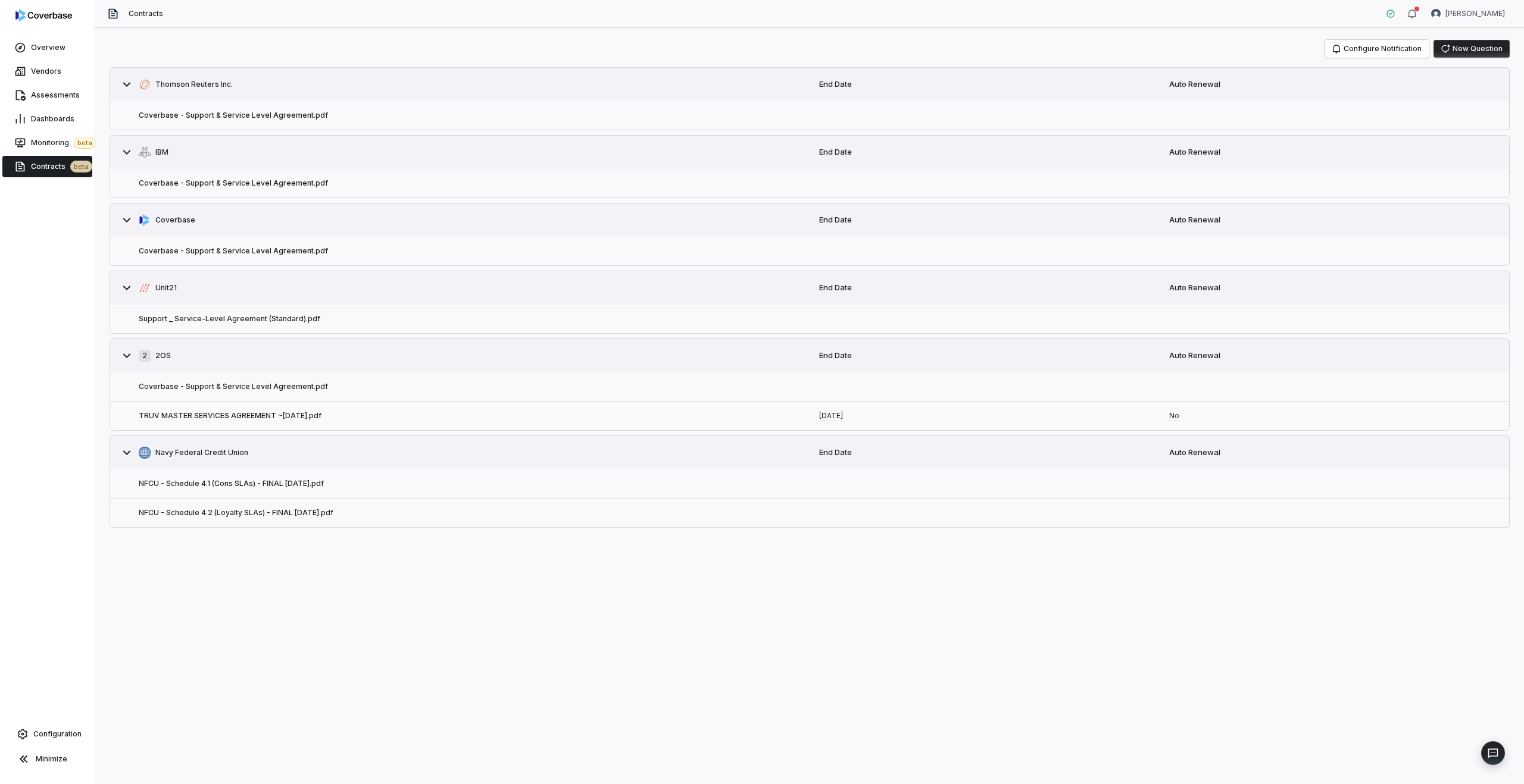
click at [231, 312] on div "Support _ Service-Level Agreement (Standard).pdf" at bounding box center [460, 319] width 700 height 29
click at [202, 321] on button "Support _ Service-Level Agreement (Standard).pdf" at bounding box center [230, 319] width 182 height 9
click at [218, 486] on button "NFCU - Schedule 4.1 (Cons SLAs) - FINAL [DATE].pdf" at bounding box center [231, 484] width 185 height 9
click at [231, 187] on button "Coverbase - Support & Service Level Agreement.pdf" at bounding box center [234, 183] width 190 height 9
click at [238, 111] on button "Coverbase - Support & Service Level Agreement.pdf" at bounding box center [234, 115] width 190 height 9
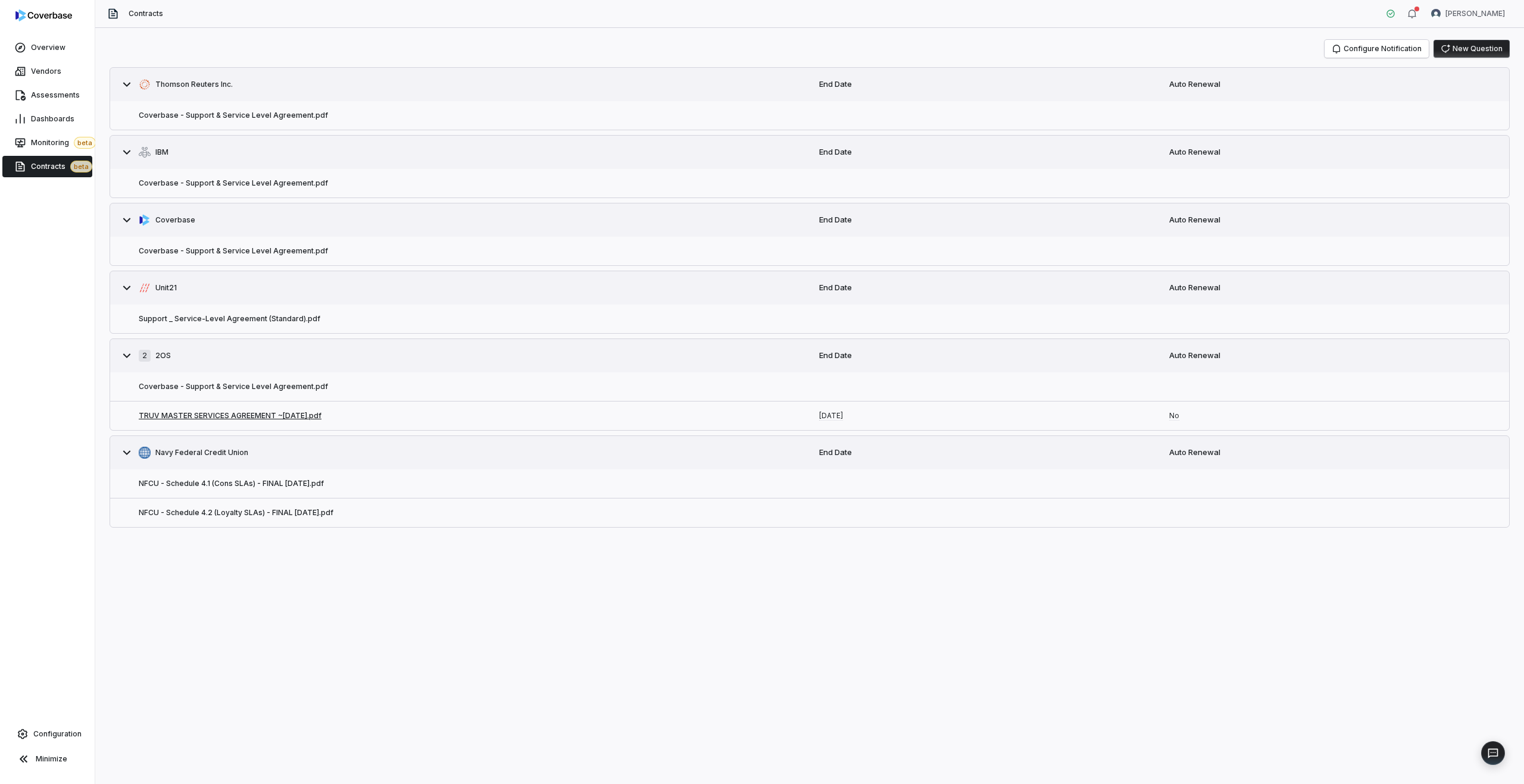
click at [278, 415] on button "TRUV MASTER SERVICES AGREEMENT ~[DATE].pdf" at bounding box center [230, 416] width 183 height 9
